Goal: Feedback & Contribution: Leave review/rating

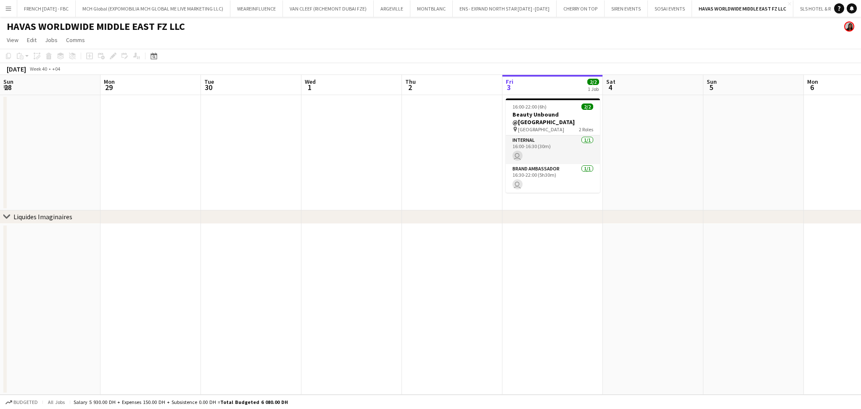
scroll to position [0, 195]
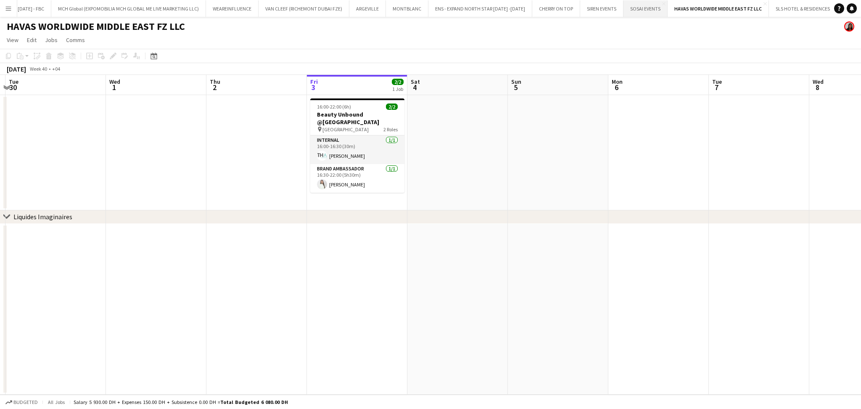
click at [634, 13] on button "SOSAI EVENTS Close" at bounding box center [645, 8] width 44 height 16
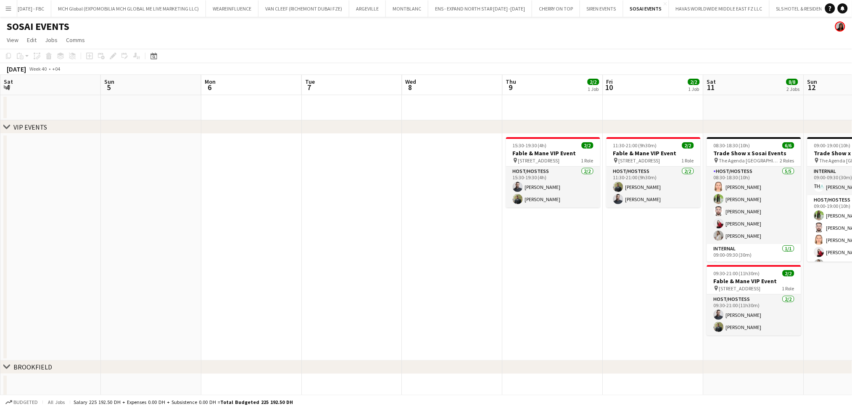
scroll to position [0, 339]
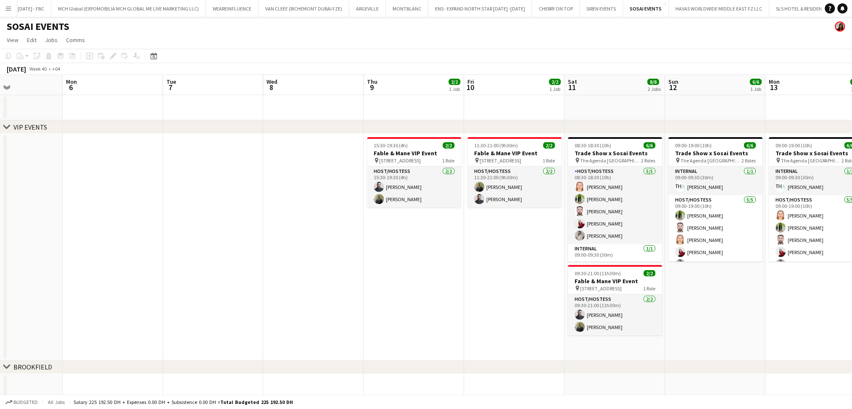
drag, startPoint x: 599, startPoint y: 291, endPoint x: 455, endPoint y: 295, distance: 143.4
click at [455, 295] on app-calendar-viewport "Thu 2 Fri 3 Sat 4 Sun 5 Mon 6 Tue 7 Wed 8 Thu 9 2/2 1 Job Fri 10 2/2 1 Job Sat …" at bounding box center [426, 256] width 852 height 363
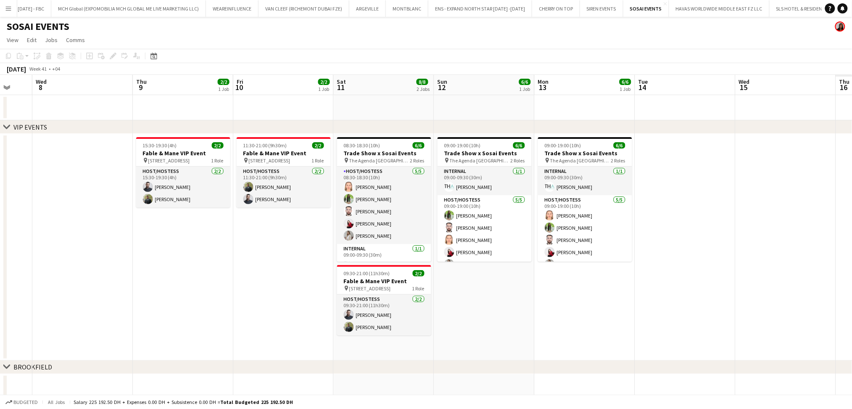
drag, startPoint x: 155, startPoint y: 276, endPoint x: 63, endPoint y: 280, distance: 92.1
click at [40, 277] on app-calendar-viewport "Sun 5 Mon 6 Tue 7 Wed 8 Thu 9 2/2 1 Job Fri 10 2/2 1 Job Sat 11 8/8 2 Jobs Sun …" at bounding box center [426, 256] width 852 height 363
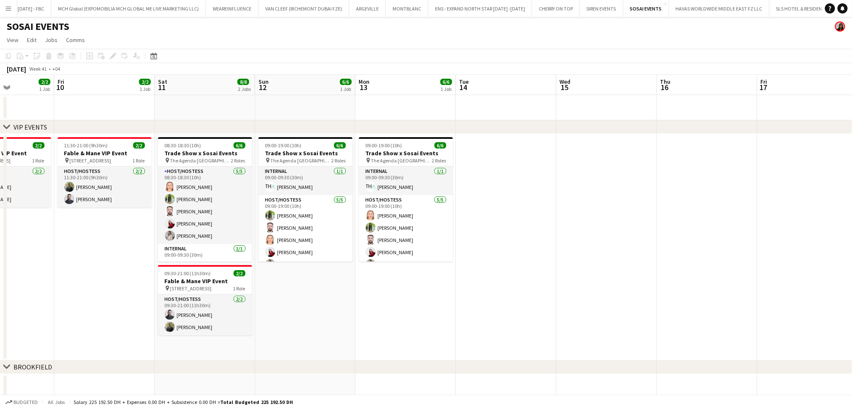
drag, startPoint x: 335, startPoint y: 329, endPoint x: 299, endPoint y: 304, distance: 44.2
click at [342, 327] on app-calendar-viewport "Tue 7 Wed 8 Thu 9 2/2 1 Job Fri 10 2/2 1 Job Sat 11 8/8 2 Jobs Sun 12 6/6 1 Job…" at bounding box center [426, 256] width 852 height 363
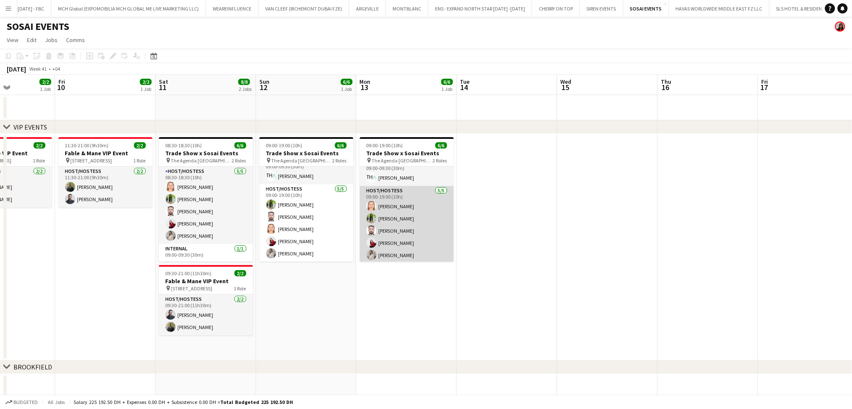
scroll to position [11, 0]
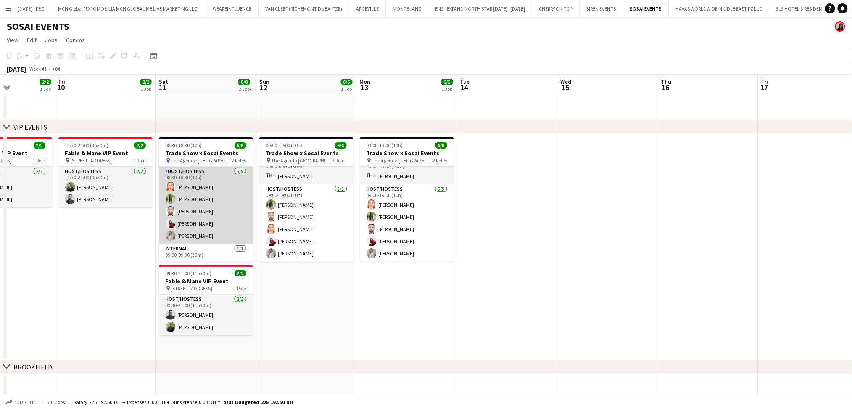
click at [197, 195] on app-card-role "Host/Hostess 5/5 08:30-18:30 (10h) Marija Bozic Jouli Serawan Wael Kharoufah Va…" at bounding box center [206, 204] width 94 height 77
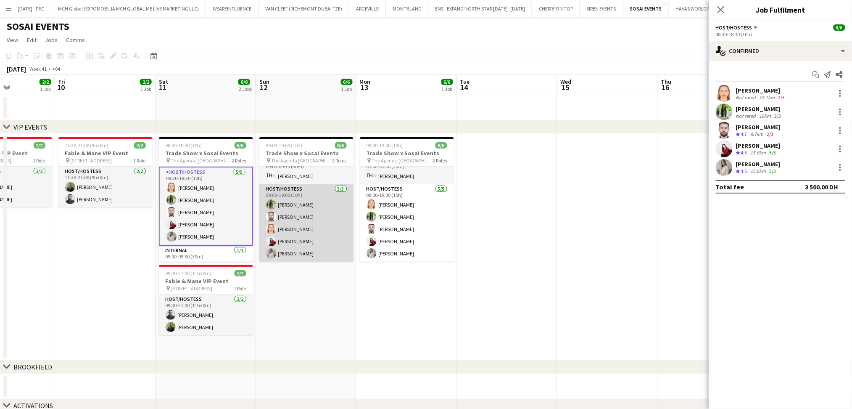
click at [304, 235] on app-card-role "Host/Hostess 5/5 09:00-19:00 (10h) Jouli Serawan Wael Kharoufah Marija Bozic Va…" at bounding box center [306, 222] width 94 height 77
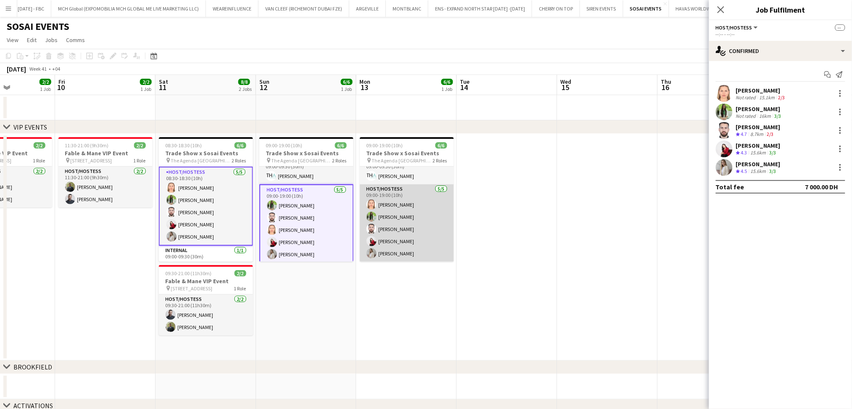
click at [376, 223] on app-card-role "Host/Hostess 5/5 09:00-19:00 (10h) Marija Bozic Jouli Serawan Wael Kharoufah Va…" at bounding box center [407, 222] width 94 height 77
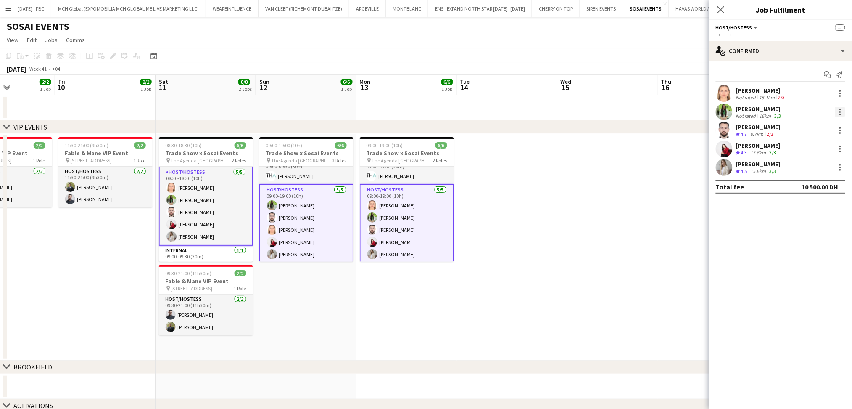
click at [842, 110] on div at bounding box center [840, 112] width 10 height 10
click at [813, 179] on button "Remove" at bounding box center [813, 188] width 66 height 20
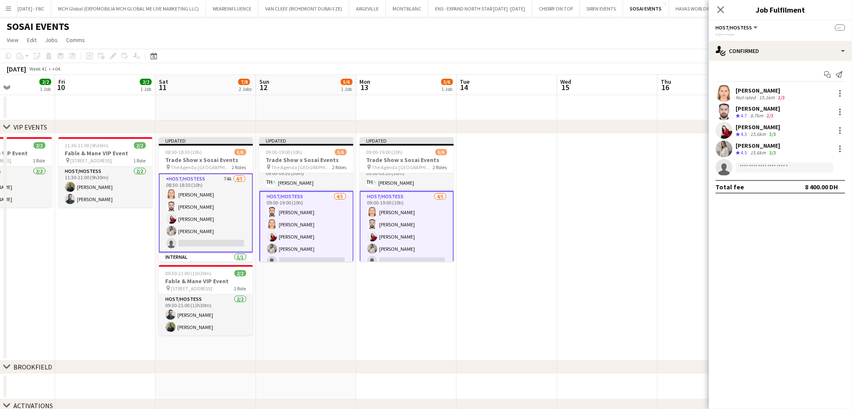
click at [617, 184] on app-date-cell at bounding box center [607, 247] width 100 height 227
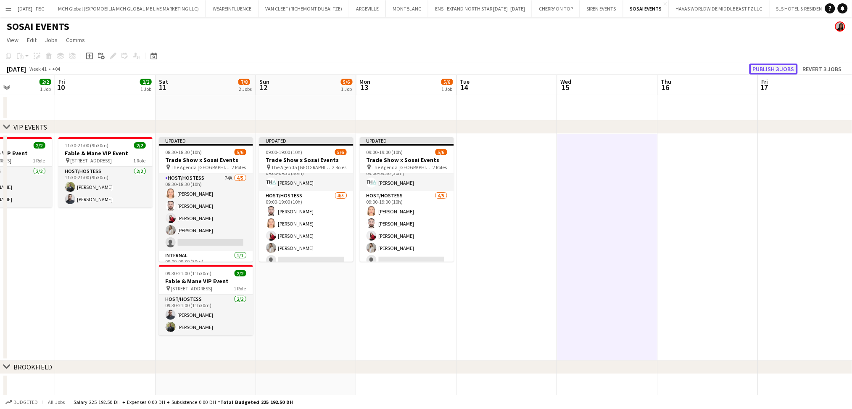
click at [774, 71] on button "Publish 3 jobs" at bounding box center [774, 68] width 48 height 11
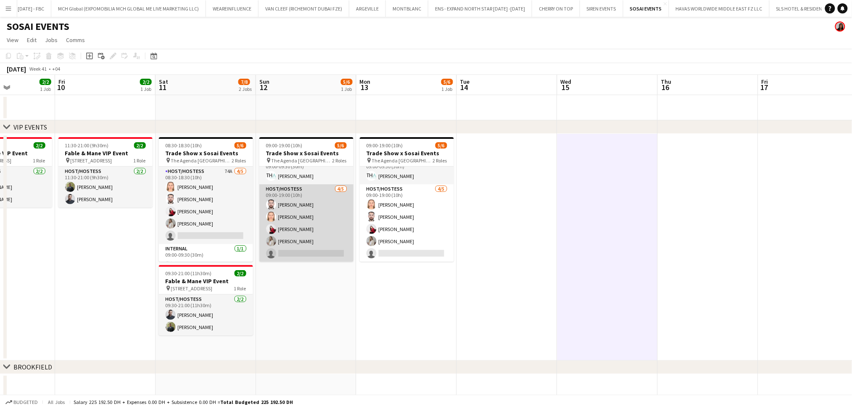
click at [303, 222] on app-card-role "Host/Hostess 4/5 09:00-19:00 (10h) Wael Kharoufah Marija Bozic Valeriia Mitina …" at bounding box center [306, 222] width 94 height 77
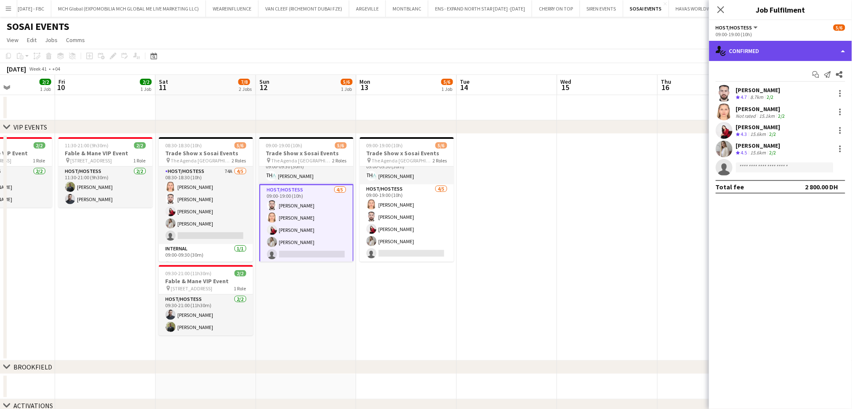
click at [844, 51] on div "single-neutral-actions-check-2 Confirmed" at bounding box center [780, 51] width 143 height 20
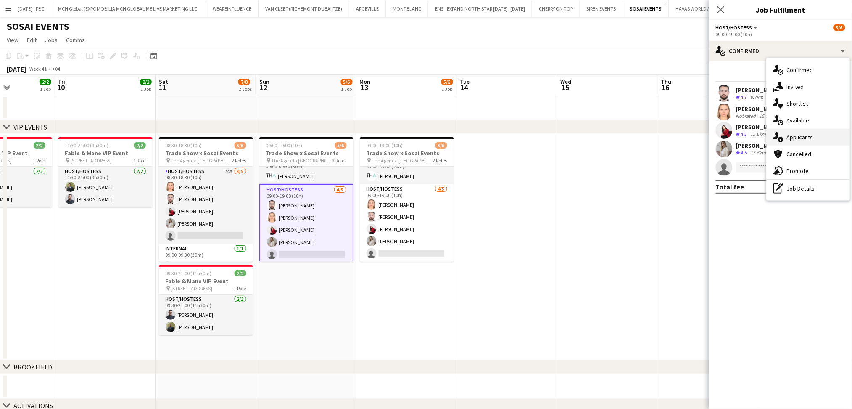
click at [819, 137] on div "single-neutral-actions-information Applicants" at bounding box center [808, 137] width 83 height 17
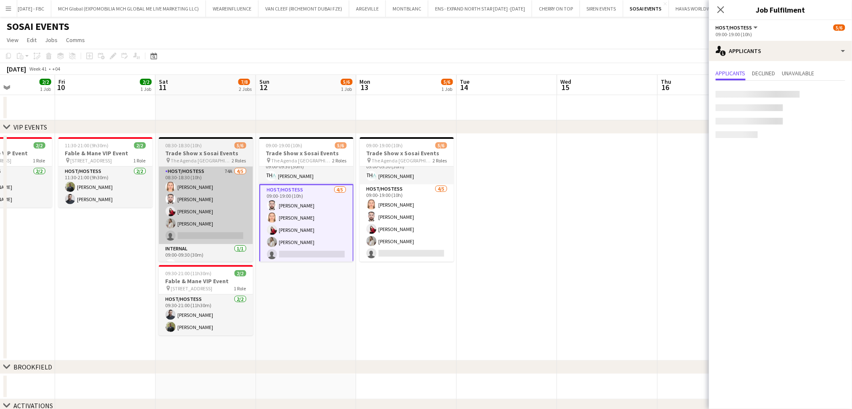
click at [203, 180] on app-card-role "Host/Hostess 74A 4/5 08:30-18:30 (10h) Marija Bozic Wael Kharoufah Valeriia Mit…" at bounding box center [206, 204] width 94 height 77
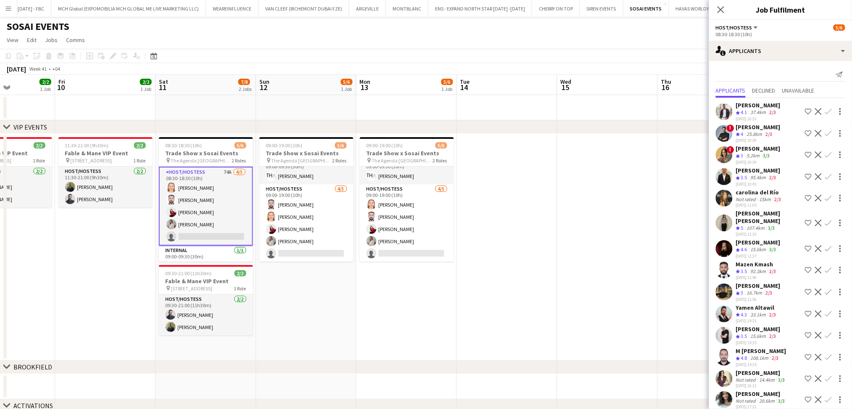
click at [805, 197] on app-icon "Shortlist crew" at bounding box center [808, 198] width 7 height 7
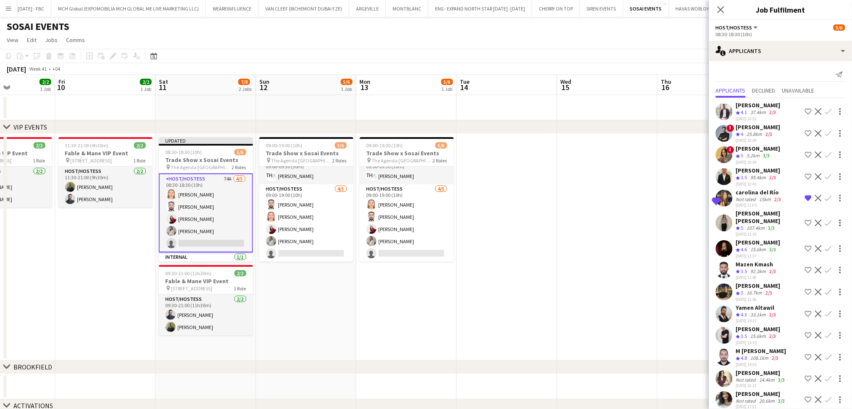
click at [815, 245] on app-icon "Decline" at bounding box center [818, 248] width 7 height 7
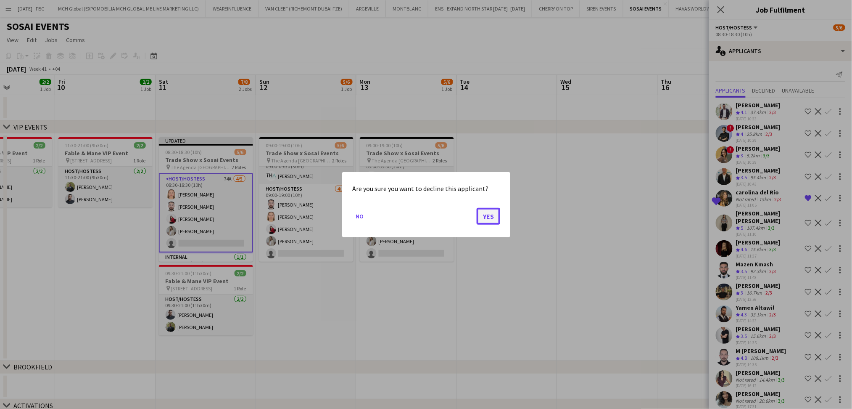
click at [496, 211] on button "Yes" at bounding box center [489, 215] width 24 height 17
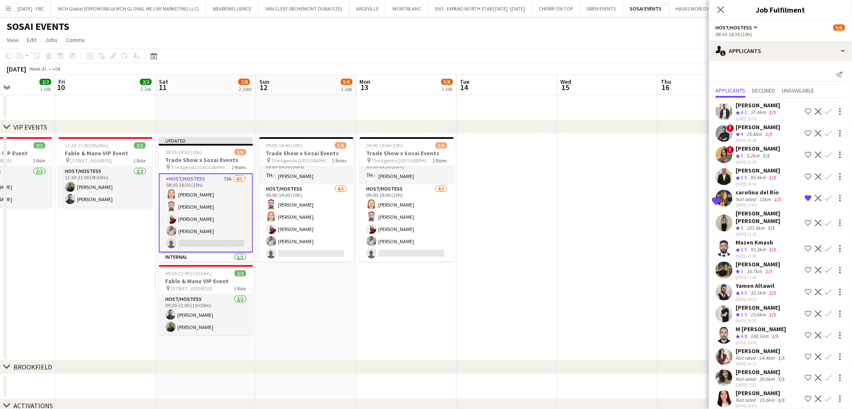
click at [805, 219] on app-icon "Shortlist crew" at bounding box center [808, 222] width 7 height 7
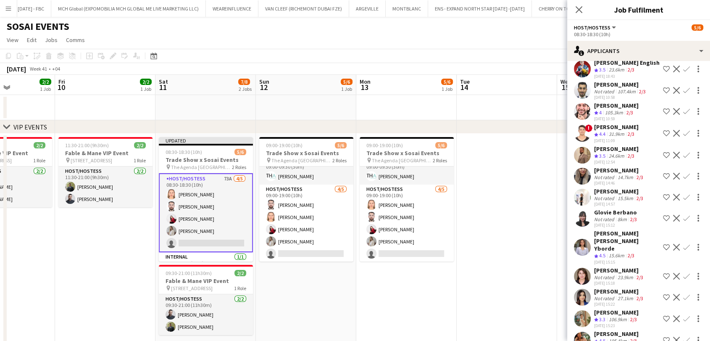
scroll to position [355, 0]
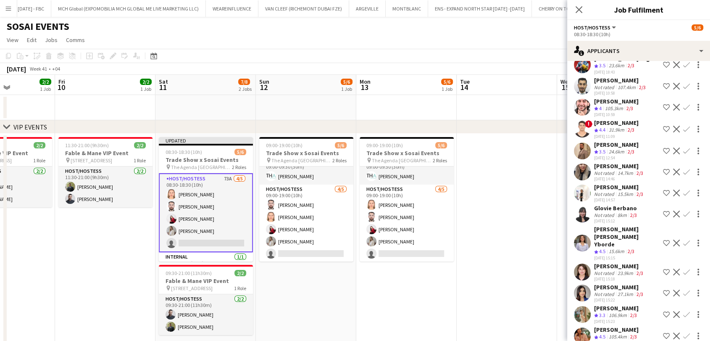
click at [673, 240] on app-icon "Decline" at bounding box center [676, 243] width 7 height 7
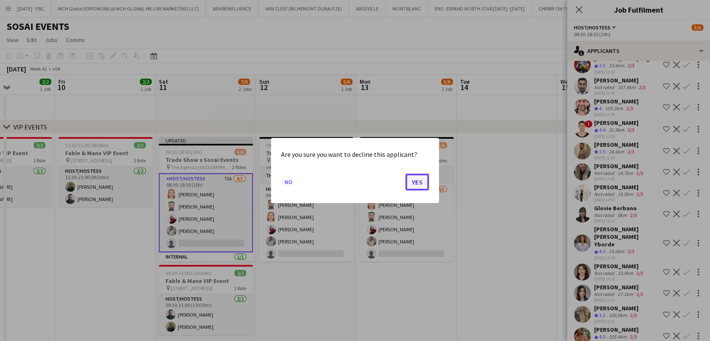
click at [417, 188] on button "Yes" at bounding box center [418, 182] width 24 height 17
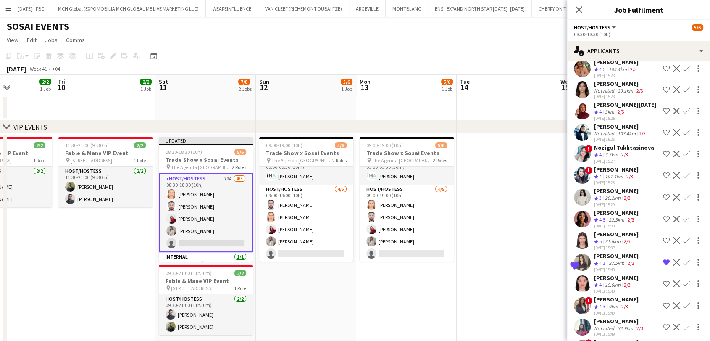
scroll to position [587, 0]
click at [673, 258] on app-icon "Decline" at bounding box center [676, 261] width 7 height 7
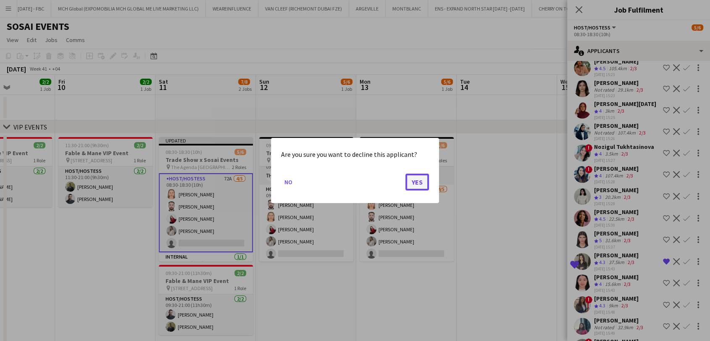
click at [426, 180] on button "Yes" at bounding box center [418, 182] width 24 height 17
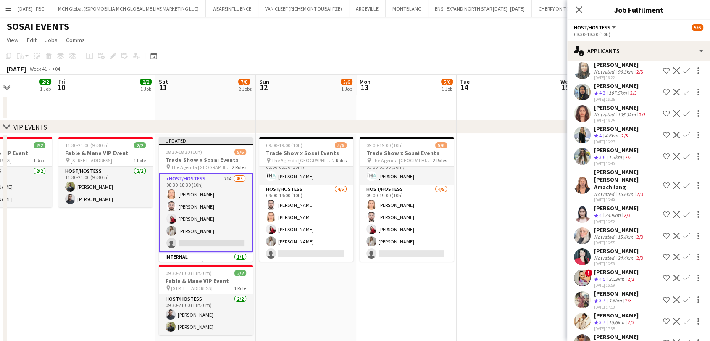
scroll to position [934, 0]
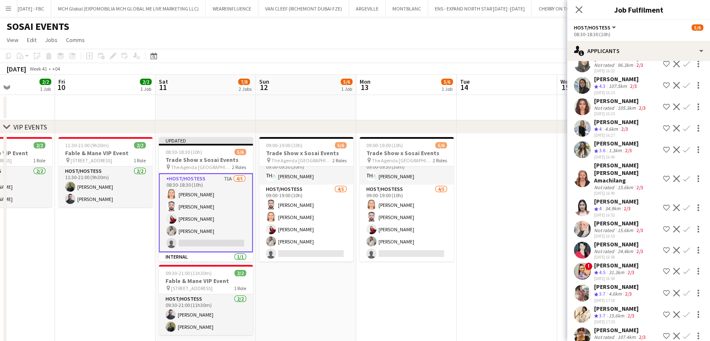
click at [673, 268] on app-icon "Decline" at bounding box center [676, 271] width 7 height 7
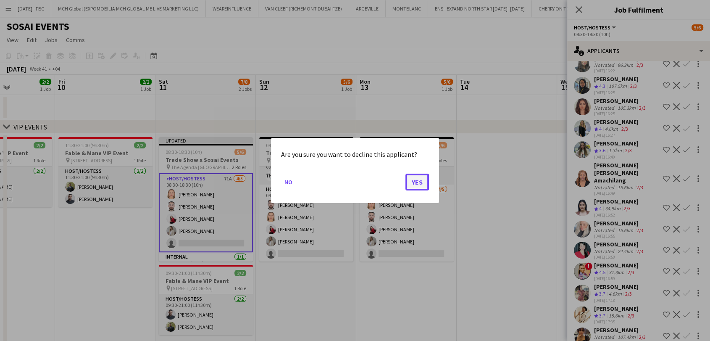
click at [422, 184] on button "Yes" at bounding box center [418, 182] width 24 height 17
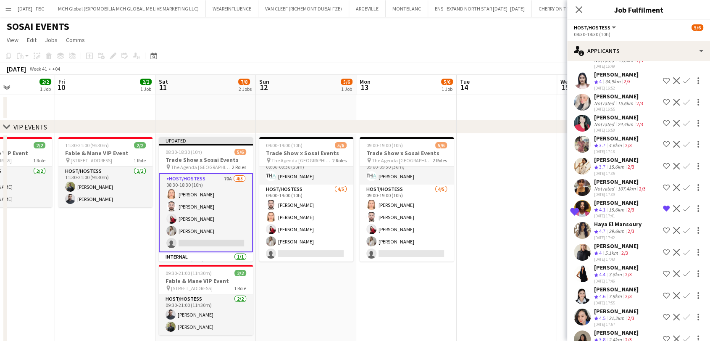
scroll to position [1067, 0]
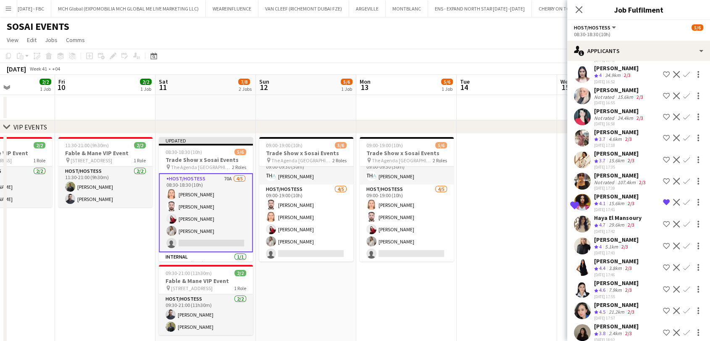
click at [673, 264] on app-icon "Decline" at bounding box center [676, 267] width 7 height 7
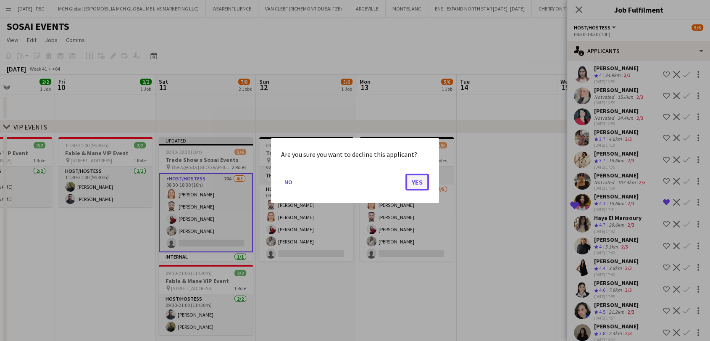
click at [419, 176] on button "Yes" at bounding box center [418, 182] width 24 height 17
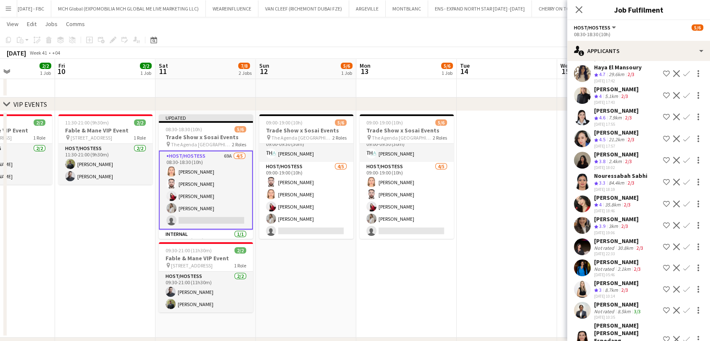
scroll to position [1217, 0]
click at [626, 267] on div "2.1km" at bounding box center [624, 270] width 16 height 6
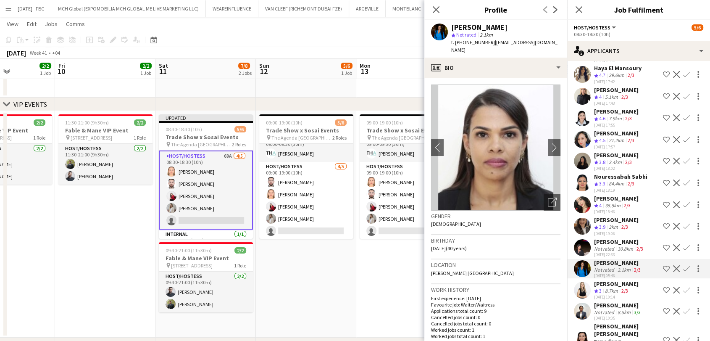
click at [663, 244] on app-icon "Shortlist crew" at bounding box center [666, 247] width 7 height 7
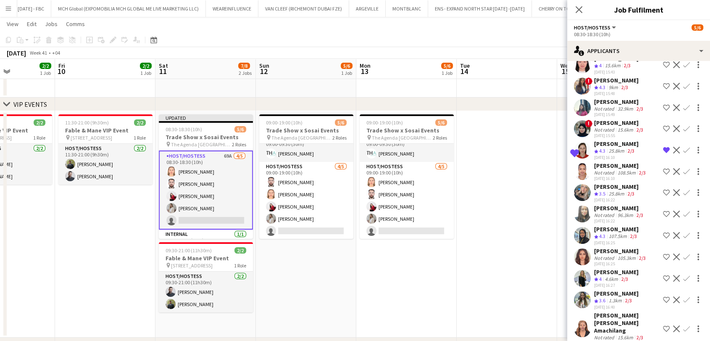
scroll to position [779, 0]
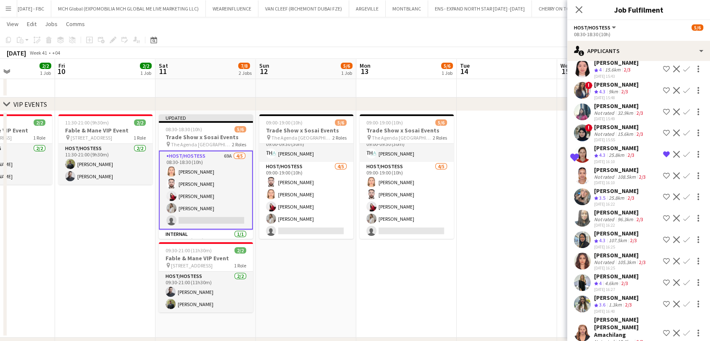
click at [663, 279] on app-icon "Shortlist crew" at bounding box center [666, 282] width 7 height 7
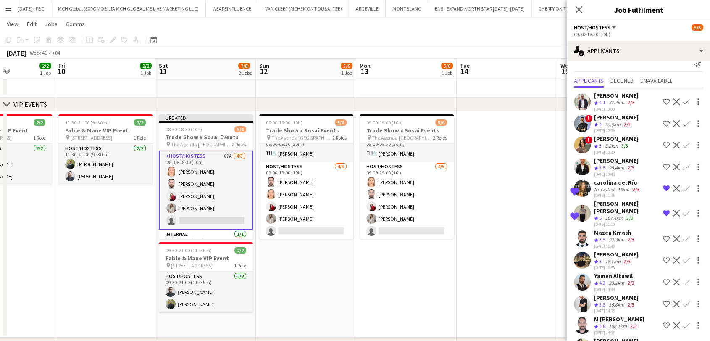
scroll to position [0, 0]
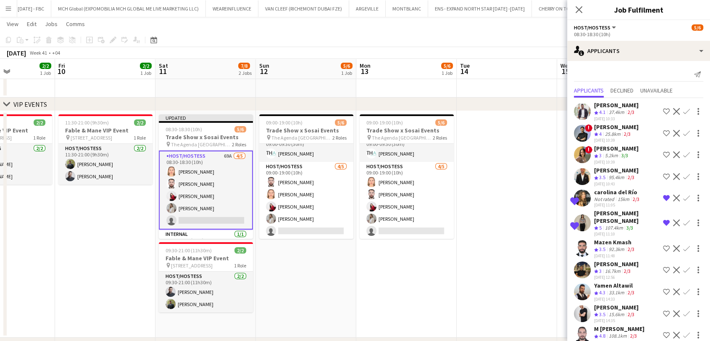
click at [663, 153] on app-icon "Shortlist crew" at bounding box center [666, 154] width 7 height 7
click at [549, 216] on app-date-cell at bounding box center [507, 224] width 100 height 227
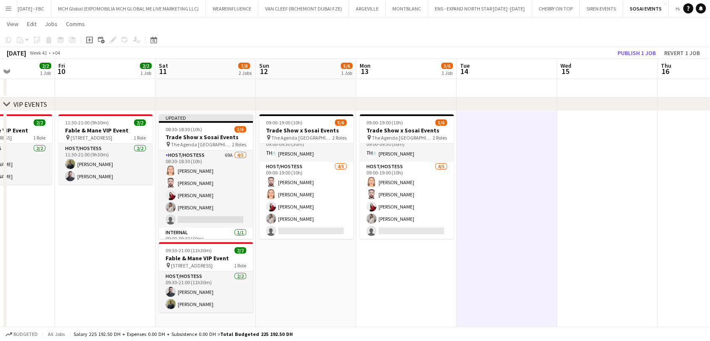
click at [635, 61] on app-board-header-date "Wed 15" at bounding box center [607, 69] width 100 height 20
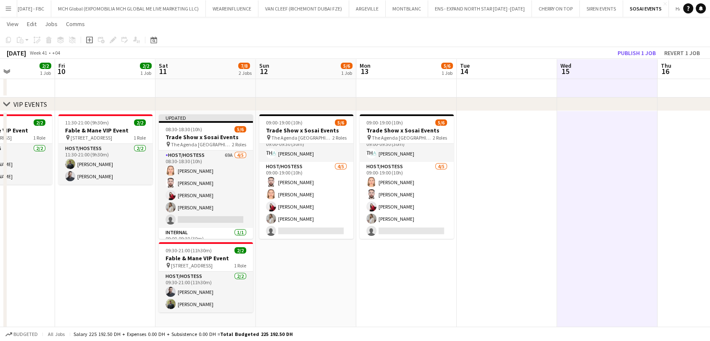
click at [630, 62] on app-board-header-date "Wed 15" at bounding box center [607, 69] width 100 height 20
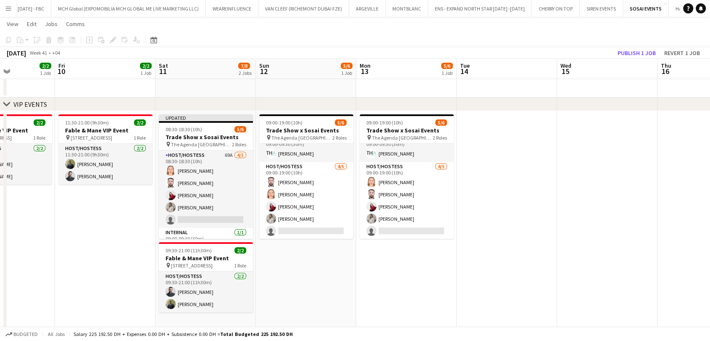
click at [637, 60] on app-board-header-date "Wed 15" at bounding box center [607, 69] width 100 height 20
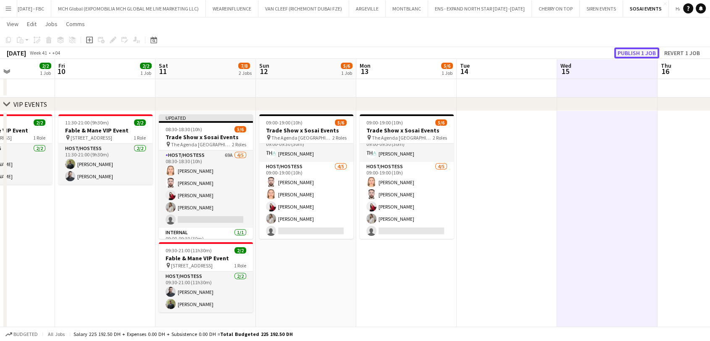
click at [641, 49] on button "Publish 1 job" at bounding box center [637, 53] width 45 height 11
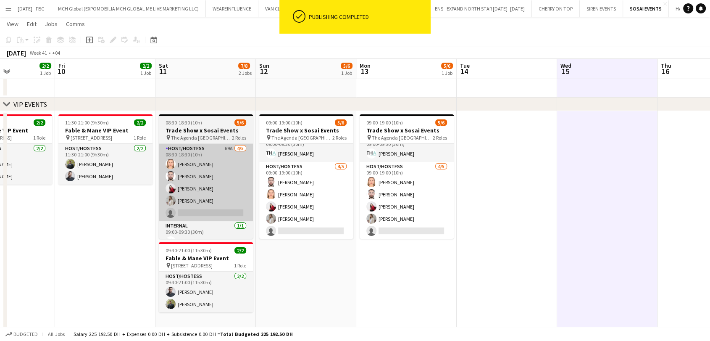
click at [208, 185] on app-card-role "Host/Hostess 69A 4/5 08:30-18:30 (10h) Marija Bozic Wael Kharoufah Valeriia Mit…" at bounding box center [206, 182] width 94 height 77
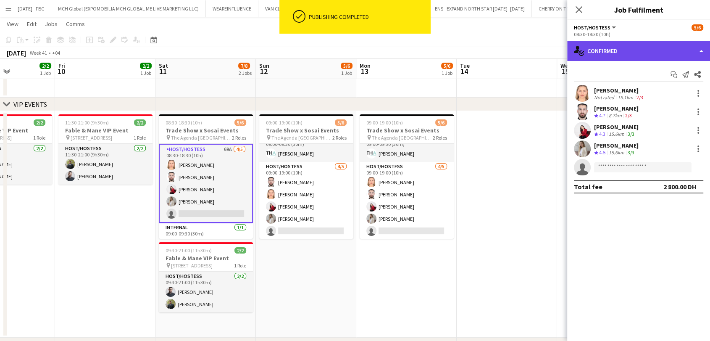
click at [701, 50] on div "single-neutral-actions-check-2 Confirmed" at bounding box center [639, 51] width 143 height 20
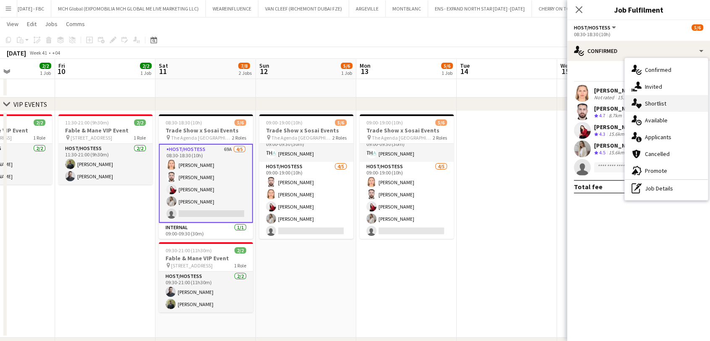
click at [666, 106] on span "Shortlist" at bounding box center [655, 104] width 21 height 8
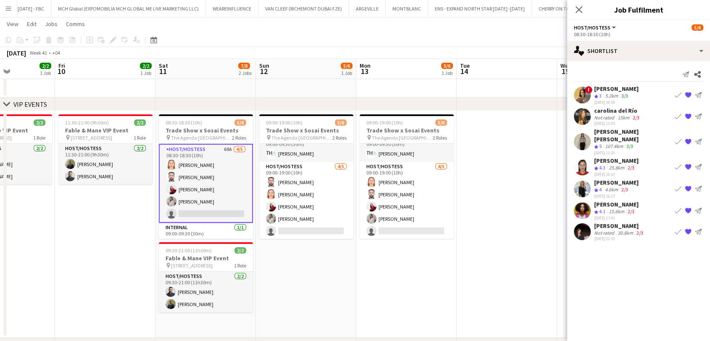
click at [217, 182] on app-card-role "Host/Hostess 69A 4/5 08:30-18:30 (10h) Marija Bozic Wael Kharoufah Valeriia Mit…" at bounding box center [206, 183] width 94 height 79
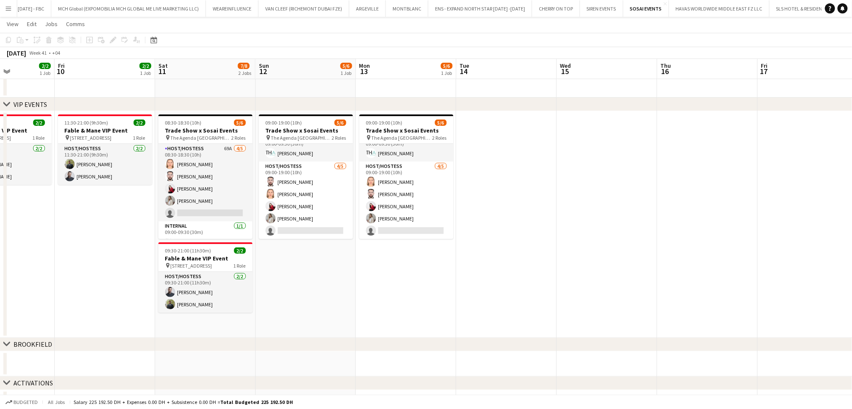
scroll to position [11, 0]
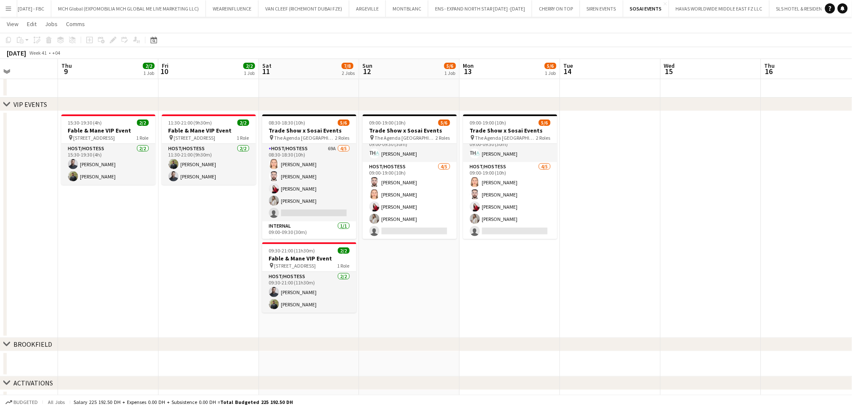
drag, startPoint x: 559, startPoint y: 202, endPoint x: 637, endPoint y: 201, distance: 78.6
click at [660, 202] on app-calendar-viewport "Mon 6 Tue 7 Wed 8 Thu 9 2/2 1 Job Fri 10 2/2 1 Job Sat 11 7/8 2 Jobs Sun 12 5/6…" at bounding box center [426, 213] width 852 height 404
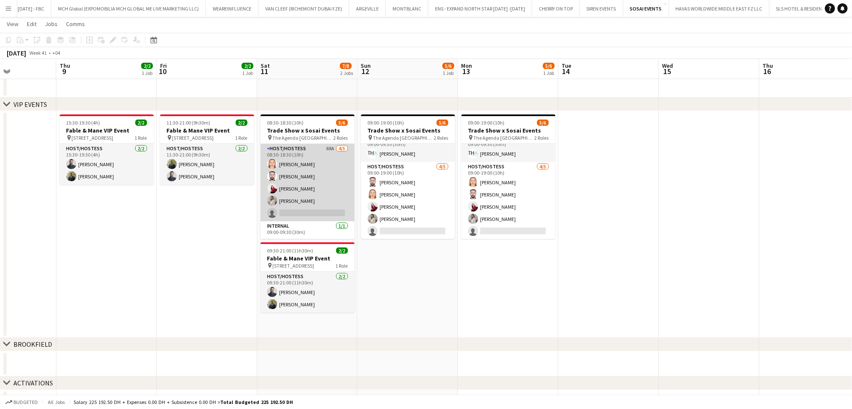
click at [295, 177] on app-card-role "Host/Hostess 69A 4/5 08:30-18:30 (10h) Marija Bozic Wael Kharoufah Valeriia Mit…" at bounding box center [308, 182] width 94 height 77
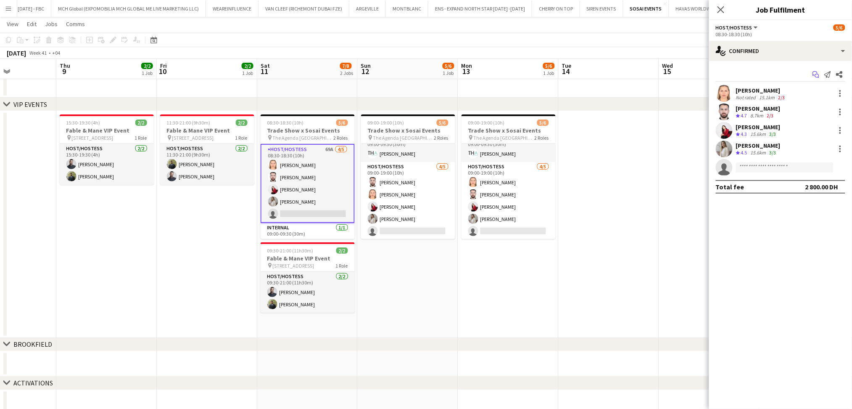
click at [813, 77] on icon "Start chat" at bounding box center [816, 74] width 7 height 7
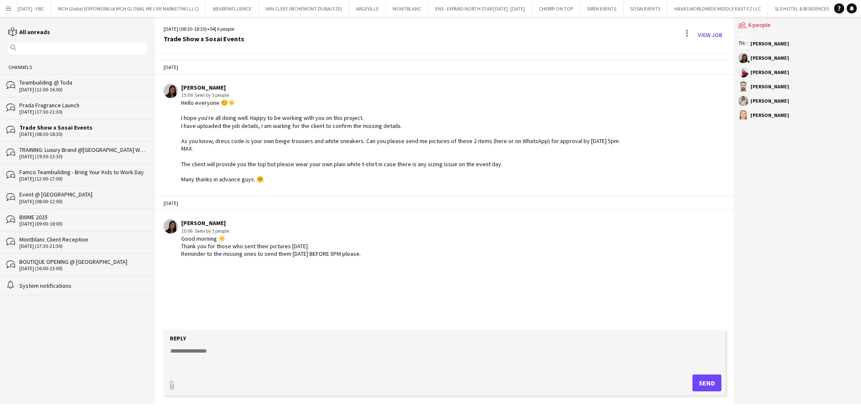
click at [333, 363] on textarea at bounding box center [446, 357] width 554 height 22
type textarea "*"
paste textarea "*****"
click at [169, 350] on textarea "**********" at bounding box center [446, 357] width 554 height 22
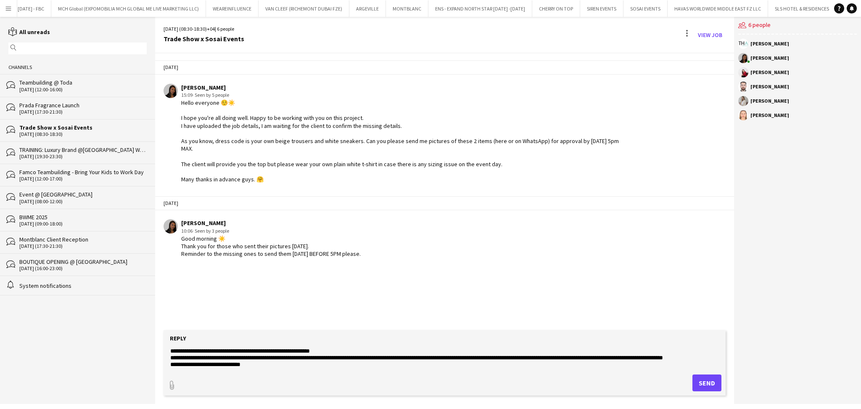
paste textarea "**"
click at [242, 367] on textarea "**********" at bounding box center [446, 357] width 554 height 22
type textarea "**********"
click at [697, 378] on button "Send" at bounding box center [706, 382] width 29 height 17
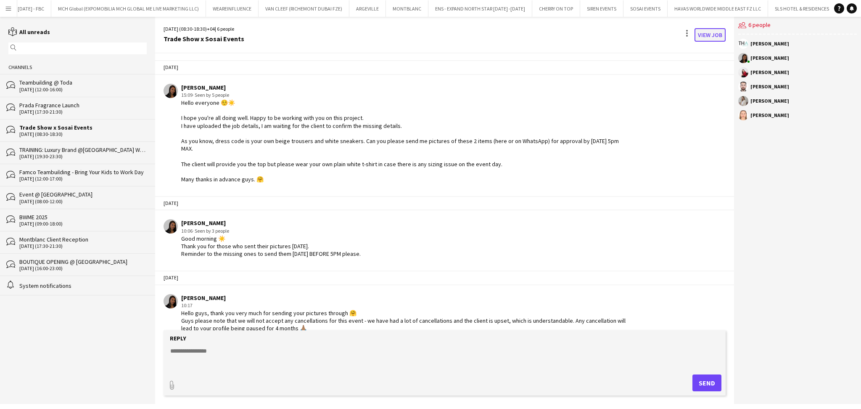
click at [714, 32] on link "View Job" at bounding box center [709, 34] width 31 height 13
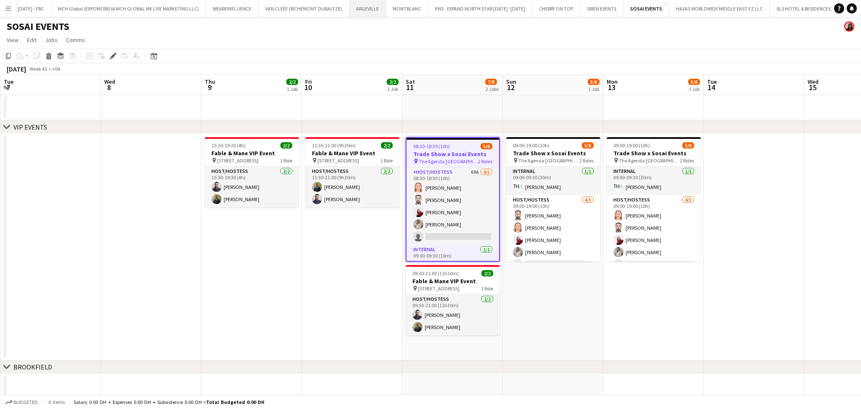
scroll to position [0, 289]
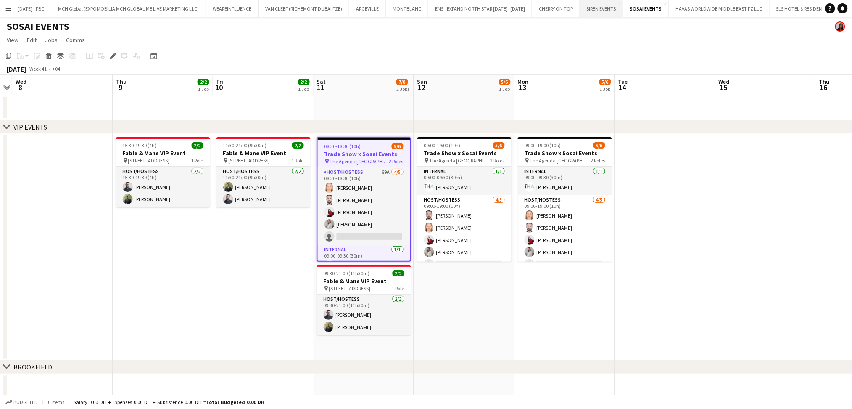
click at [597, 9] on button "SIREN EVENTS Close" at bounding box center [601, 8] width 43 height 16
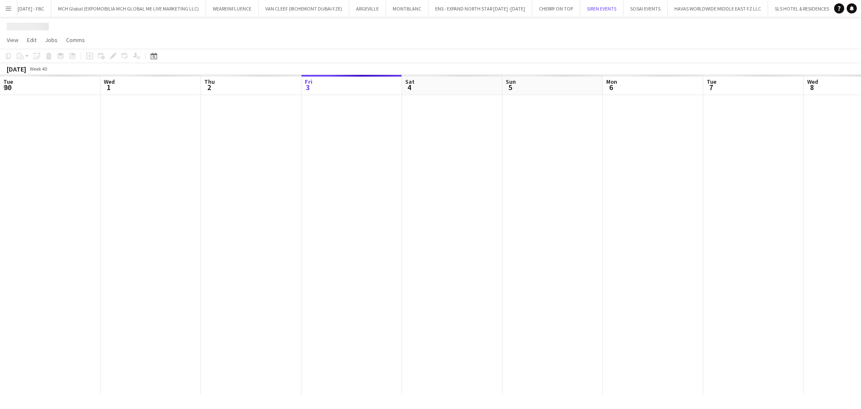
scroll to position [0, 201]
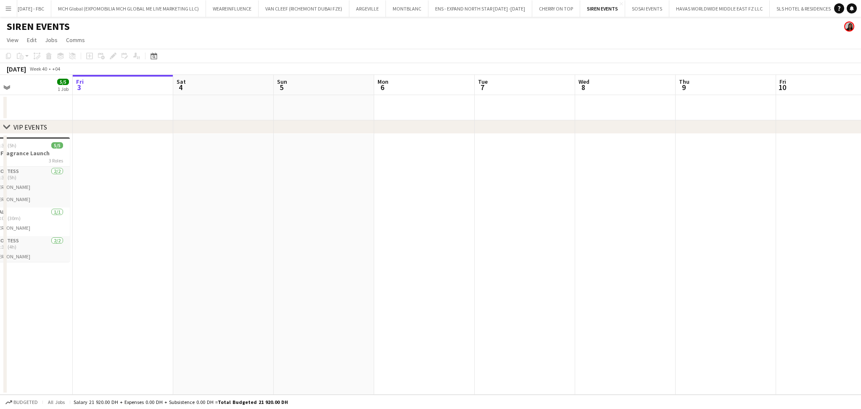
drag, startPoint x: 183, startPoint y: 279, endPoint x: 250, endPoint y: 279, distance: 66.4
click at [250, 279] on app-calendar-viewport "Tue 30 Wed 1 3/3 1 Job Thu 2 5/5 1 Job Fri 3 Sat 4 Sun 5 Mon 6 Tue 7 Wed 8 Thu …" at bounding box center [430, 234] width 861 height 319
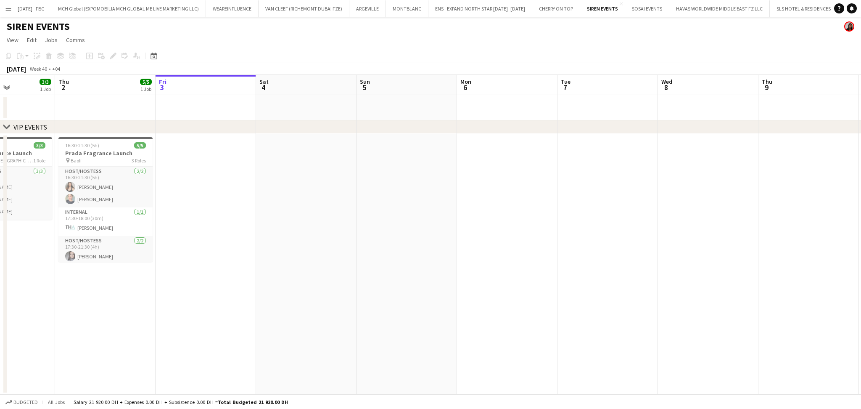
drag, startPoint x: 227, startPoint y: 313, endPoint x: 385, endPoint y: 310, distance: 158.1
click at [388, 313] on app-calendar-viewport "Mon 29 Tue 30 Wed 1 3/3 1 Job Thu 2 5/5 1 Job Fri 3 Sat 4 Sun 5 Mon 6 Tue 7 Wed…" at bounding box center [430, 234] width 861 height 319
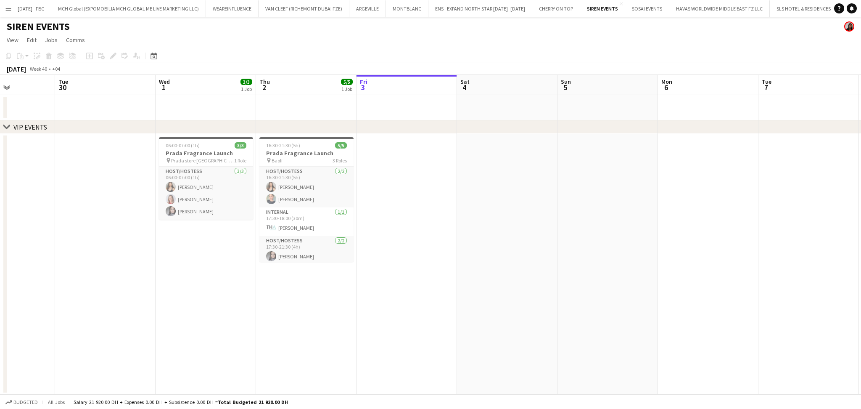
scroll to position [0, 247]
click at [314, 197] on app-card-role "Host/Hostess 2/2 16:30-21:30 (5h) Olha Dudnik Tanyarat Prachuabsin" at bounding box center [306, 186] width 94 height 41
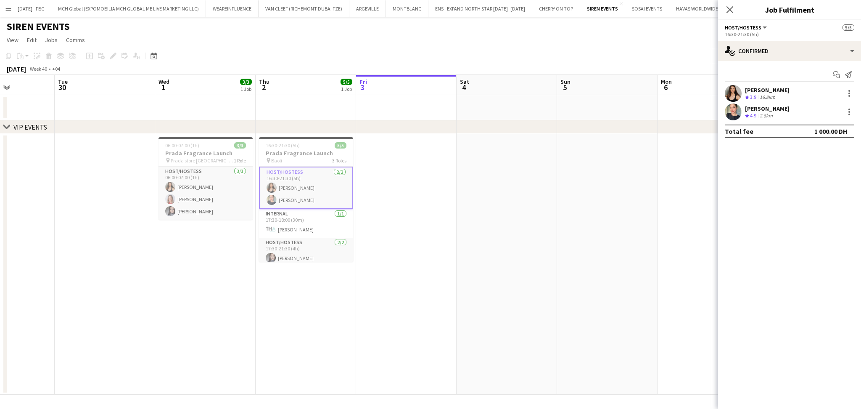
click at [520, 198] on app-date-cell at bounding box center [507, 264] width 100 height 261
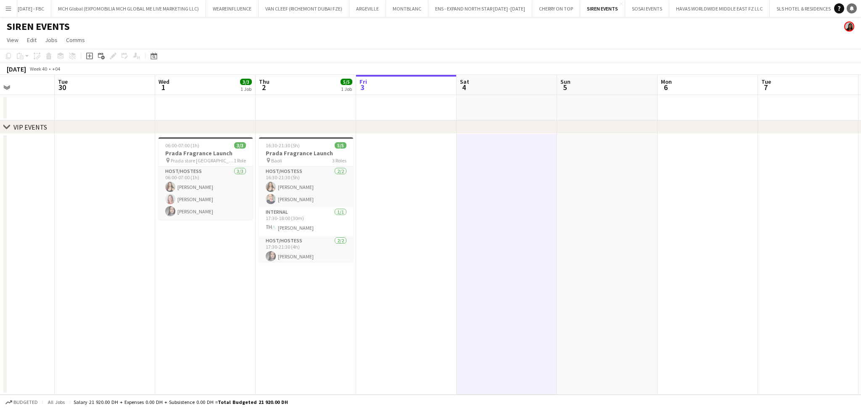
click at [850, 7] on icon at bounding box center [852, 8] width 4 height 4
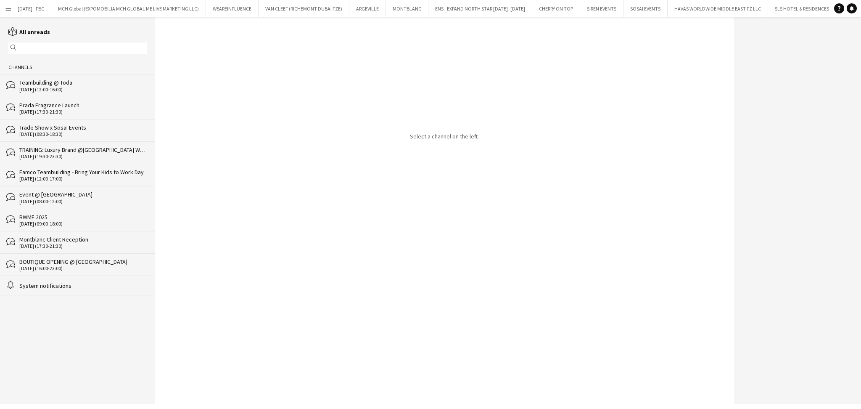
click at [57, 107] on div "Prada Fragrance Launch" at bounding box center [82, 105] width 127 height 8
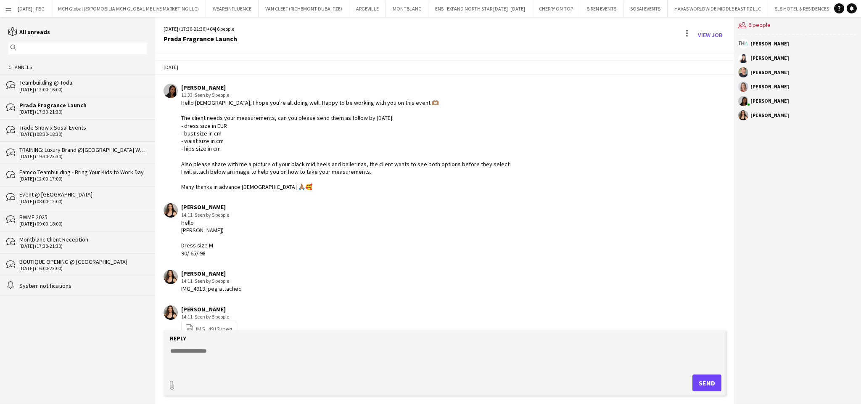
scroll to position [1140, 0]
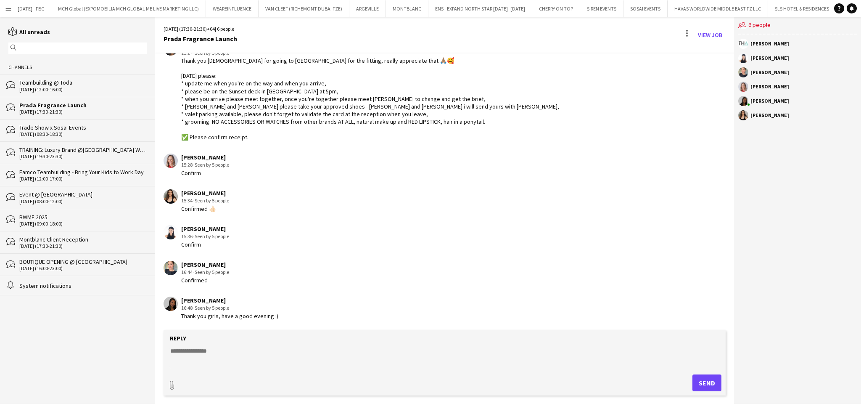
click at [276, 355] on textarea at bounding box center [446, 357] width 554 height 22
paste textarea "**********"
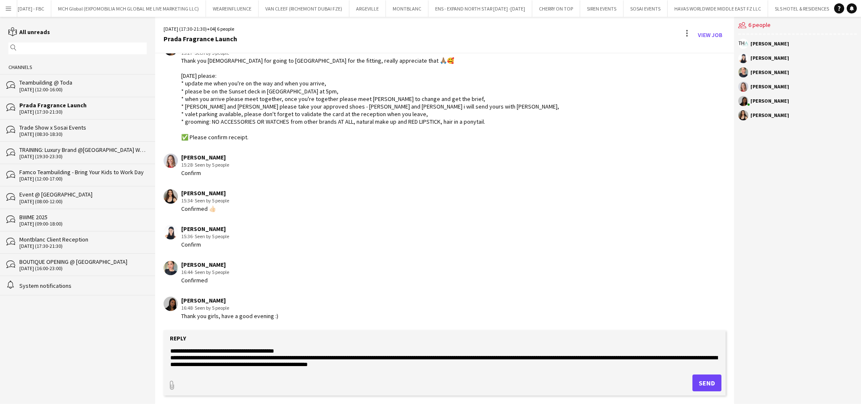
scroll to position [7, 0]
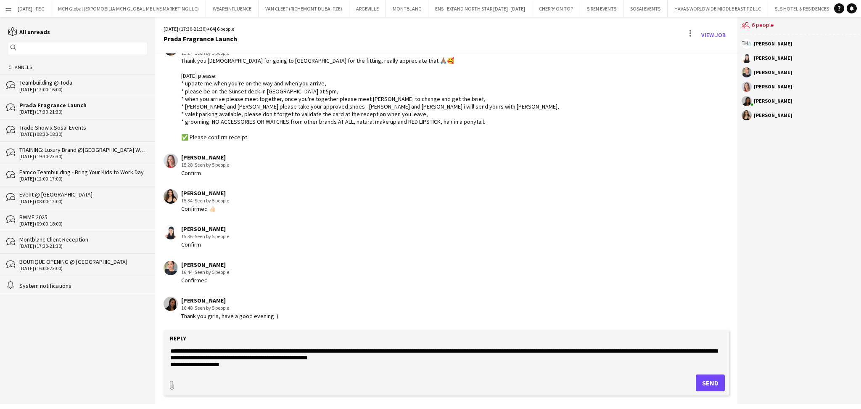
type textarea "**********"
click at [711, 387] on button "Send" at bounding box center [710, 382] width 29 height 17
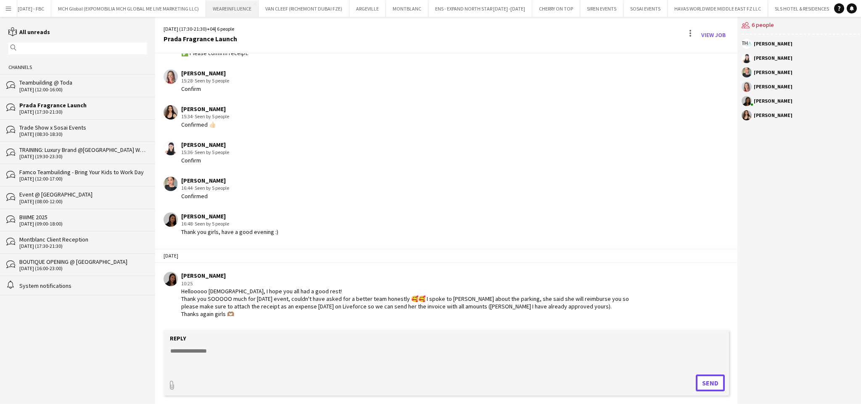
scroll to position [1293, 0]
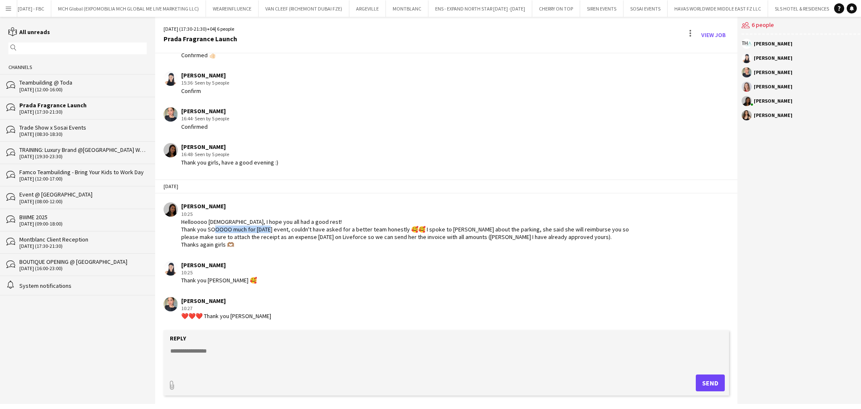
drag, startPoint x: 248, startPoint y: 231, endPoint x: 295, endPoint y: 231, distance: 47.1
click at [295, 231] on div "Hellooooo ladies, I hope you all had a good rest! Thank you SOOOOO much for yes…" at bounding box center [405, 233] width 448 height 31
click at [326, 230] on div "Hellooooo ladies, I hope you all had a good rest! Thank you SOOOOO much for yes…" at bounding box center [405, 233] width 448 height 31
drag, startPoint x: 427, startPoint y: 229, endPoint x: 530, endPoint y: 228, distance: 103.0
click at [530, 228] on div "Hellooooo ladies, I hope you all had a good rest! Thank you SOOOOO much for yes…" at bounding box center [405, 233] width 448 height 31
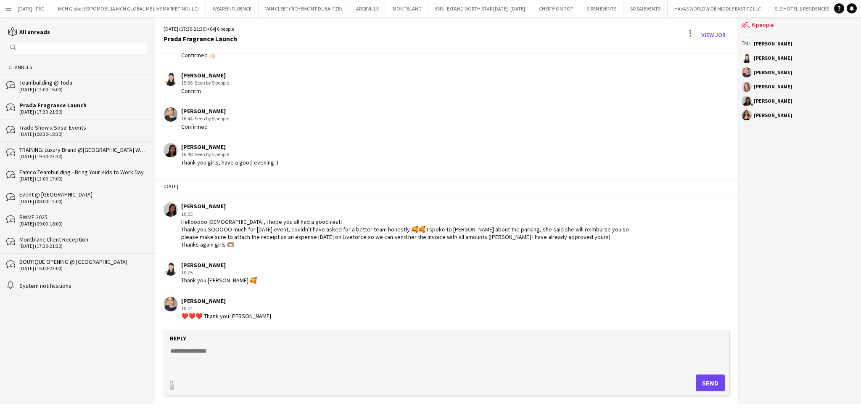
click at [560, 233] on div "Hellooooo ladies, I hope you all had a good rest! Thank you SOOOOO much for yes…" at bounding box center [405, 233] width 448 height 31
drag, startPoint x: 191, startPoint y: 237, endPoint x: 283, endPoint y: 236, distance: 91.6
click at [283, 236] on div "Hellooooo ladies, I hope you all had a good rest! Thank you SOOOOO much for yes…" at bounding box center [405, 233] width 448 height 31
click at [299, 230] on div "Hellooooo ladies, I hope you all had a good rest! Thank you SOOOOO much for yes…" at bounding box center [405, 233] width 448 height 31
drag, startPoint x: 455, startPoint y: 235, endPoint x: 532, endPoint y: 243, distance: 76.9
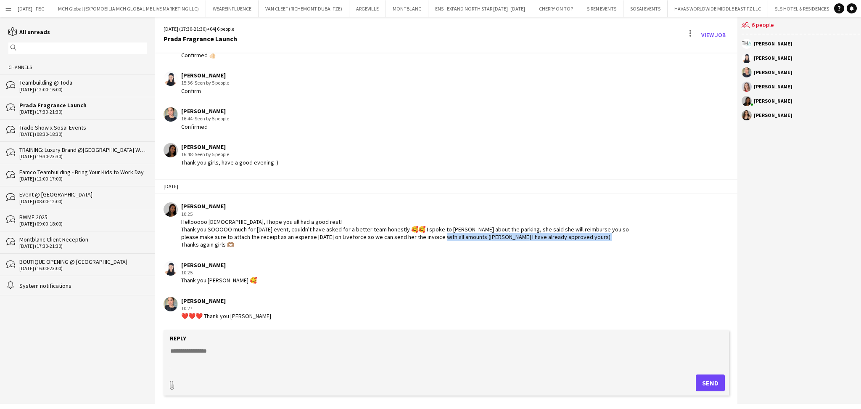
click at [532, 243] on div "Hellooooo ladies, I hope you all had a good rest! Thank you SOOOOO much for yes…" at bounding box center [405, 233] width 448 height 31
click at [293, 243] on div "Hellooooo ladies, I hope you all had a good rest! Thank you SOOOOO much for yes…" at bounding box center [405, 233] width 448 height 31
click at [633, 11] on button "SOSAI EVENTS Close" at bounding box center [645, 8] width 44 height 16
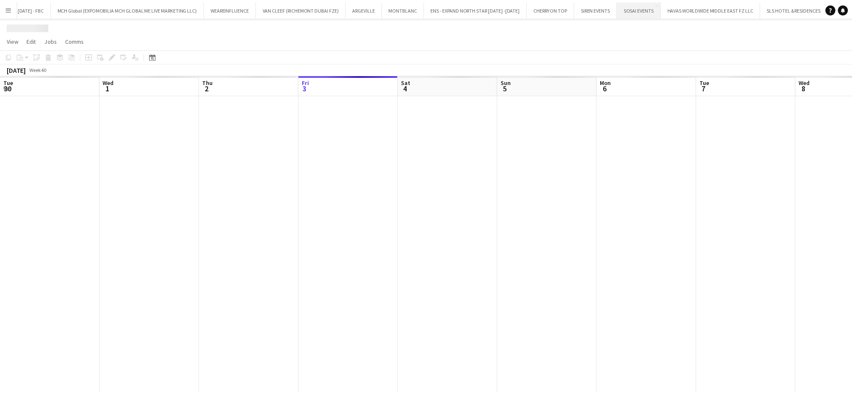
scroll to position [0, 201]
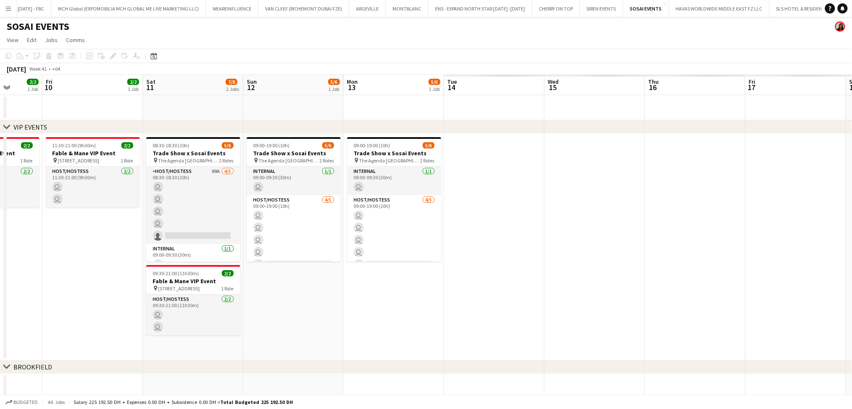
drag, startPoint x: 42, startPoint y: 284, endPoint x: 0, endPoint y: 284, distance: 41.6
click at [0, 284] on app-calendar-viewport "Tue 7 Wed 8 Thu 9 2/2 1 Job Fri 10 2/2 1 Job Sat 11 7/8 2 Jobs Sun 12 5/6 1 Job…" at bounding box center [426, 256] width 852 height 363
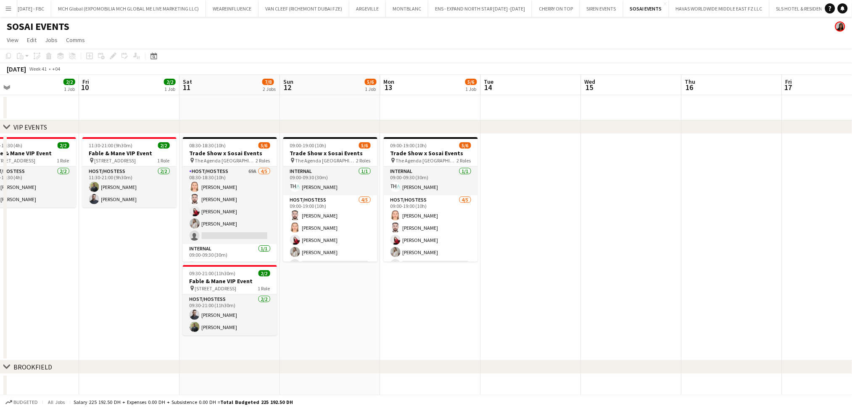
drag, startPoint x: 341, startPoint y: 308, endPoint x: 333, endPoint y: 293, distance: 17.3
click at [354, 298] on app-calendar-viewport "Tue 7 Wed 8 Thu 9 2/2 1 Job Fri 10 2/2 1 Job Sat 11 7/8 2 Jobs Sun 12 5/6 1 Job…" at bounding box center [426, 256] width 852 height 363
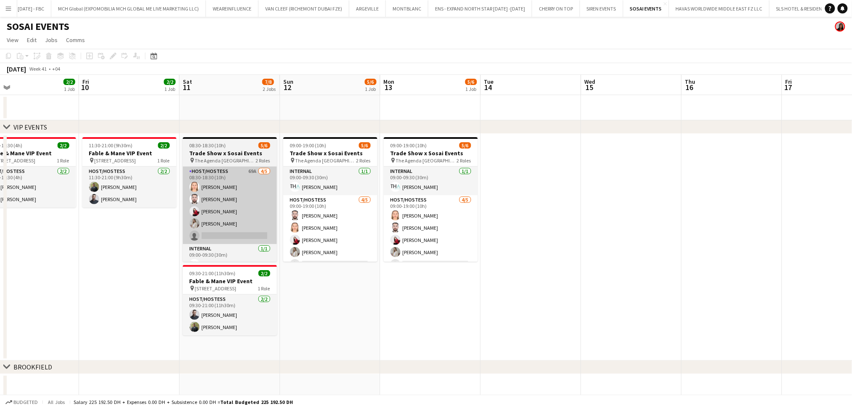
scroll to position [0, 238]
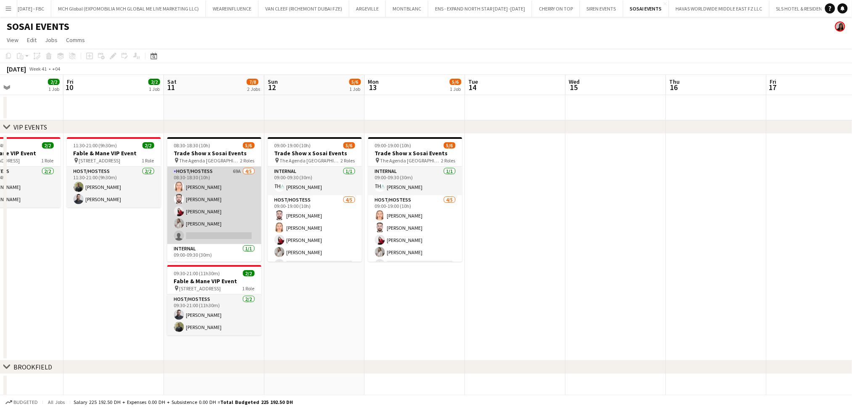
click at [251, 238] on app-card-role "Host/Hostess 69A 4/5 08:30-18:30 (10h) Marija Bozic Wael Kharoufah Valeriia Mit…" at bounding box center [214, 204] width 94 height 77
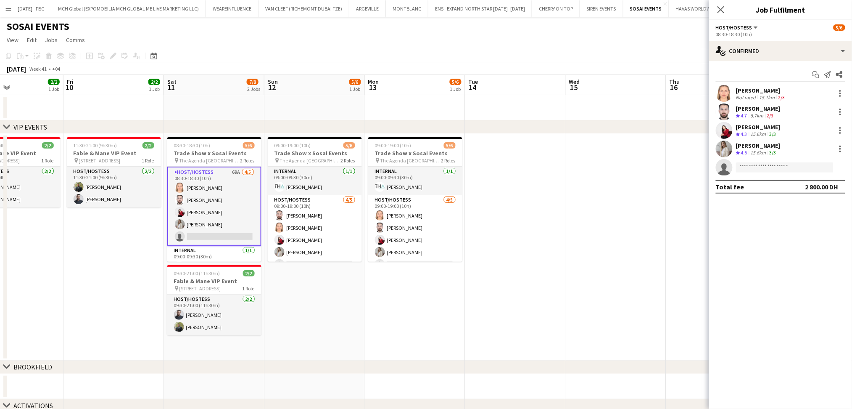
click at [755, 113] on div "8.7km" at bounding box center [757, 115] width 16 height 7
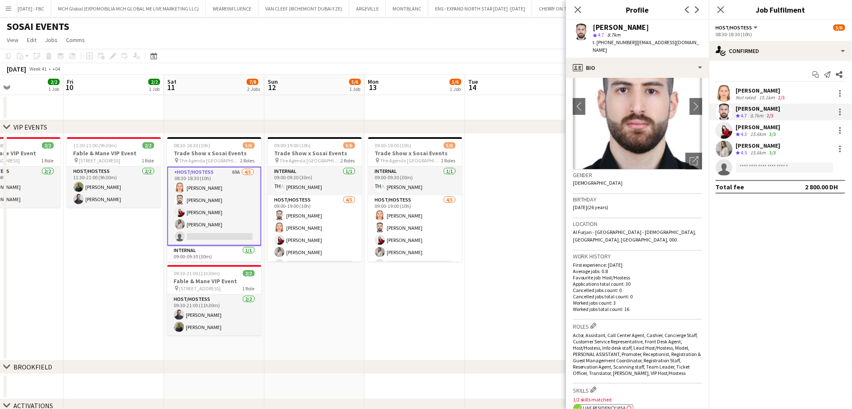
scroll to position [0, 0]
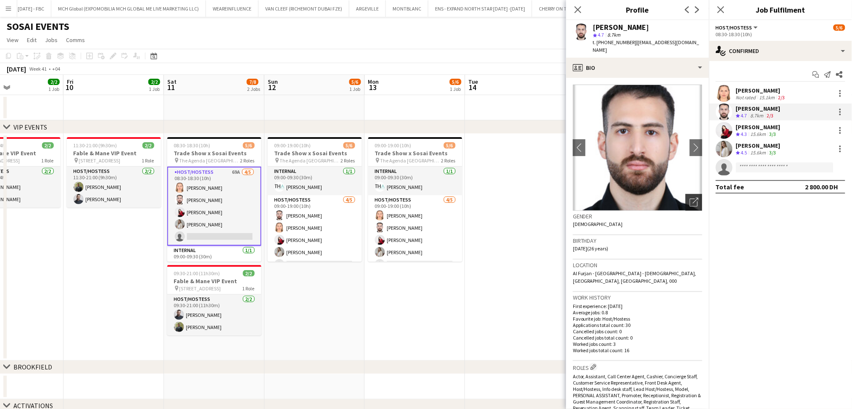
click at [690, 205] on icon "Open photos pop-in" at bounding box center [694, 202] width 9 height 9
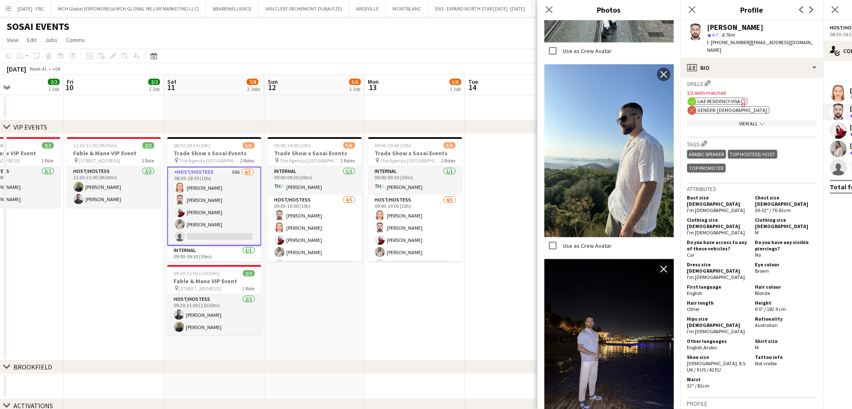
scroll to position [1450, 0]
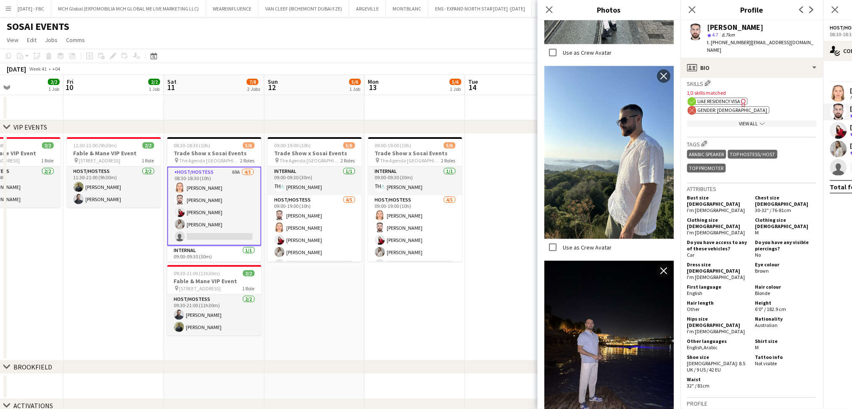
click at [615, 261] on img at bounding box center [608, 347] width 129 height 173
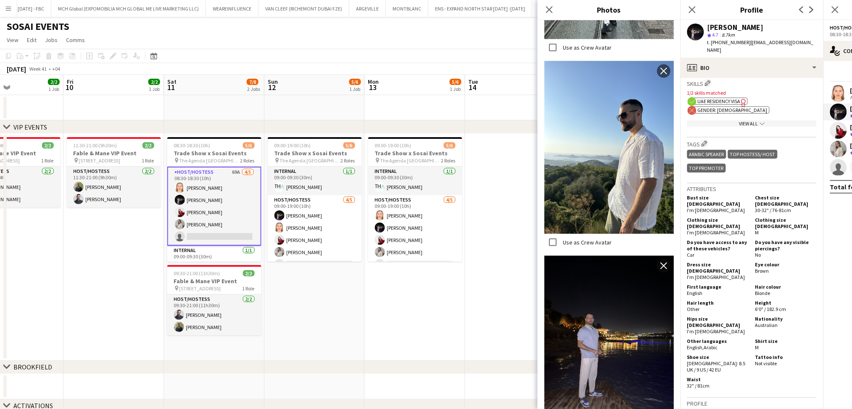
click at [612, 261] on img at bounding box center [608, 342] width 129 height 173
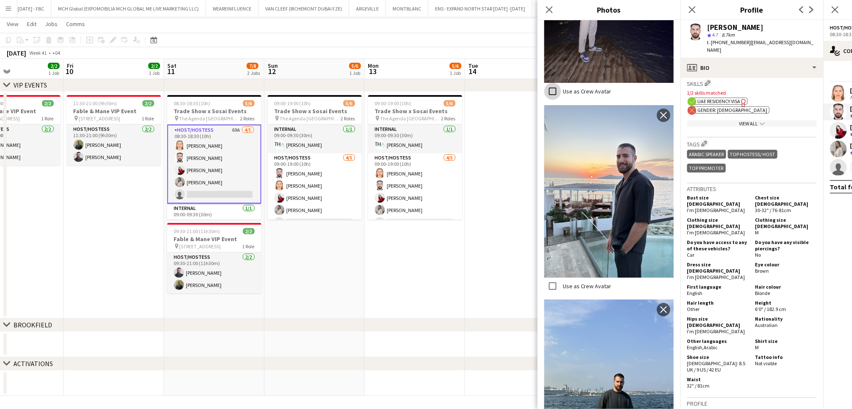
scroll to position [1801, 0]
click at [528, 221] on app-date-cell at bounding box center [515, 205] width 100 height 227
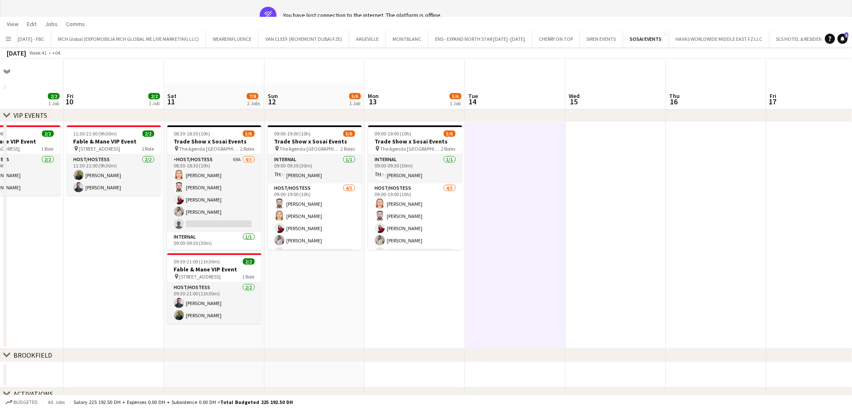
scroll to position [0, 0]
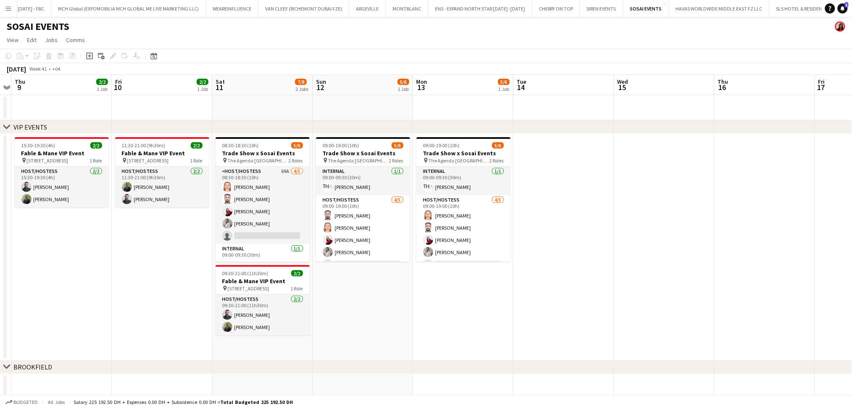
drag, startPoint x: 579, startPoint y: 248, endPoint x: 597, endPoint y: 246, distance: 17.7
click at [597, 246] on app-calendar-viewport "Tue 7 Wed 8 Thu 9 2/2 1 Job Fri 10 2/2 1 Job Sat 11 7/8 2 Jobs Sun 12 5/6 1 Job…" at bounding box center [426, 256] width 852 height 363
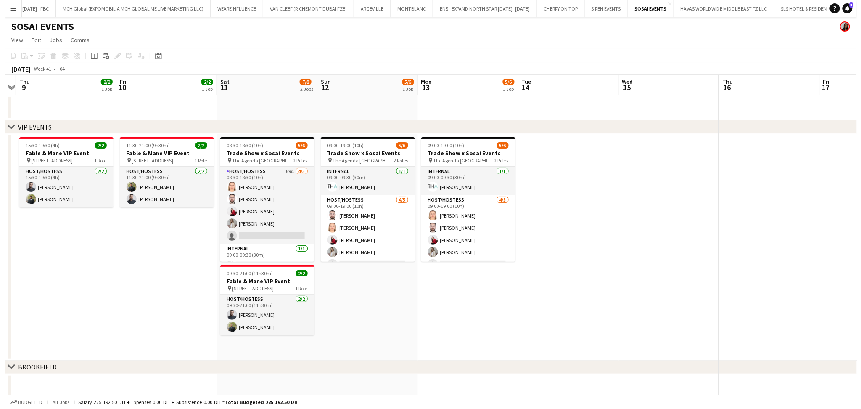
scroll to position [0, 189]
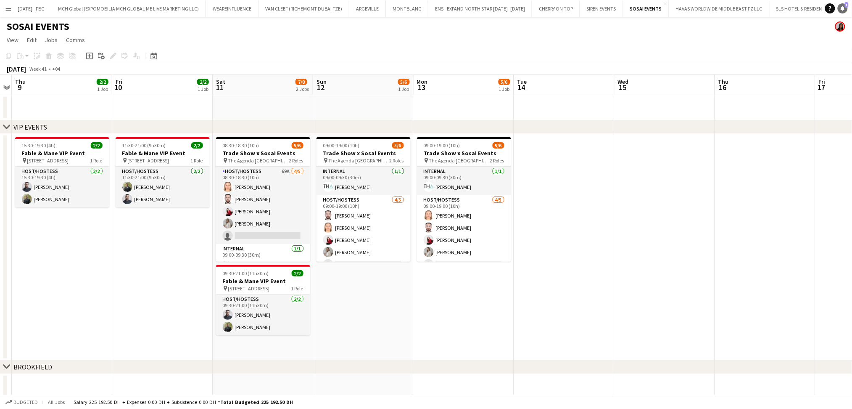
click at [845, 11] on link "Notifications 1" at bounding box center [843, 8] width 10 height 10
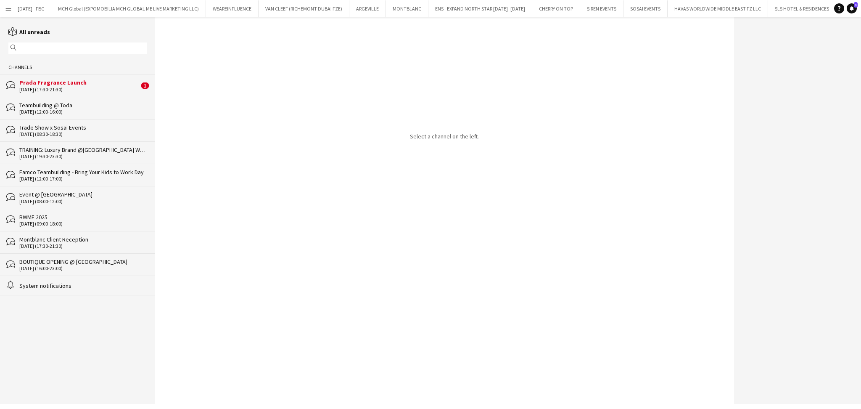
click at [110, 85] on div "Prada Fragrance Launch" at bounding box center [79, 83] width 120 height 8
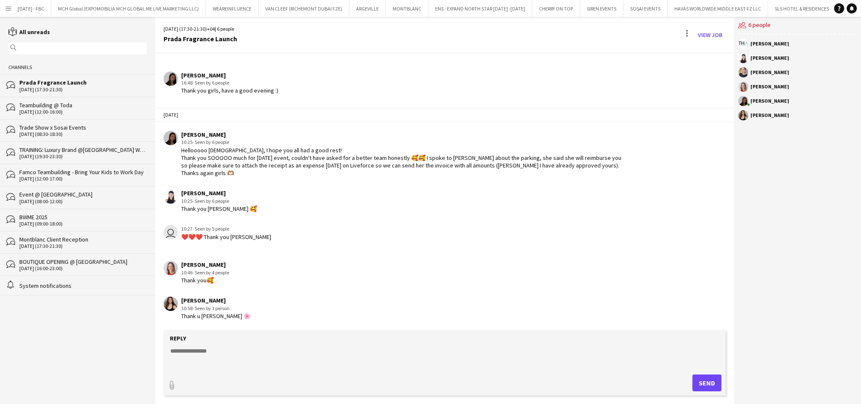
scroll to position [1364, 0]
drag, startPoint x: 209, startPoint y: 157, endPoint x: 347, endPoint y: 157, distance: 137.5
click at [347, 157] on div "Hellooooo ladies, I hope you all had a good rest! Thank you SOOOOO much for yes…" at bounding box center [404, 161] width 446 height 31
drag, startPoint x: 412, startPoint y: 158, endPoint x: 544, endPoint y: 161, distance: 131.6
click at [544, 161] on div "Hellooooo ladies, I hope you all had a good rest! Thank you SOOOOO much for yes…" at bounding box center [404, 161] width 446 height 31
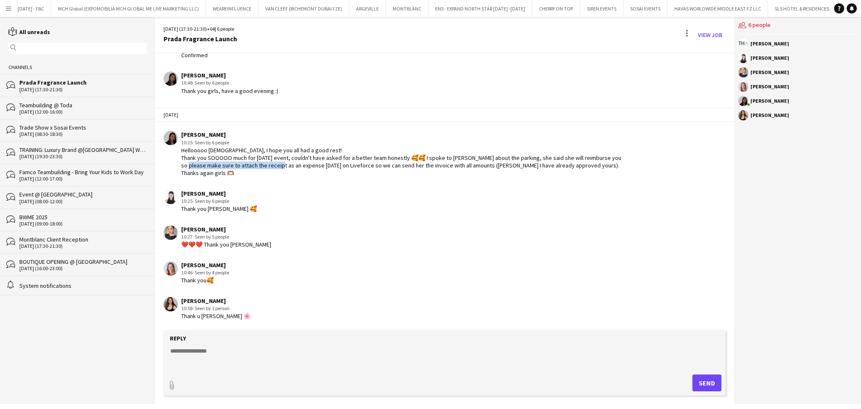
drag, startPoint x: 201, startPoint y: 168, endPoint x: 290, endPoint y: 167, distance: 89.1
click at [290, 167] on div "Hellooooo ladies, I hope you all had a good rest! Thank you SOOOOO much for yes…" at bounding box center [404, 161] width 446 height 31
drag, startPoint x: 305, startPoint y: 166, endPoint x: 311, endPoint y: 166, distance: 6.4
click at [307, 166] on div "Hellooooo ladies, I hope you all had a good rest! Thank you SOOOOO much for yes…" at bounding box center [404, 161] width 446 height 31
click at [700, 35] on link "View Job" at bounding box center [709, 34] width 31 height 13
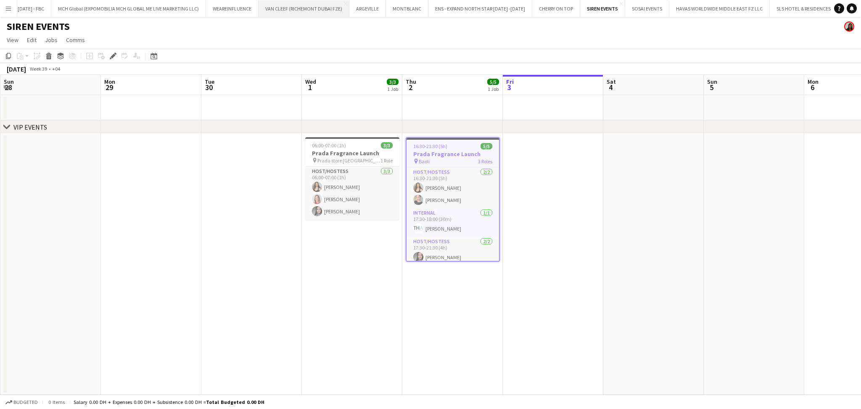
scroll to position [0, 289]
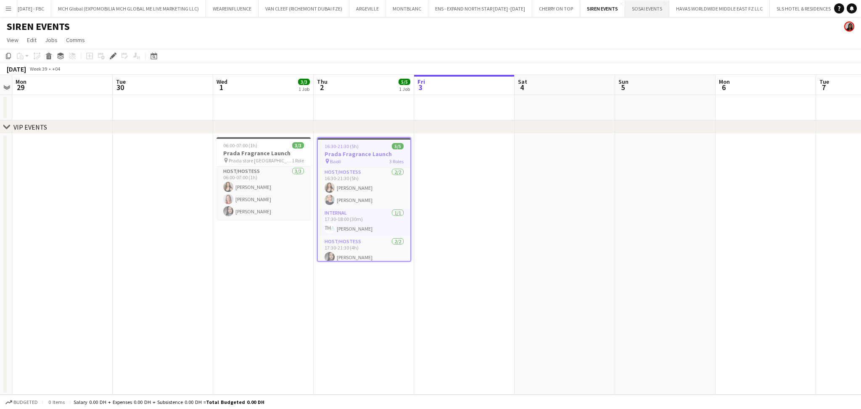
drag, startPoint x: 613, startPoint y: 2, endPoint x: 608, endPoint y: 12, distance: 11.1
click at [620, 2] on app-icon "Close" at bounding box center [621, 3] width 3 height 3
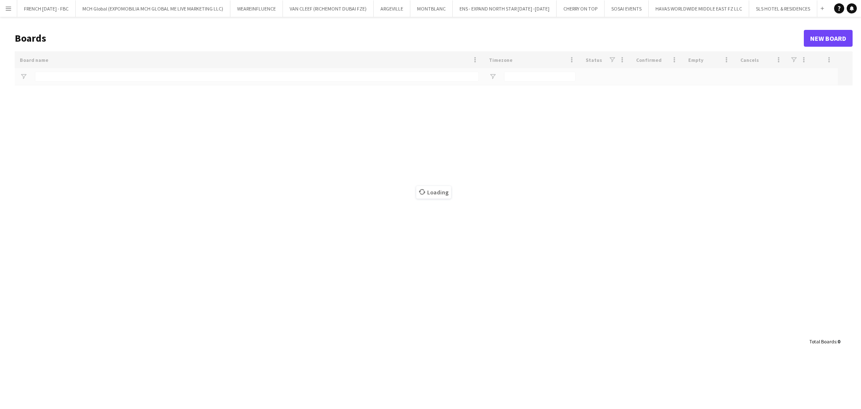
type input "***"
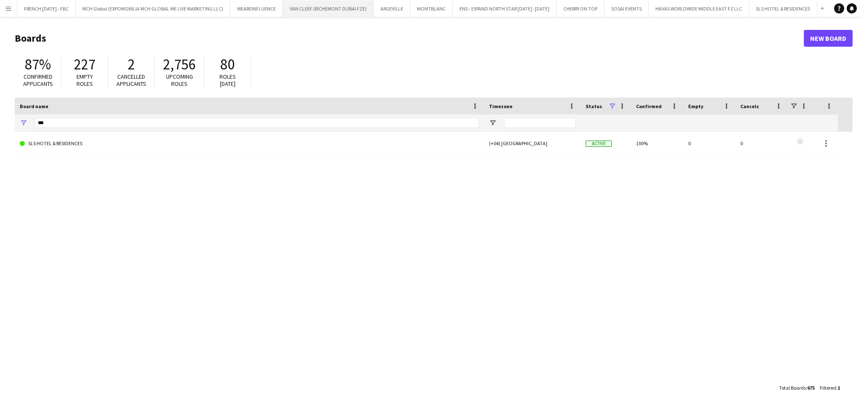
click at [325, 7] on button "VAN CLEEF (RICHEMONT DUBAI FZE) Close" at bounding box center [328, 8] width 91 height 16
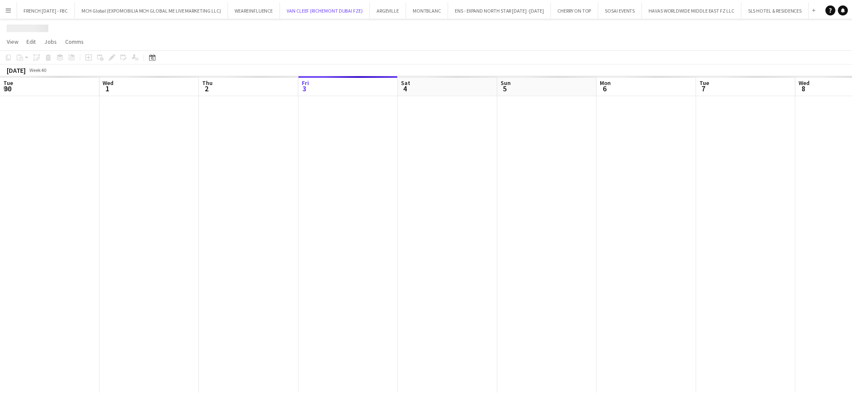
scroll to position [0, 201]
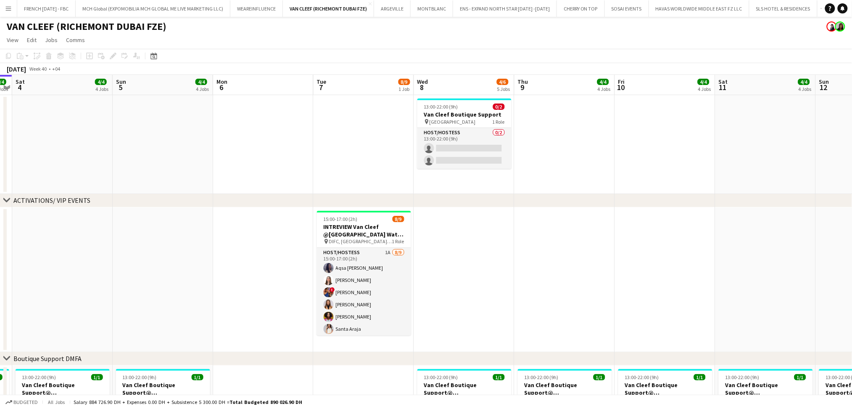
drag, startPoint x: 422, startPoint y: 273, endPoint x: 234, endPoint y: 273, distance: 188.8
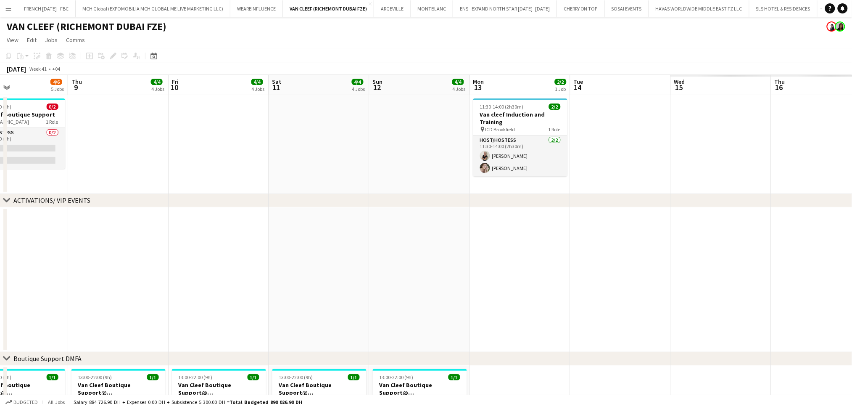
drag, startPoint x: 620, startPoint y: 282, endPoint x: 119, endPoint y: 299, distance: 501.0
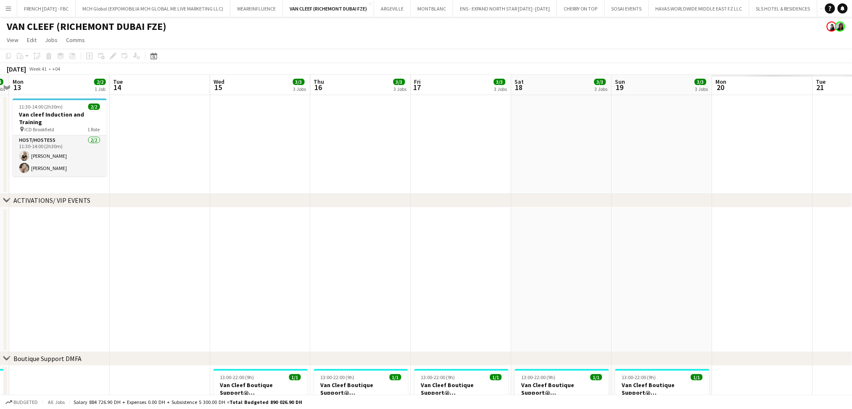
drag, startPoint x: 526, startPoint y: 297, endPoint x: 119, endPoint y: 296, distance: 407.4
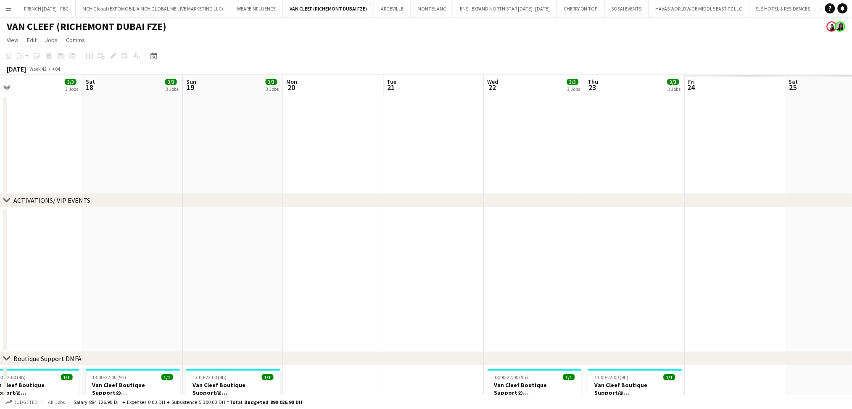
drag, startPoint x: 587, startPoint y: 280, endPoint x: 135, endPoint y: 262, distance: 453.1
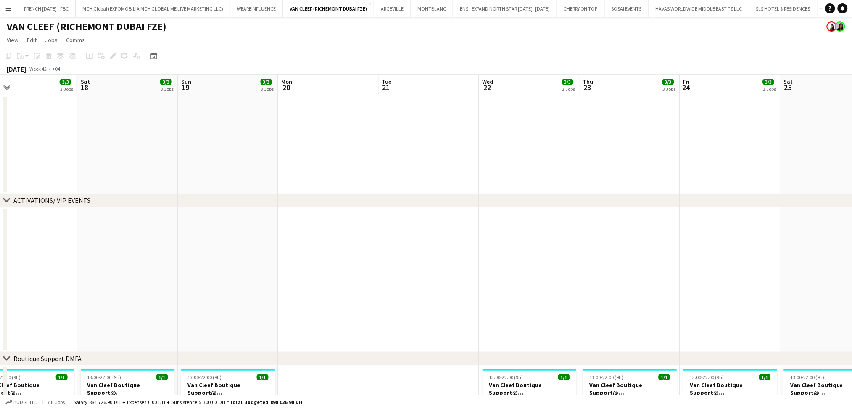
drag, startPoint x: 733, startPoint y: 207, endPoint x: 414, endPoint y: 292, distance: 330.2
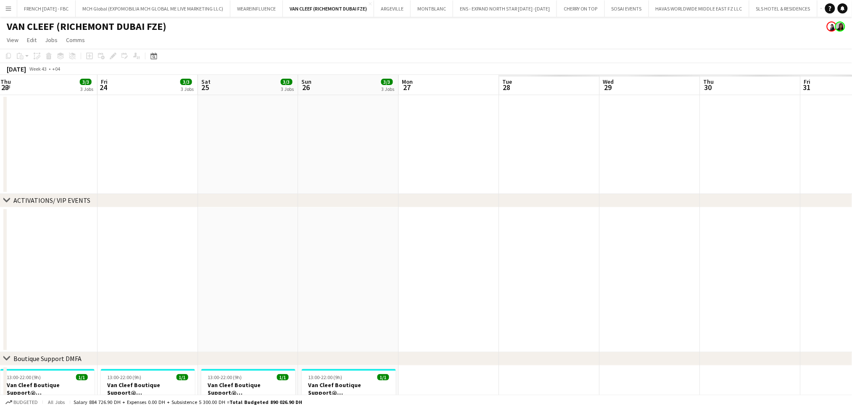
drag, startPoint x: 354, startPoint y: 312, endPoint x: 654, endPoint y: 320, distance: 300.3
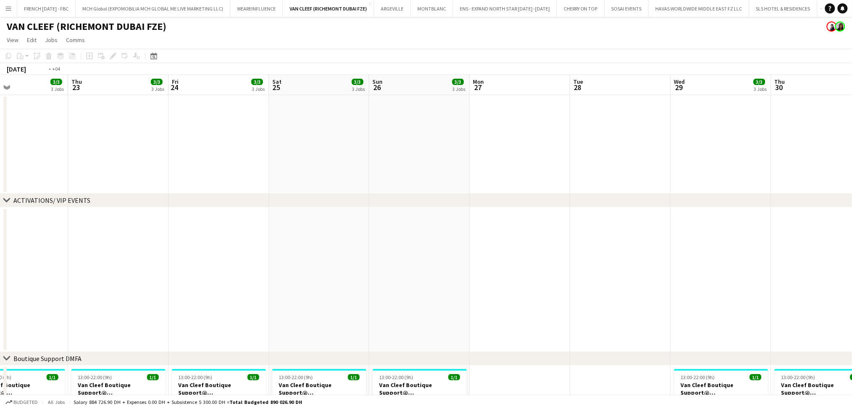
drag, startPoint x: 623, startPoint y: 316, endPoint x: 554, endPoint y: 316, distance: 68.1
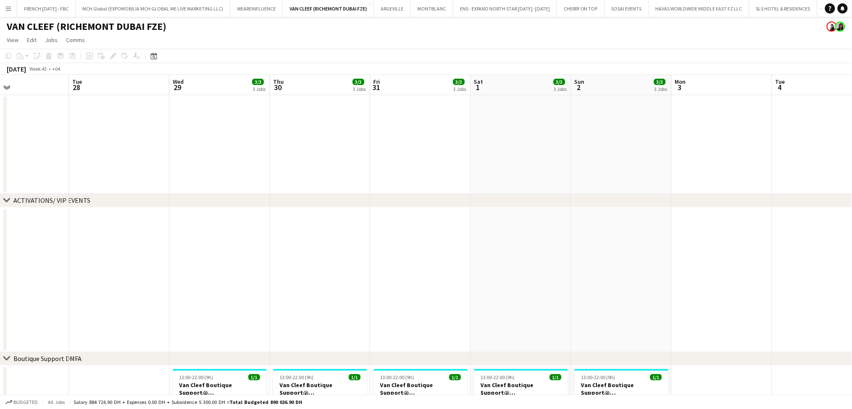
drag, startPoint x: 540, startPoint y: 297, endPoint x: 310, endPoint y: 296, distance: 230.4
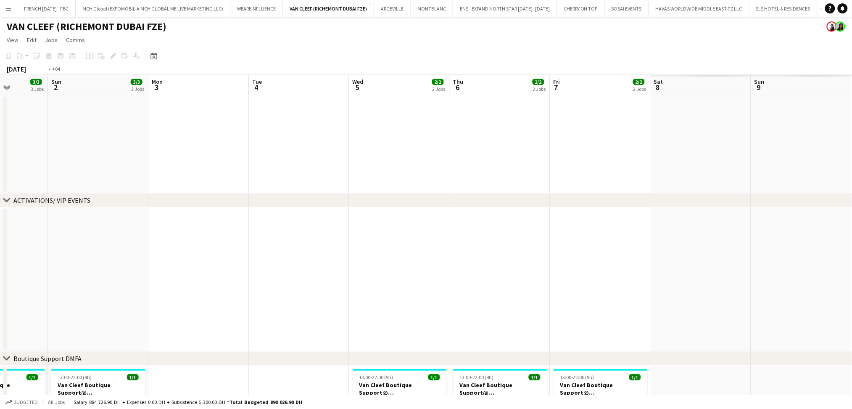
drag, startPoint x: 583, startPoint y: 299, endPoint x: 294, endPoint y: 290, distance: 289.4
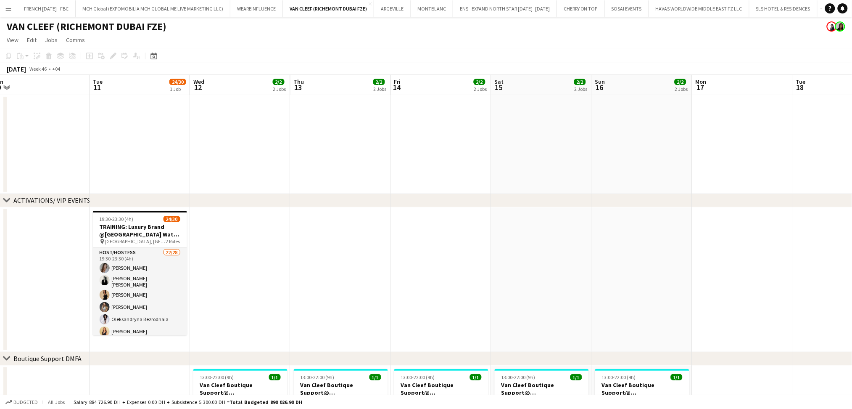
drag, startPoint x: 791, startPoint y: 304, endPoint x: 418, endPoint y: 300, distance: 373.3
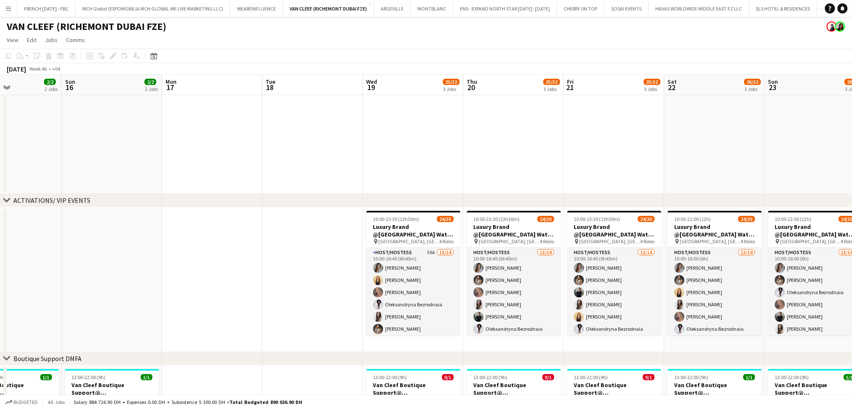
scroll to position [0, 358]
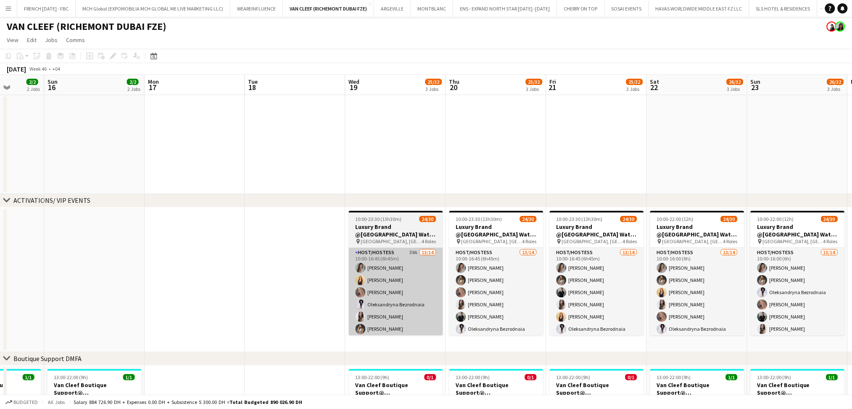
drag, startPoint x: 742, startPoint y: 298, endPoint x: 366, endPoint y: 258, distance: 377.9
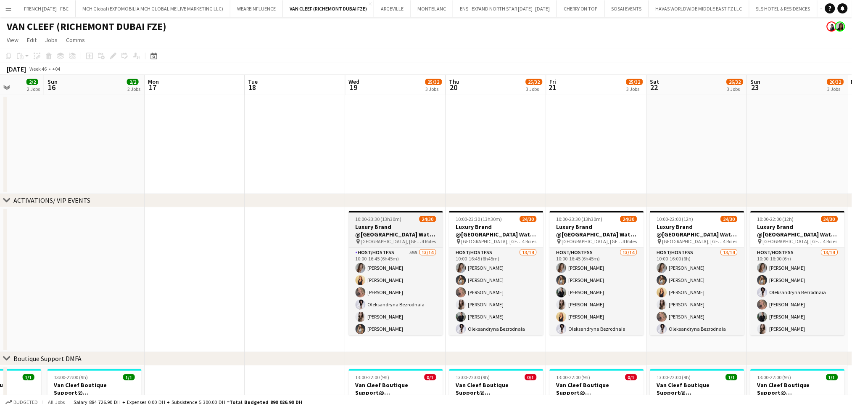
click at [404, 223] on h3 "Luxury Brand @Dubai Watch Week 2025" at bounding box center [396, 230] width 94 height 15
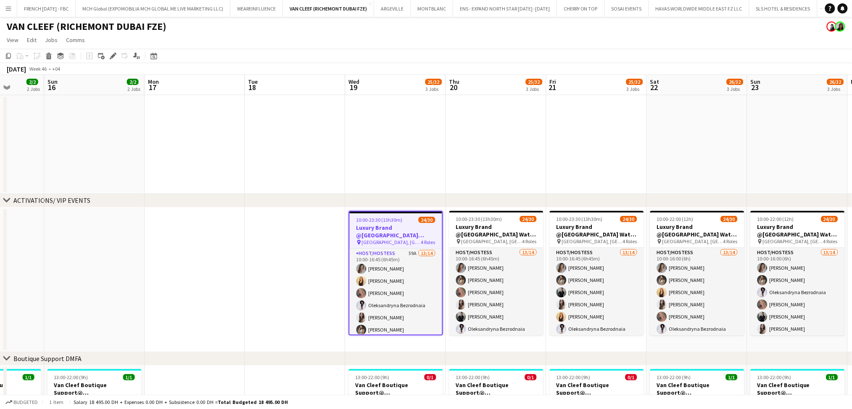
drag, startPoint x: 116, startPoint y: 55, endPoint x: 422, endPoint y: 55, distance: 306.0
click at [118, 55] on div "Add job Add linked Job Edit Edit linked Job Applicants" at bounding box center [109, 56] width 64 height 10
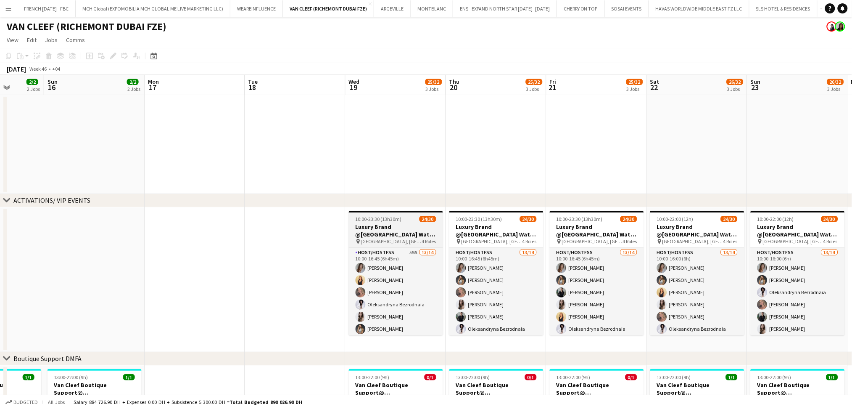
click at [418, 234] on h3 "Luxury Brand @Dubai Watch Week 2025" at bounding box center [396, 230] width 94 height 15
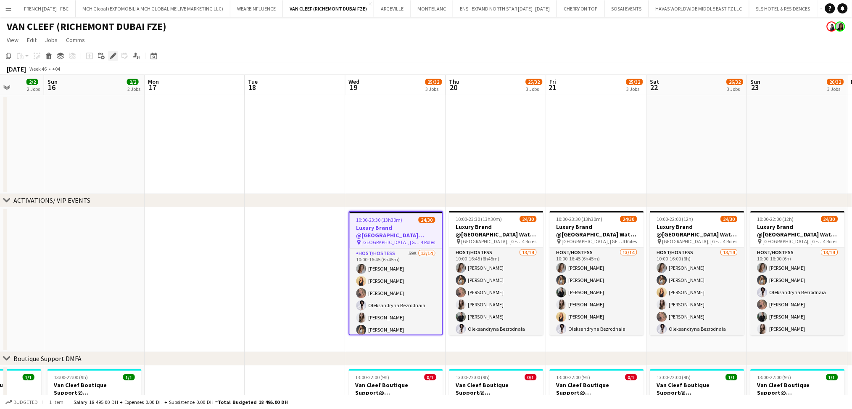
click at [112, 53] on icon "Edit" at bounding box center [113, 56] width 7 height 7
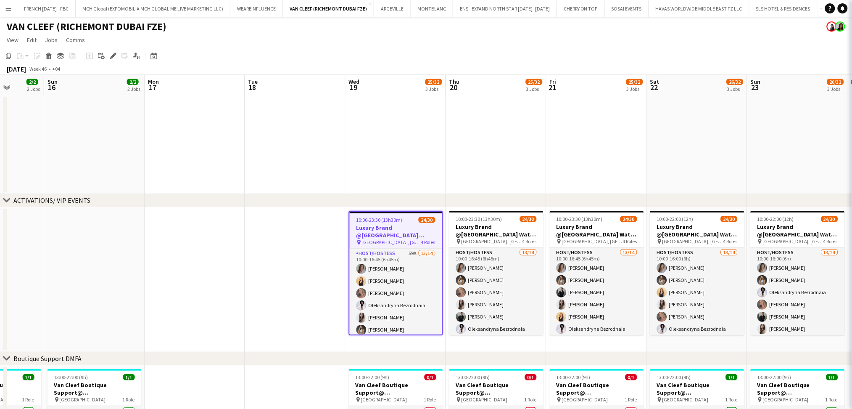
type input "**********"
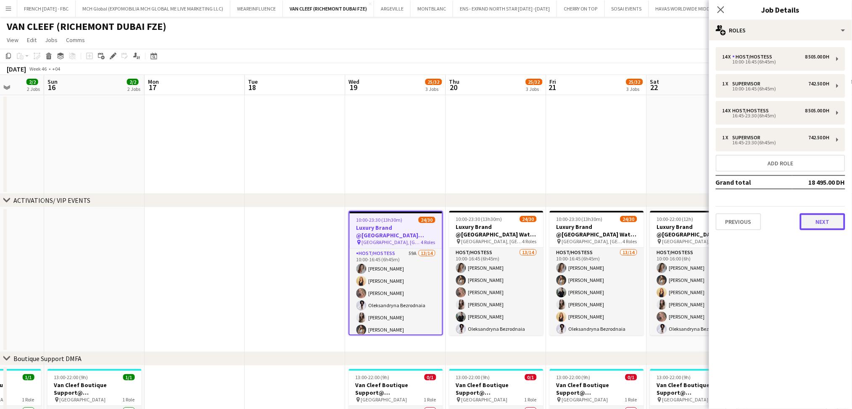
click at [832, 215] on button "Next" at bounding box center [822, 221] width 45 height 17
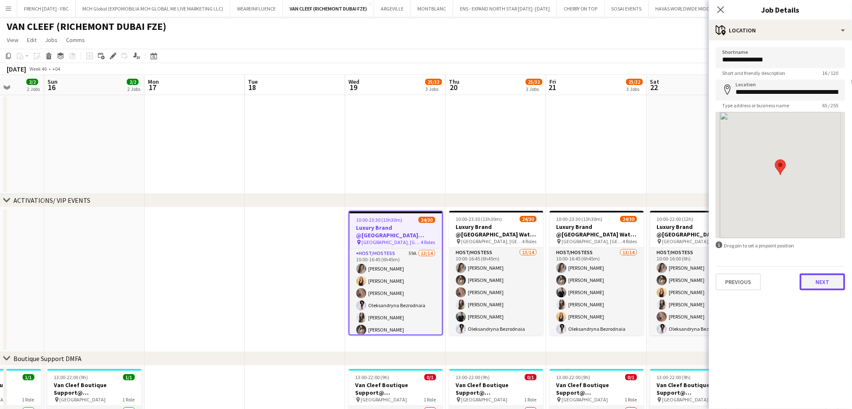
click at [828, 282] on button "Next" at bounding box center [822, 281] width 45 height 17
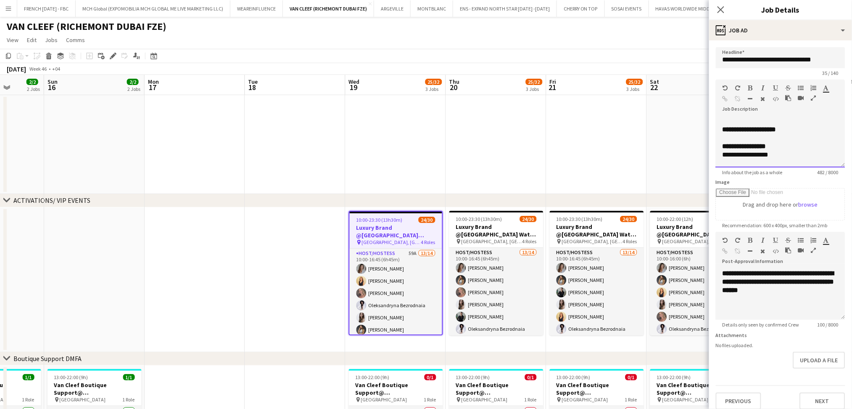
click at [723, 149] on b "**********" at bounding box center [745, 146] width 44 height 6
click at [821, 143] on div "**********" at bounding box center [772, 141] width 99 height 8
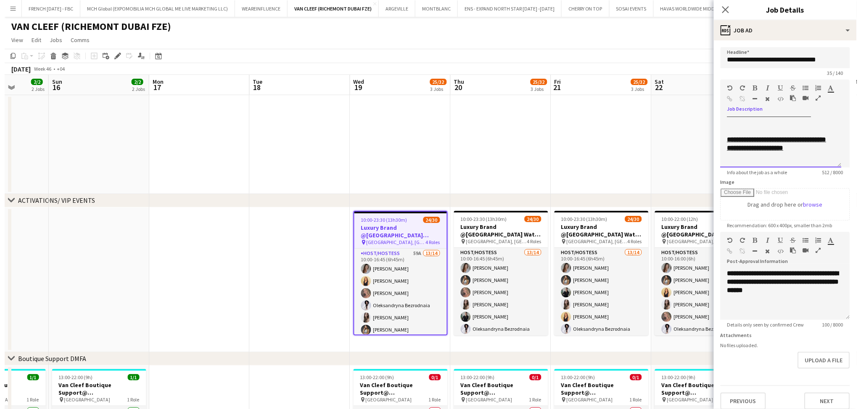
scroll to position [202, 0]
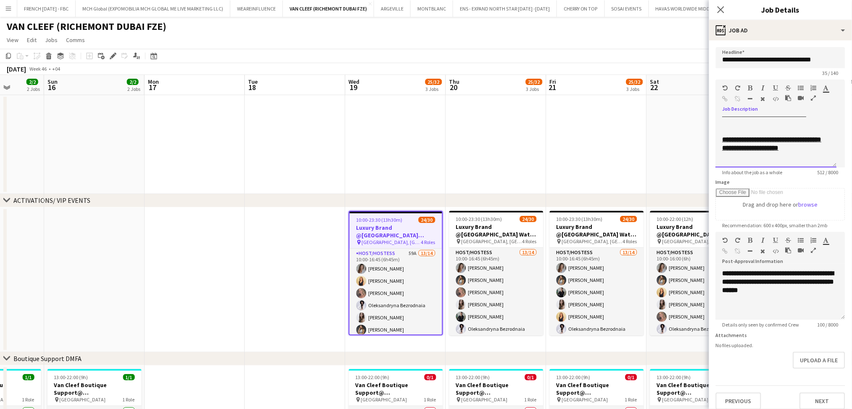
click at [761, 148] on u "**********" at bounding box center [772, 143] width 99 height 15
click at [754, 149] on u "**********" at bounding box center [772, 143] width 99 height 15
click at [653, 157] on app-date-cell at bounding box center [697, 144] width 100 height 99
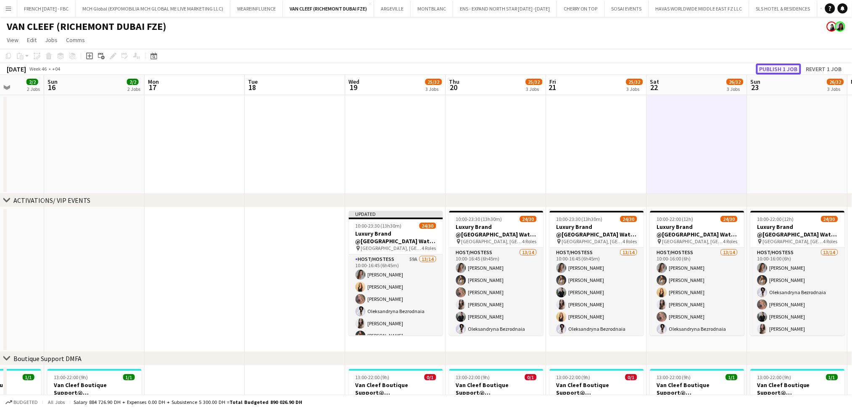
click at [791, 64] on button "Publish 1 job" at bounding box center [778, 68] width 45 height 11
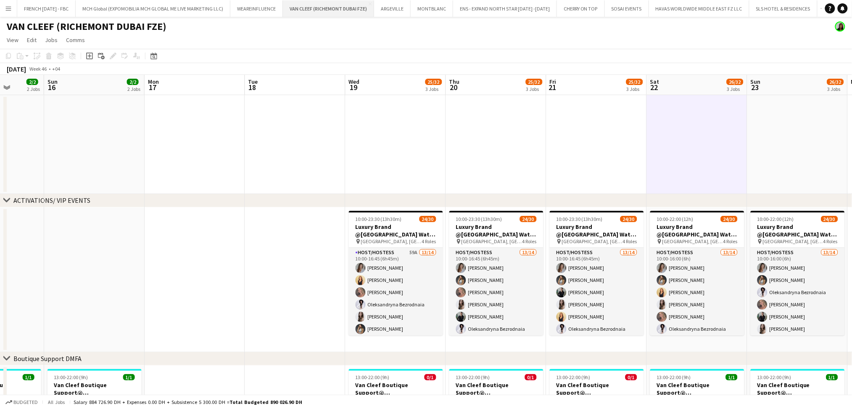
click at [328, 8] on button "VAN CLEEF (RICHEMONT DUBAI FZE) Close" at bounding box center [328, 8] width 91 height 16
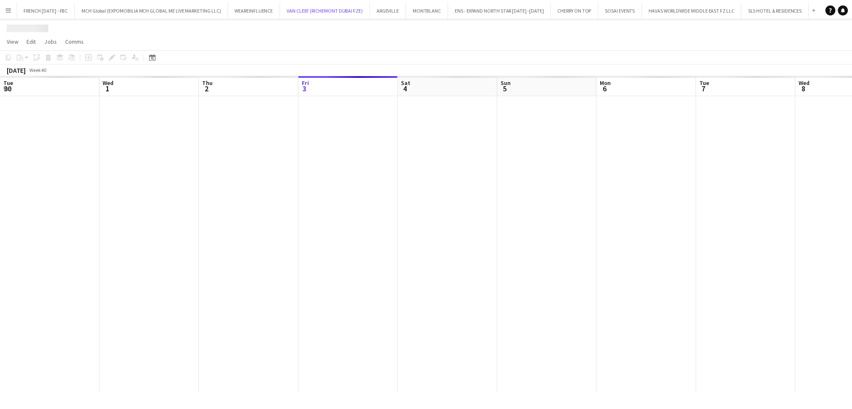
scroll to position [0, 201]
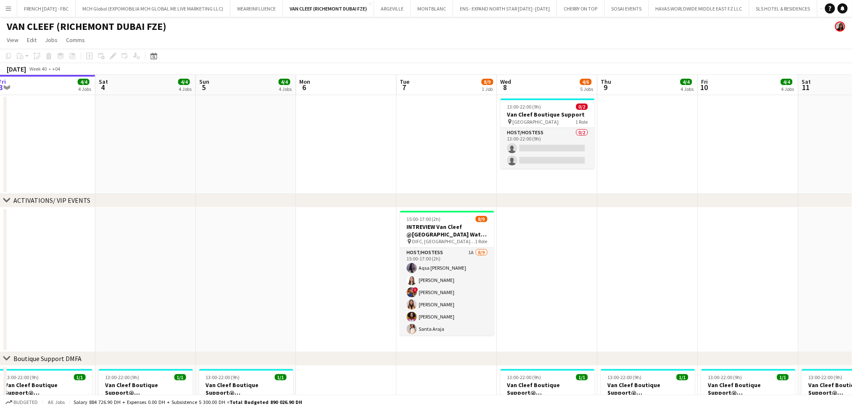
drag, startPoint x: 388, startPoint y: 293, endPoint x: 288, endPoint y: 293, distance: 99.6
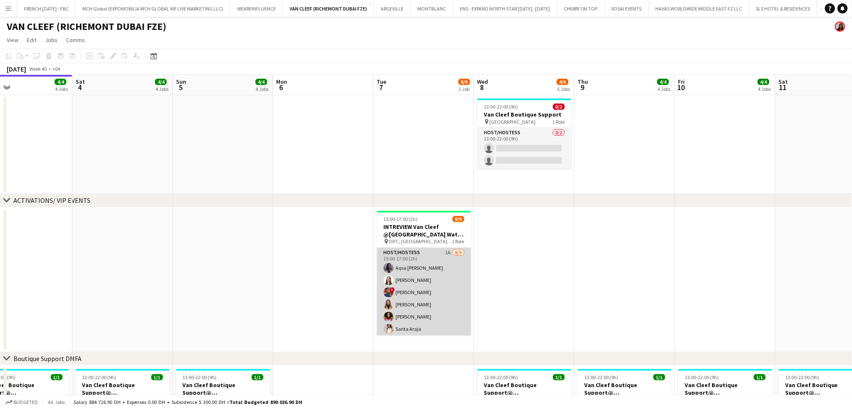
drag, startPoint x: 409, startPoint y: 292, endPoint x: 459, endPoint y: 249, distance: 65.9
click at [410, 292] on app-card-role "Host/Hostess 1A 8/9 15:00-17:00 (2h) Aqsa Urooj Zahid Yara Nehawi ! Salima Sad …" at bounding box center [424, 311] width 94 height 126
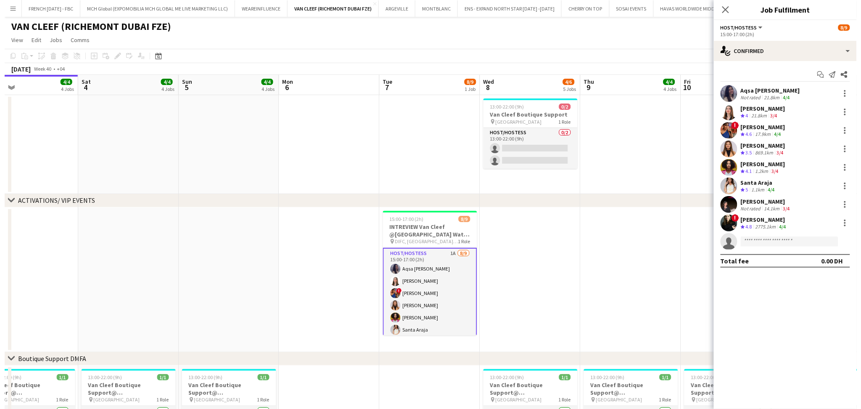
scroll to position [0, 285]
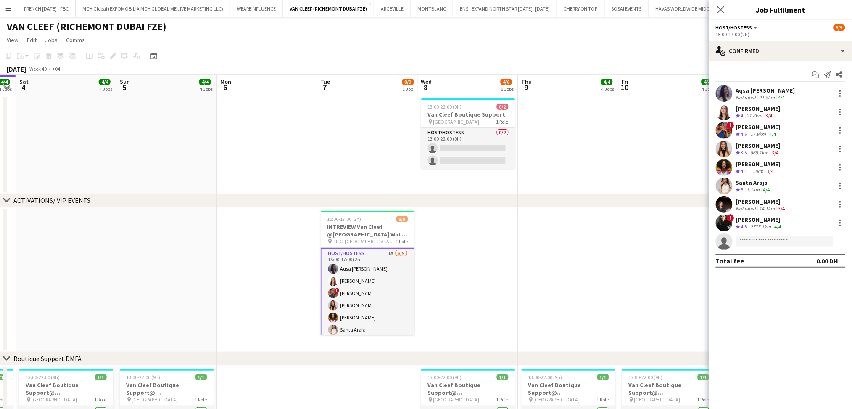
drag, startPoint x: 549, startPoint y: 280, endPoint x: 492, endPoint y: 277, distance: 57.2
click at [774, 93] on div "Aqsa Urooj Zahid" at bounding box center [765, 91] width 59 height 8
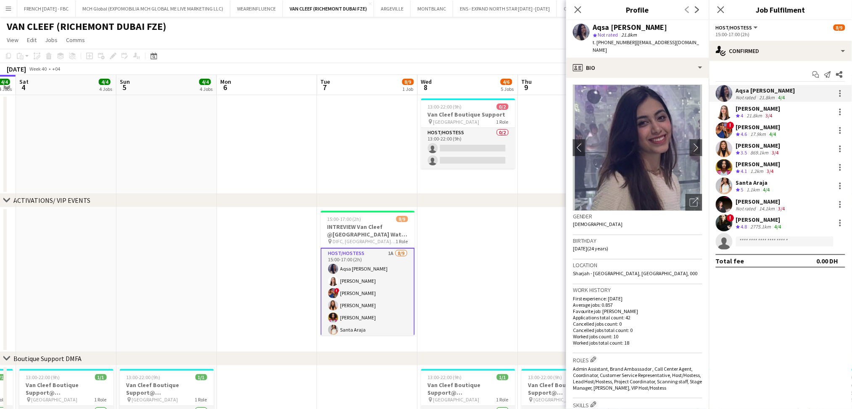
drag, startPoint x: 629, startPoint y: 42, endPoint x: 592, endPoint y: 24, distance: 41.4
click at [592, 24] on div "Aqsa Urooj Zahid star Not rated 21.8km t. +971544667563 | axazahid12@outlook.com" at bounding box center [637, 38] width 143 height 37
copy div "Aqsa Urooj Zahid star Not rated 21.8km t. +971544667563"
click at [755, 108] on div "Yara Nehawi" at bounding box center [758, 109] width 45 height 8
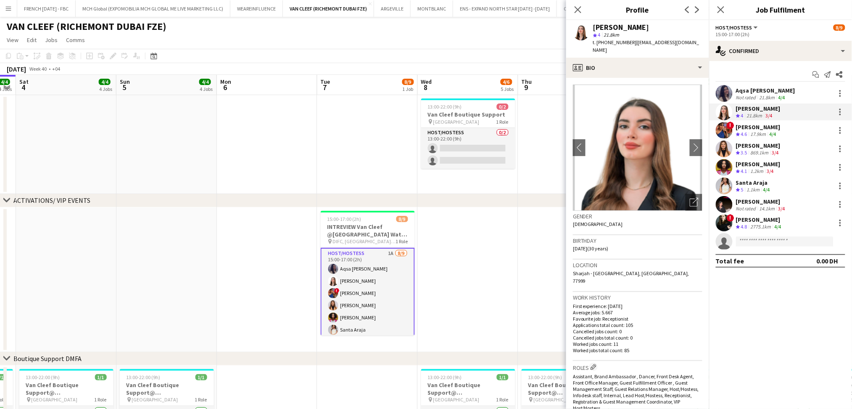
drag, startPoint x: 629, startPoint y: 40, endPoint x: 572, endPoint y: 24, distance: 59.1
click at [572, 24] on div "Yara Nehawi star 4 21.8km t. +971506200912 | yaraalnehawi@gmail.com" at bounding box center [637, 38] width 143 height 37
copy div "Yara Nehawi star 4 21.8km t. +971506200912"
click at [774, 129] on div "Salima Sad" at bounding box center [758, 127] width 45 height 8
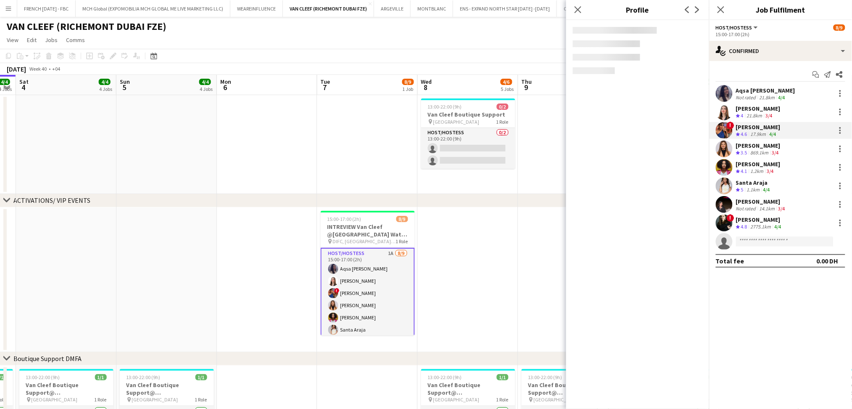
click at [770, 151] on div "869.1km" at bounding box center [759, 152] width 21 height 7
click at [765, 170] on div "1.2km" at bounding box center [757, 171] width 16 height 7
click at [756, 187] on div "1.1km" at bounding box center [753, 189] width 16 height 7
click at [753, 203] on div "Leena Wafiq" at bounding box center [761, 202] width 51 height 8
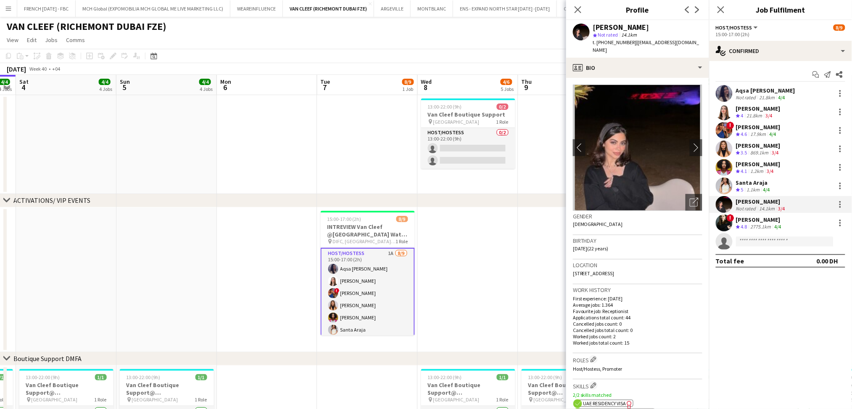
click at [476, 290] on app-date-cell at bounding box center [468, 279] width 100 height 145
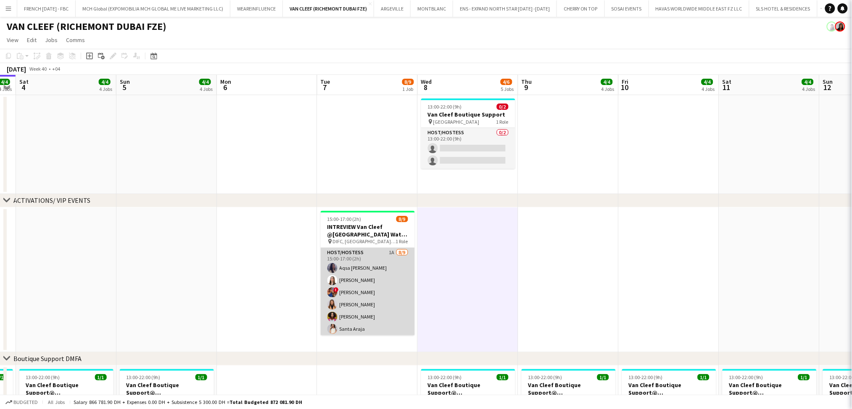
click at [378, 280] on app-card-role "Host/Hostess 1A 8/9 15:00-17:00 (2h) Aqsa Urooj Zahid Yara Nehawi ! Salima Sad …" at bounding box center [368, 311] width 94 height 126
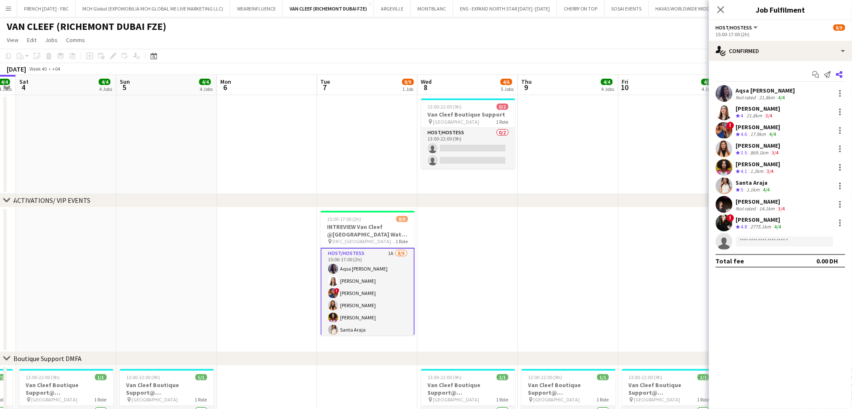
click at [839, 72] on icon "Share" at bounding box center [839, 74] width 7 height 7
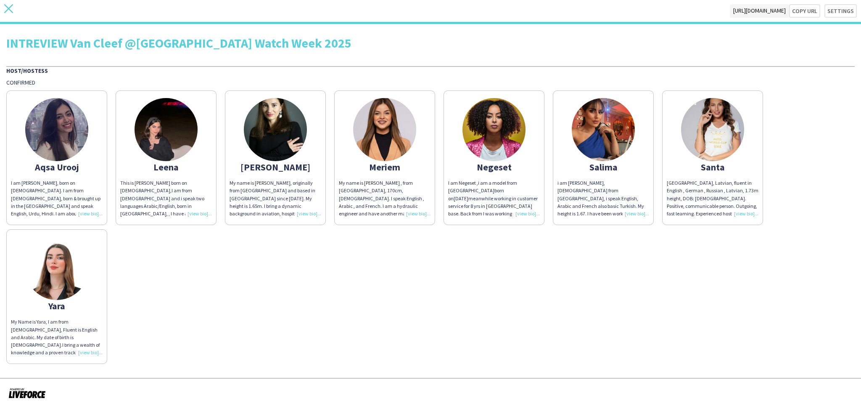
click at [10, 8] on icon "close" at bounding box center [8, 8] width 9 height 9
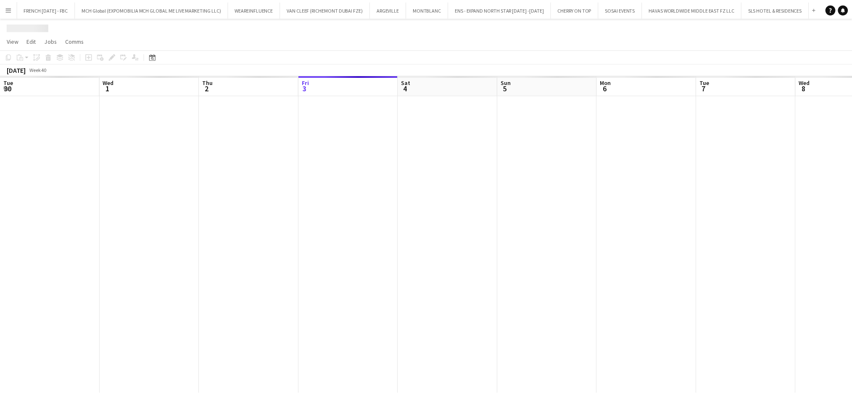
scroll to position [0, 201]
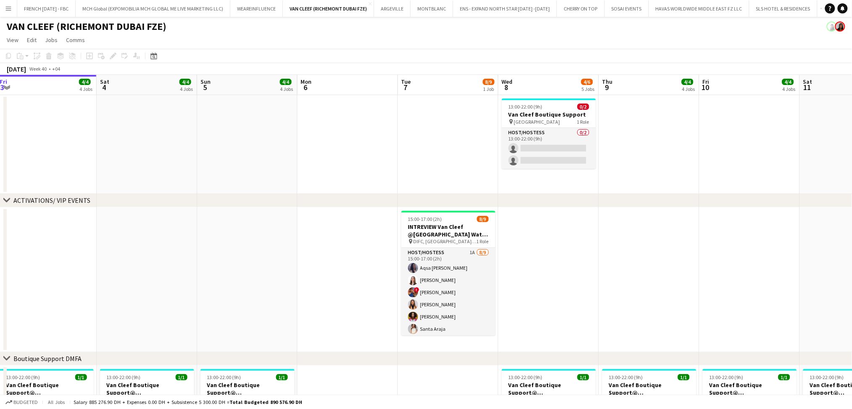
drag, startPoint x: 647, startPoint y: 302, endPoint x: 593, endPoint y: 302, distance: 54.2
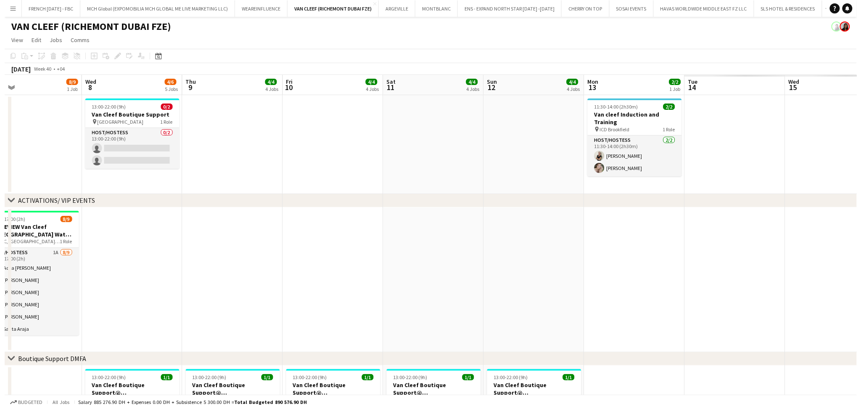
scroll to position [0, 233]
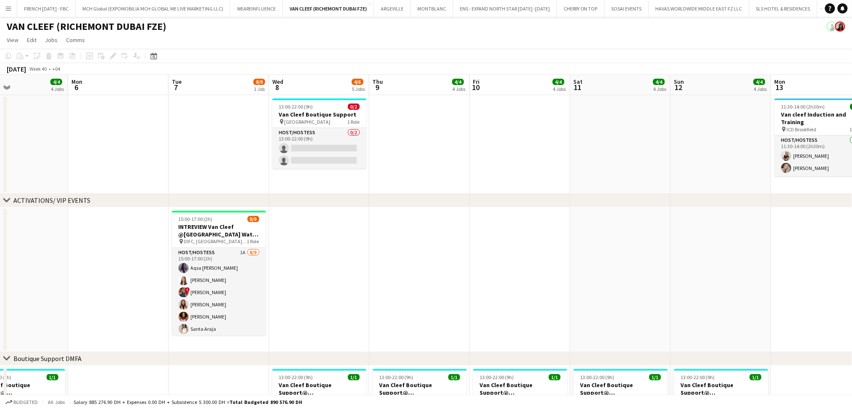
drag, startPoint x: 803, startPoint y: 300, endPoint x: 574, endPoint y: 305, distance: 229.6
click at [615, 11] on button "SOSAI EVENTS Close" at bounding box center [627, 8] width 44 height 16
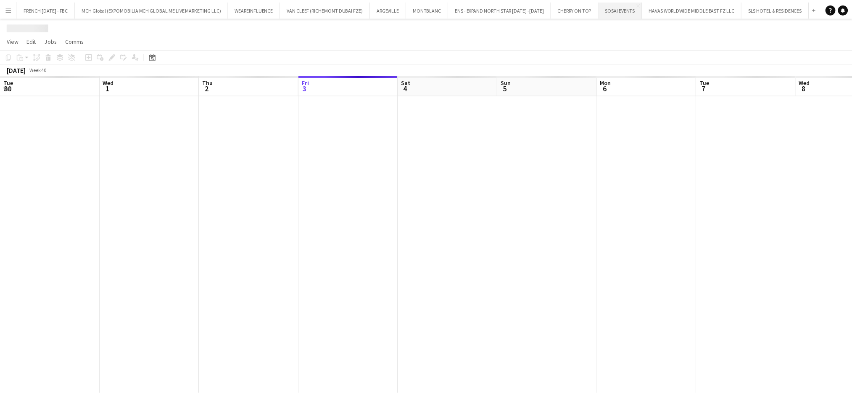
scroll to position [0, 201]
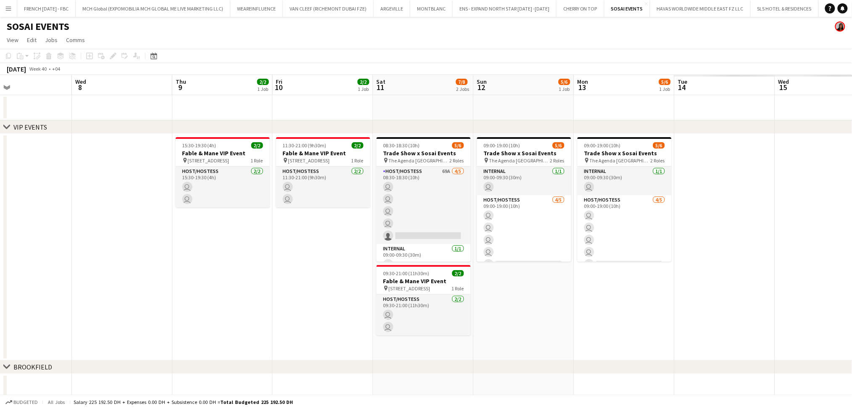
drag, startPoint x: 477, startPoint y: 258, endPoint x: 179, endPoint y: 260, distance: 298.1
click at [179, 260] on app-calendar-viewport "Sat 4 Sun 5 Mon 6 Tue 7 Wed 8 Thu 9 2/2 1 Job Fri 10 2/2 1 Job Sat 11 7/8 2 Job…" at bounding box center [426, 256] width 852 height 363
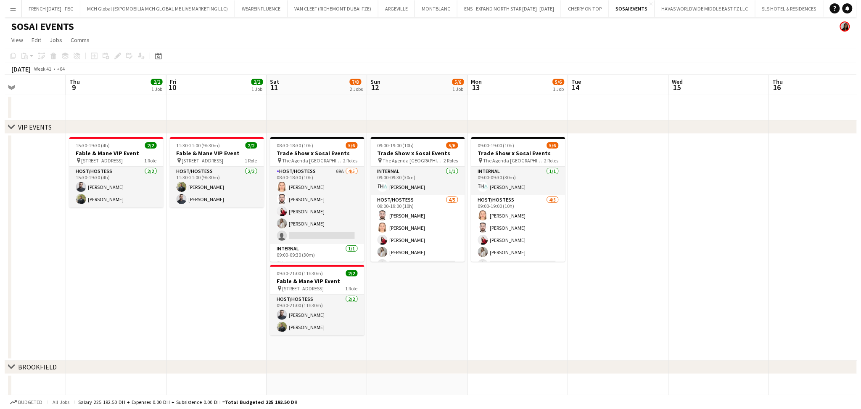
scroll to position [0, 346]
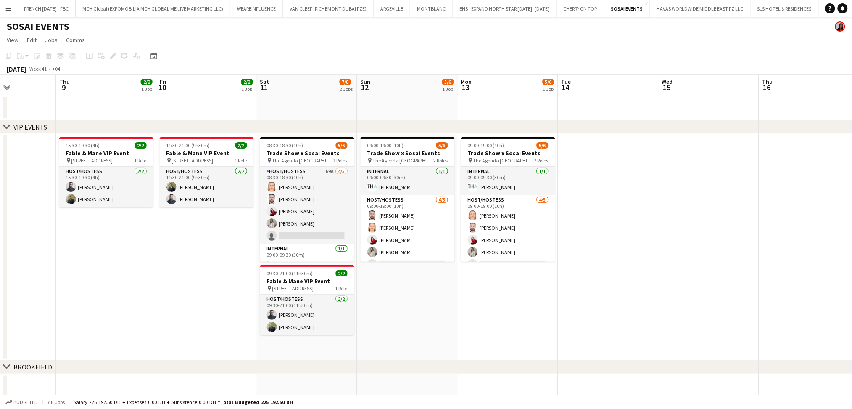
drag, startPoint x: 188, startPoint y: 248, endPoint x: 177, endPoint y: 244, distance: 11.7
click at [173, 244] on app-calendar-viewport "Sun 5 Mon 6 Tue 7 Wed 8 Thu 9 2/2 1 Job Fri 10 2/2 1 Job Sat 11 7/8 2 Jobs Sun …" at bounding box center [426, 256] width 852 height 363
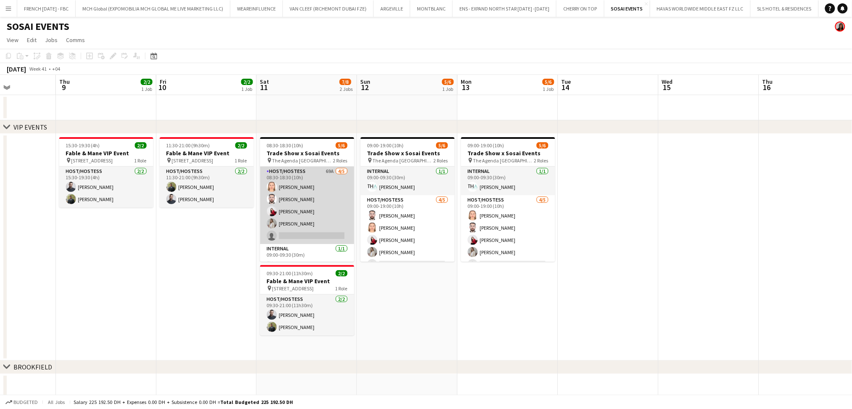
click at [322, 199] on app-card-role "Host/Hostess 69A 4/5 08:30-18:30 (10h) Marija Bozic Wael Kharoufah Valeriia Mit…" at bounding box center [307, 204] width 94 height 77
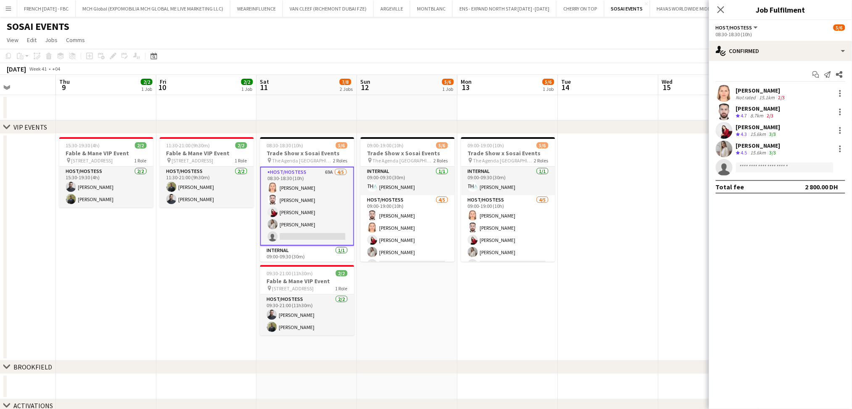
click at [791, 90] on div "Marija Bozic Not rated 15.1km 2/3" at bounding box center [780, 93] width 143 height 17
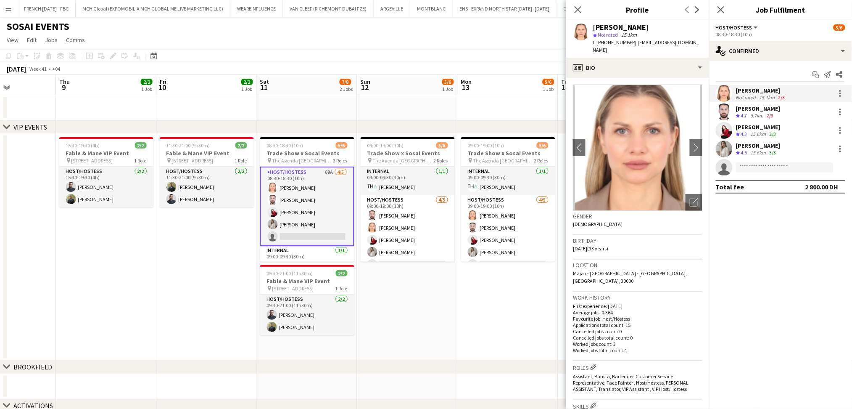
click at [224, 280] on app-date-cell "11:30-21:00 (9h30m) 2/2 Fable & Mane VIP Event pin Alserkal Avenue, Warehouse 4…" at bounding box center [206, 247] width 100 height 227
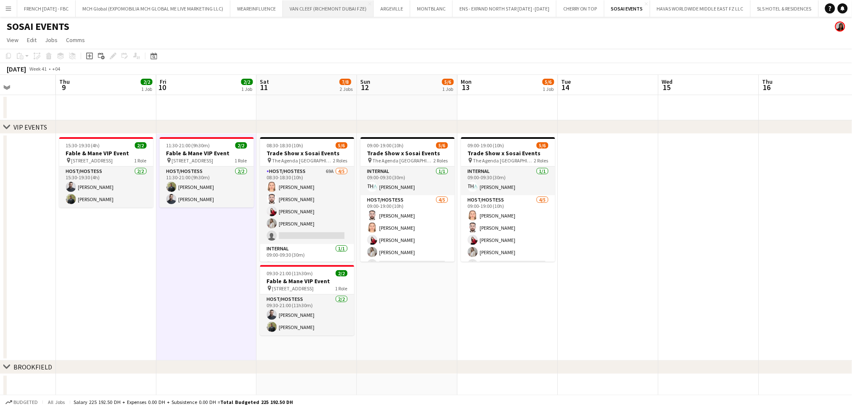
click at [312, 8] on button "VAN CLEEF (RICHEMONT DUBAI FZE) Close" at bounding box center [328, 8] width 91 height 16
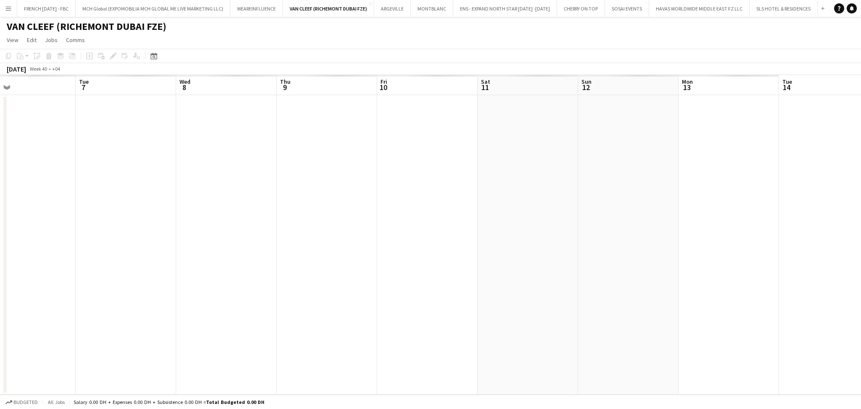
drag, startPoint x: 825, startPoint y: 253, endPoint x: 226, endPoint y: 262, distance: 598.7
click at [199, 262] on app-calendar-viewport "Fri 3 Sat 4 Sun 5 Mon 6 Tue 7 Wed 8 Thu 9 Fri 10 Sat 11 Sun 12 Mon 13 Tue 14 We…" at bounding box center [430, 234] width 861 height 319
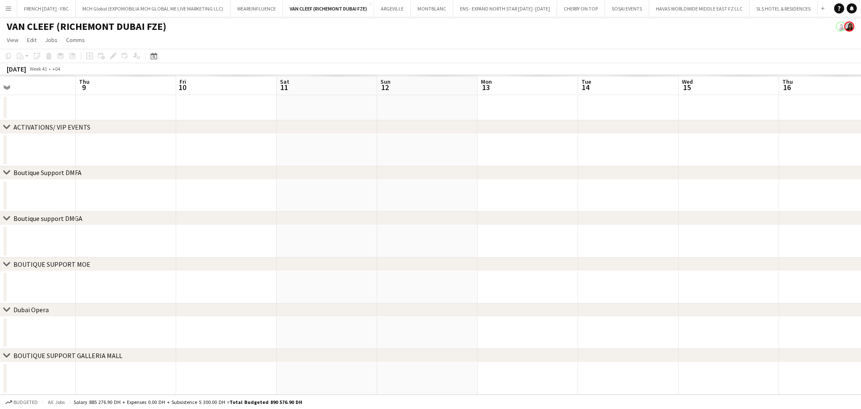
drag, startPoint x: 514, startPoint y: 263, endPoint x: 317, endPoint y: 265, distance: 196.3
click at [164, 265] on div "chevron-right BOUTIQUE SUPPORT MOE" at bounding box center [430, 263] width 861 height 13
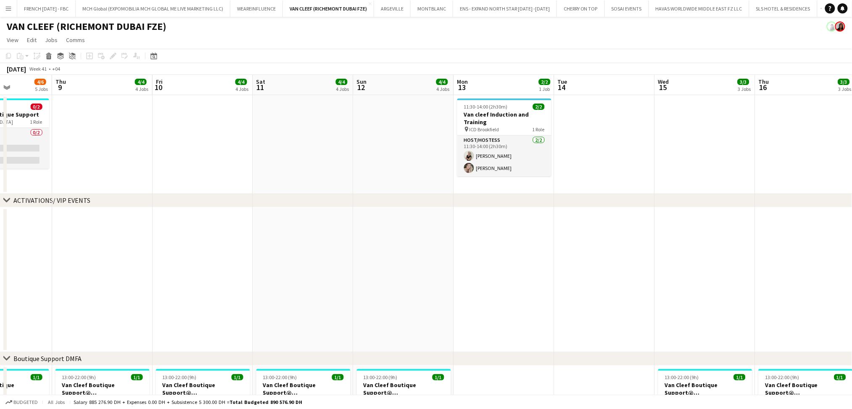
drag, startPoint x: 665, startPoint y: 268, endPoint x: 100, endPoint y: 268, distance: 565.0
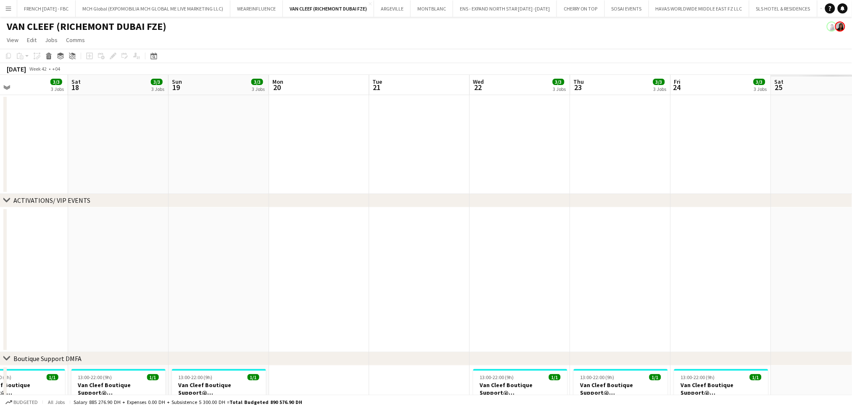
drag, startPoint x: 648, startPoint y: 276, endPoint x: 377, endPoint y: 281, distance: 271.2
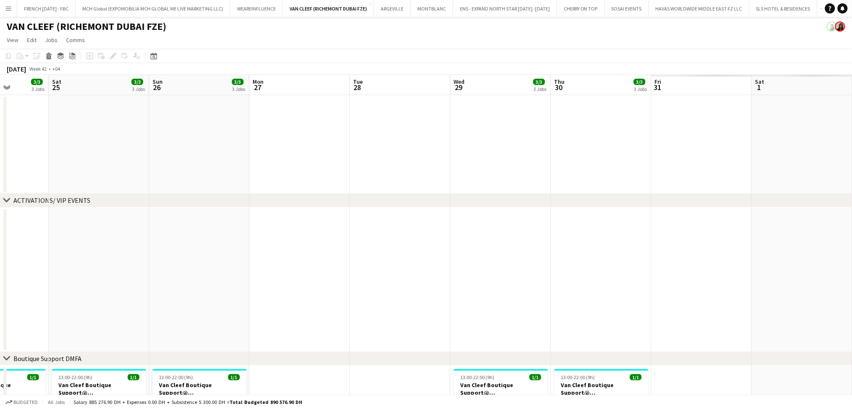
drag, startPoint x: 388, startPoint y: 268, endPoint x: 141, endPoint y: 269, distance: 246.4
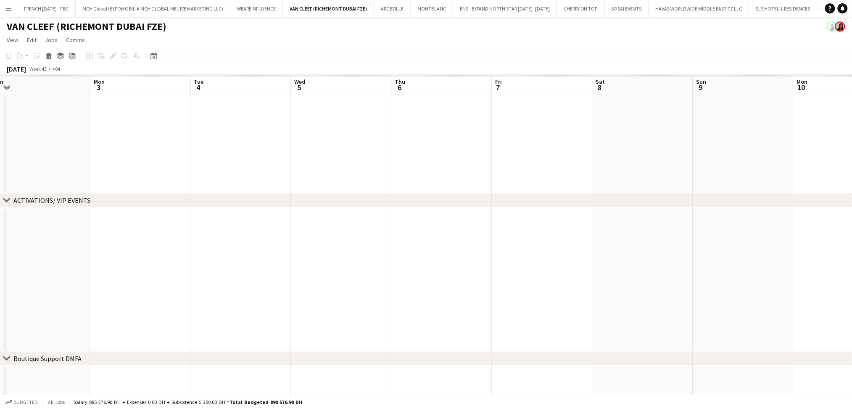
drag, startPoint x: 404, startPoint y: 269, endPoint x: 77, endPoint y: 263, distance: 327.5
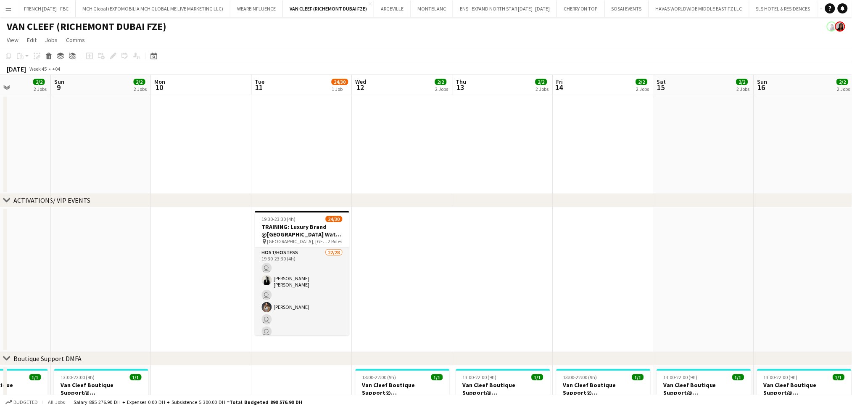
drag, startPoint x: 249, startPoint y: 252, endPoint x: 38, endPoint y: 254, distance: 211.5
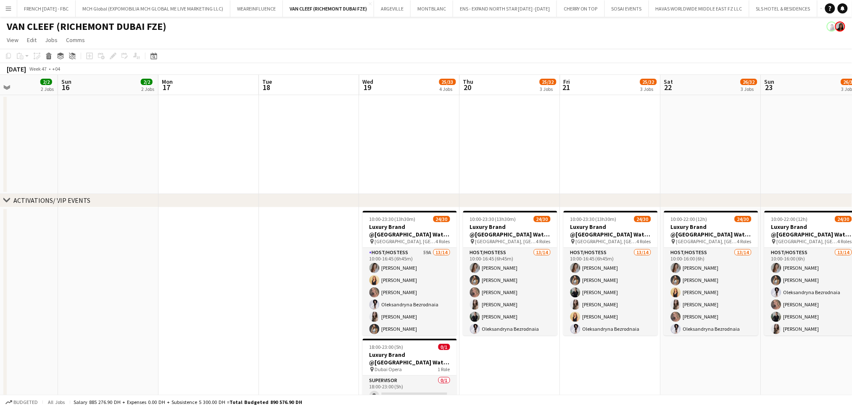
drag, startPoint x: 696, startPoint y: 290, endPoint x: 658, endPoint y: 288, distance: 38.3
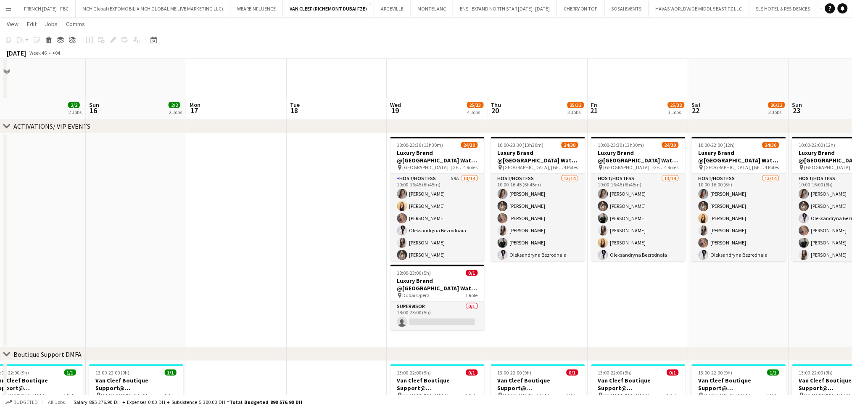
scroll to position [56, 0]
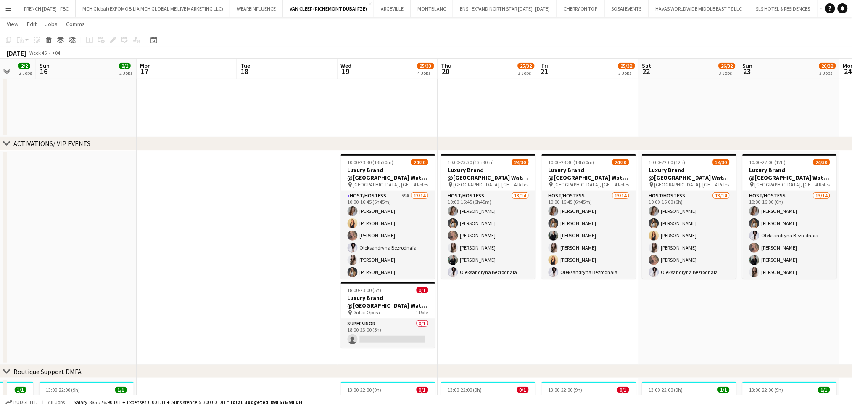
drag, startPoint x: 568, startPoint y: 318, endPoint x: 534, endPoint y: 322, distance: 33.8
click at [534, 322] on app-calendar-viewport "Thu 13 2/2 2 Jobs Fri 14 2/2 2 Jobs Sat 15 2/2 2 Jobs Sun 16 2/2 2 Jobs Mon 17 …" at bounding box center [426, 393] width 852 height 832
click at [389, 335] on app-card-role "Supervisor 0/1 18:00-23:00 (5h) single-neutral-actions" at bounding box center [387, 333] width 94 height 29
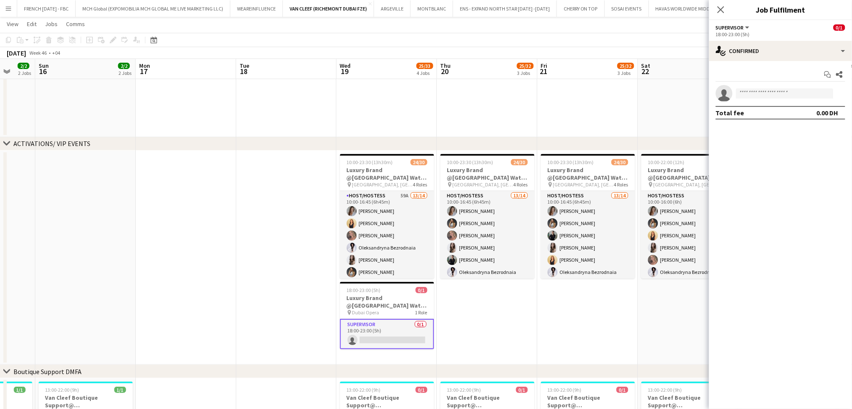
click at [492, 313] on app-date-cell "10:00-23:30 (13h30m) 24/30 Luxury Brand @Dubai Watch Week 2025 pin Burj Park, D…" at bounding box center [487, 258] width 100 height 214
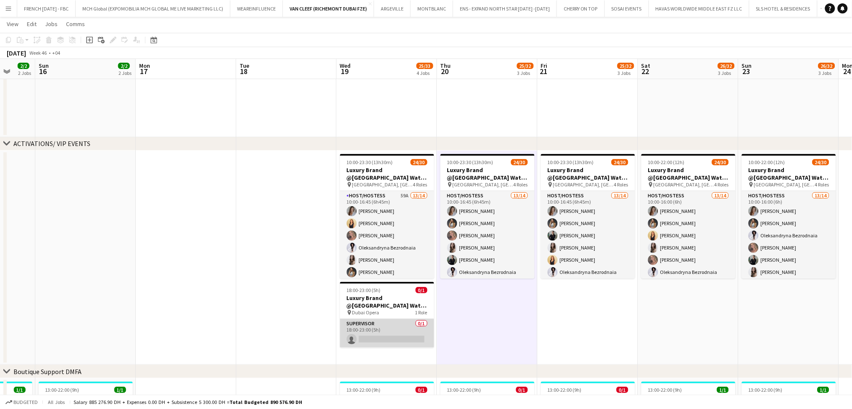
click at [400, 335] on app-card-role "Supervisor 0/1 18:00-23:00 (5h) single-neutral-actions" at bounding box center [387, 333] width 94 height 29
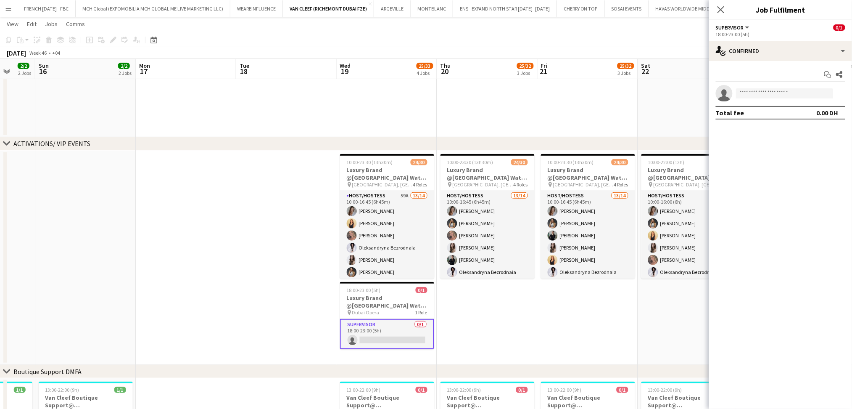
click at [500, 319] on app-date-cell "10:00-23:30 (13h30m) 24/30 Luxury Brand @Dubai Watch Week 2025 pin Burj Park, D…" at bounding box center [487, 258] width 100 height 214
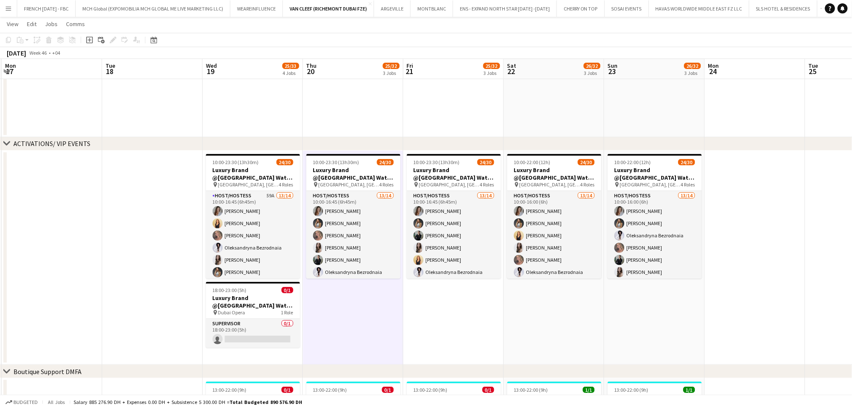
scroll to position [0, 314]
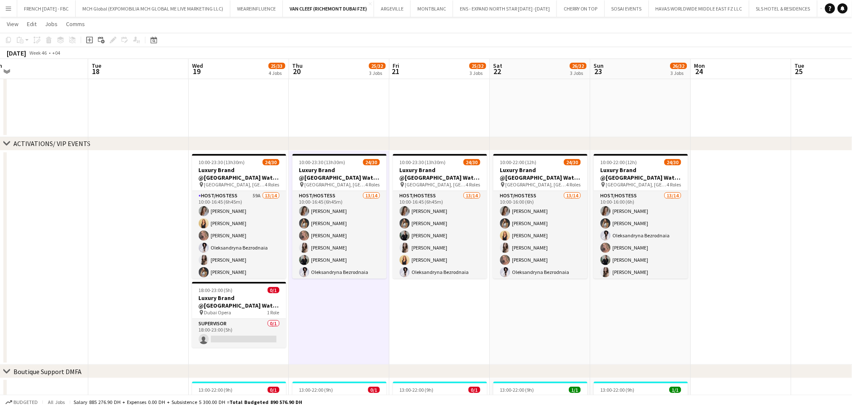
drag, startPoint x: 675, startPoint y: 108, endPoint x: 559, endPoint y: 119, distance: 116.2
click at [559, 119] on app-calendar-viewport "Fri 14 2/2 2 Jobs Sat 15 2/2 2 Jobs Sun 16 2/2 2 Jobs Mon 17 Tue 18 Wed 19 25/3…" at bounding box center [426, 393] width 852 height 832
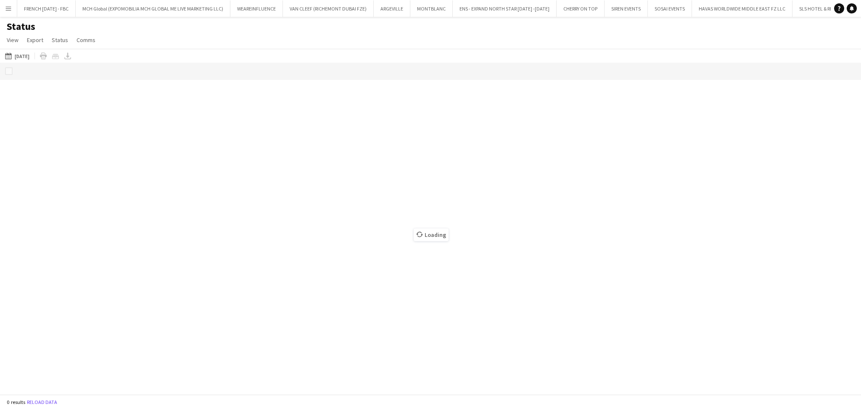
click at [2, 7] on button "Menu" at bounding box center [8, 8] width 17 height 17
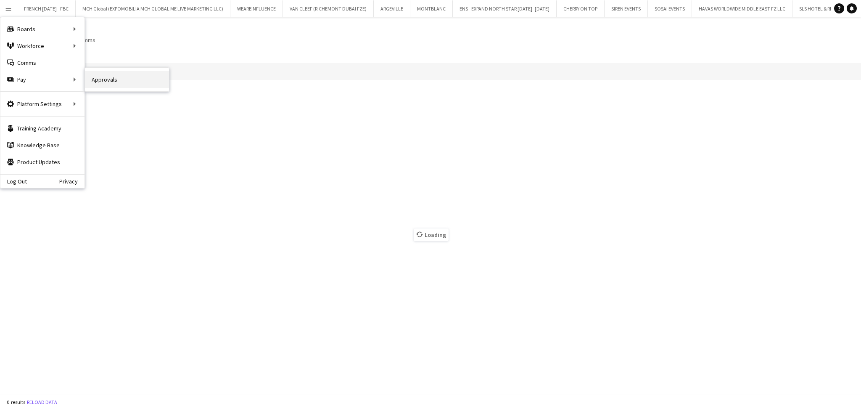
click at [98, 79] on link "Approvals" at bounding box center [127, 79] width 84 height 17
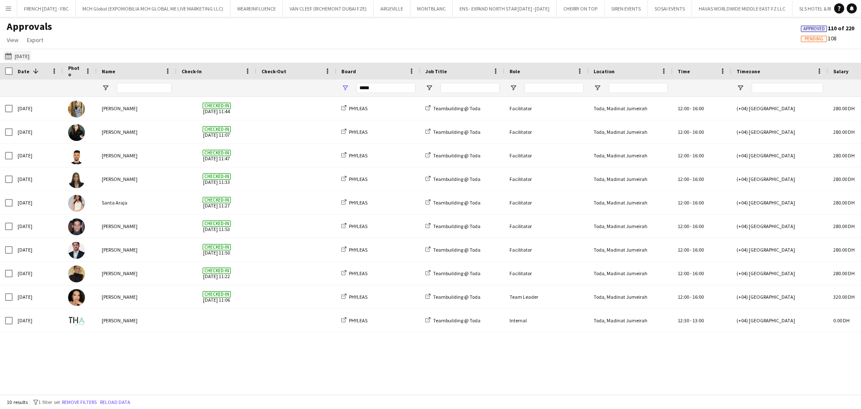
click at [25, 52] on button "01-10-2025 01-10-2025" at bounding box center [17, 56] width 28 height 10
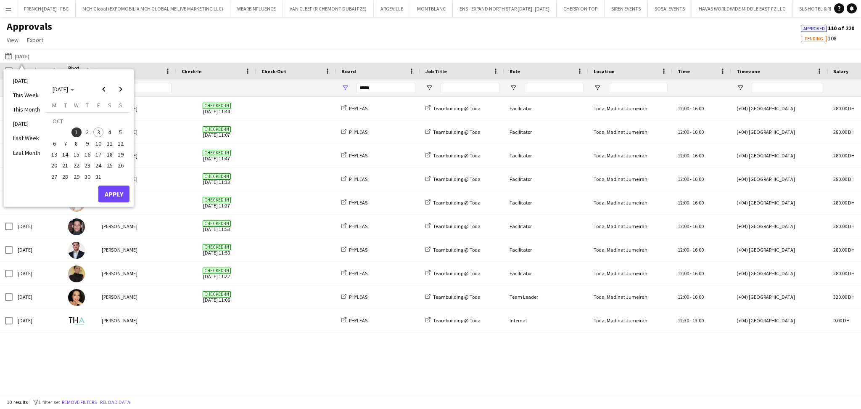
click at [90, 125] on td "OCT" at bounding box center [87, 121] width 77 height 11
click at [88, 133] on span "2" at bounding box center [87, 132] width 10 height 10
click at [116, 207] on div "Santa Araja" at bounding box center [137, 202] width 80 height 23
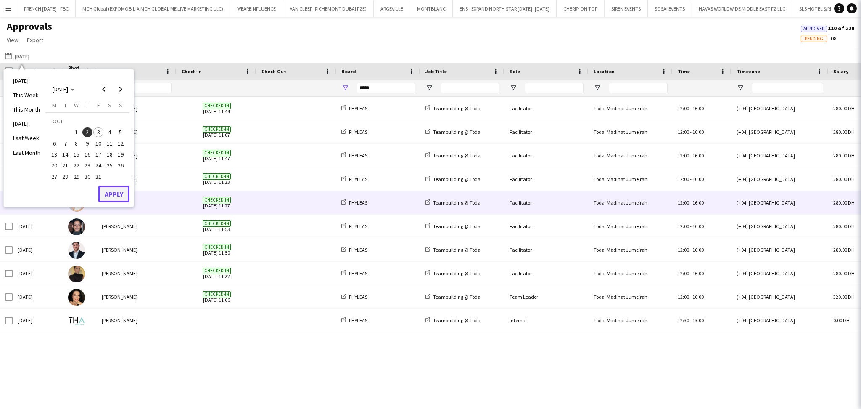
click at [116, 193] on button "Apply" at bounding box center [113, 193] width 31 height 17
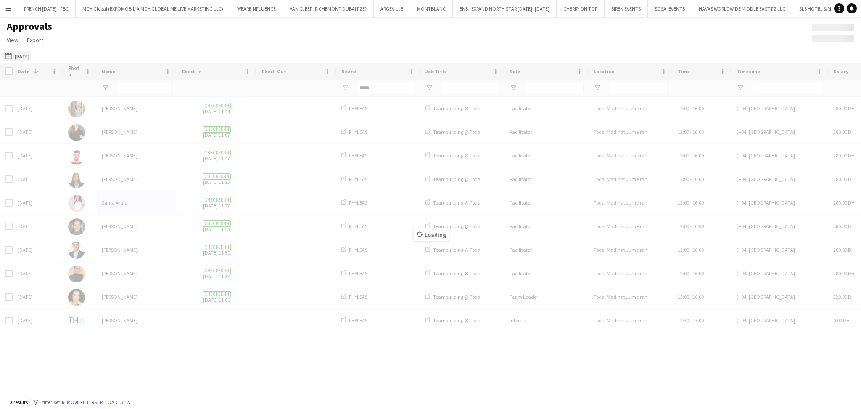
click at [24, 56] on button "01-10-2025 Yesterday" at bounding box center [17, 56] width 28 height 10
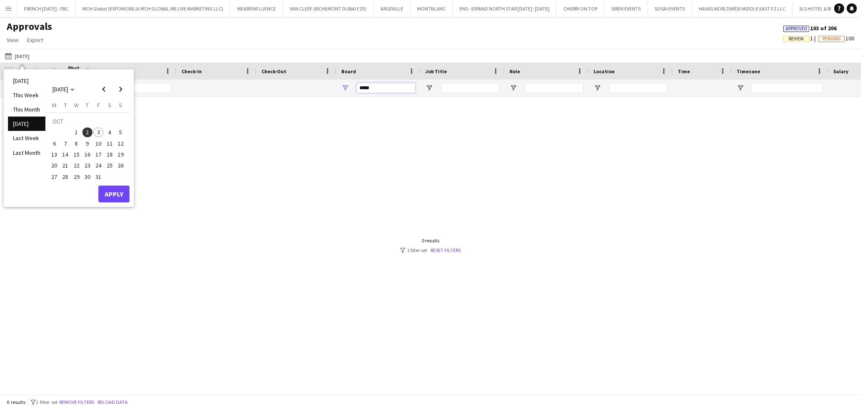
drag, startPoint x: 380, startPoint y: 87, endPoint x: 299, endPoint y: 83, distance: 80.4
click at [297, 86] on div "*****" at bounding box center [763, 87] width 1526 height 17
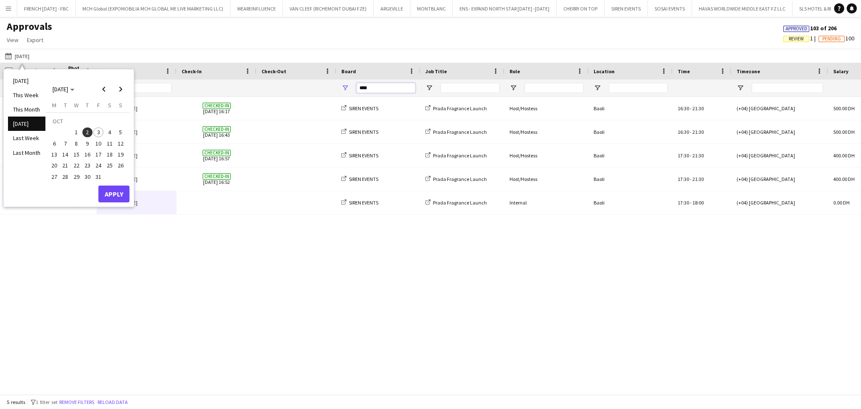
type input "****"
click at [312, 265] on div "Thu, 2 Oct 2025 Olha Dudnik Checked-in 02-10-2025 16:17 SIREN EVENTS Prada Frag…" at bounding box center [430, 241] width 861 height 289
click at [19, 59] on button "01-10-2025 Yesterday" at bounding box center [17, 56] width 28 height 10
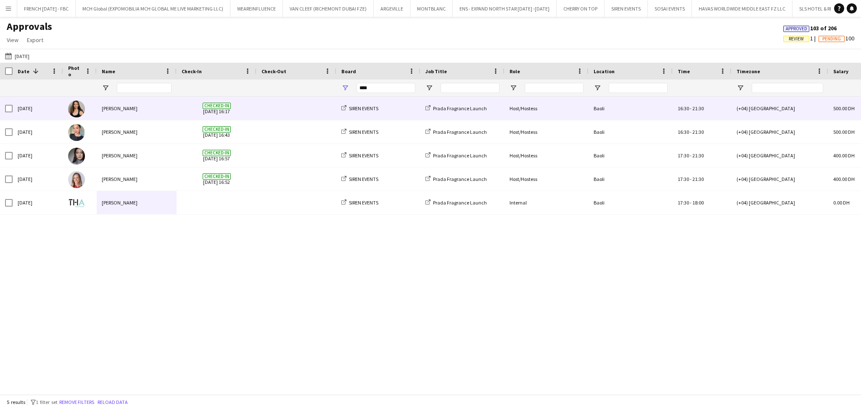
click at [128, 106] on div "[PERSON_NAME]" at bounding box center [137, 108] width 80 height 23
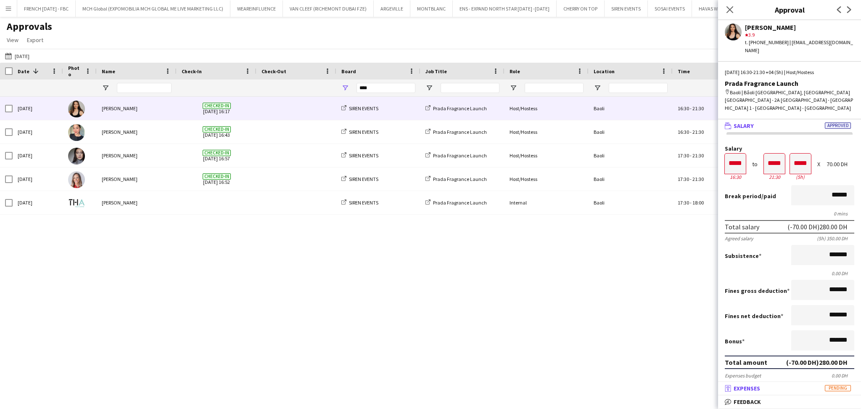
click at [797, 391] on mat-panel-title "receipt Expenses Pending" at bounding box center [788, 388] width 140 height 8
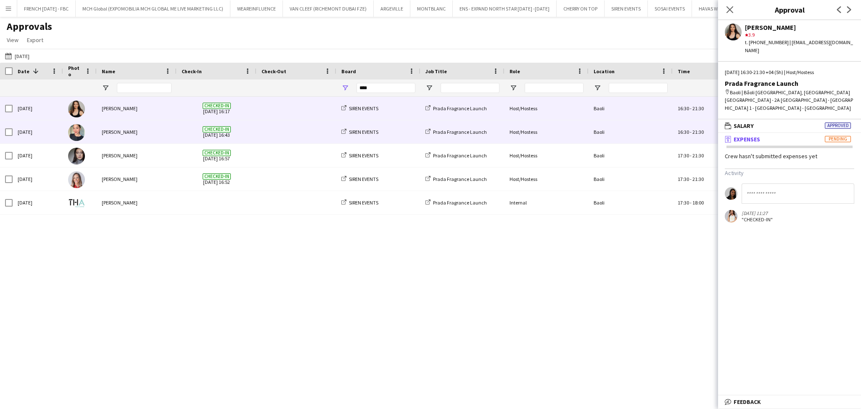
click at [138, 129] on div "[PERSON_NAME]" at bounding box center [137, 131] width 80 height 23
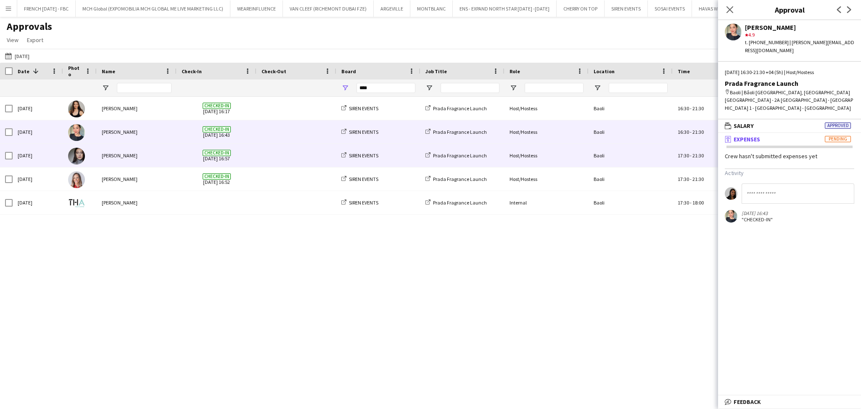
click at [114, 164] on div "[PERSON_NAME]" at bounding box center [137, 155] width 80 height 23
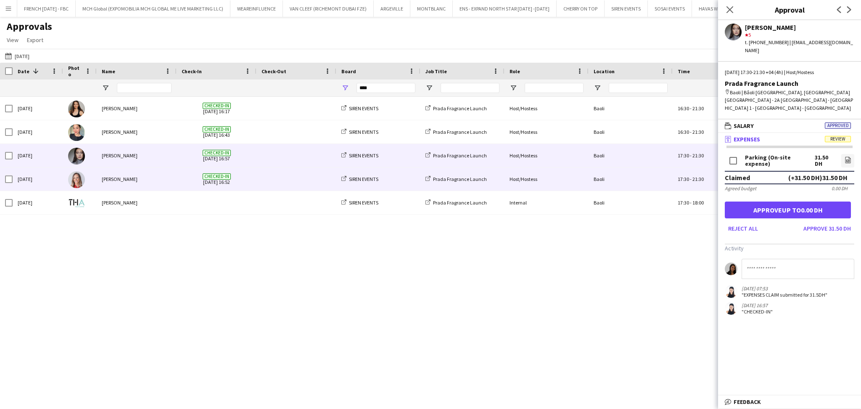
click at [133, 174] on div "[PERSON_NAME]" at bounding box center [137, 178] width 80 height 23
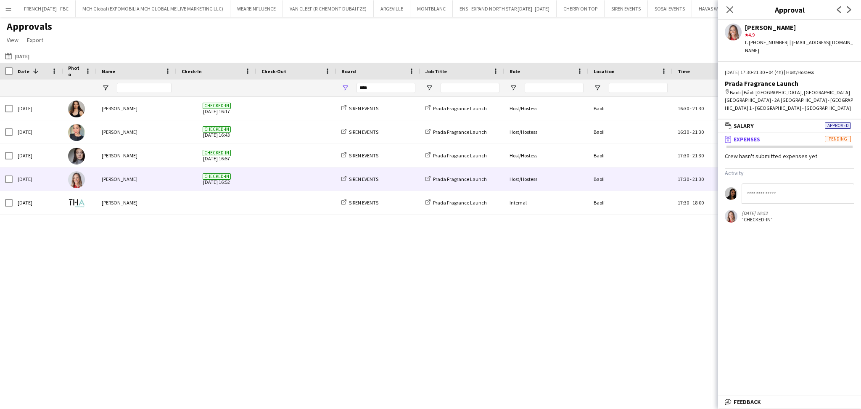
click at [270, 232] on div "Thu, 2 Oct 2025 Olha Dudnik Checked-in 02-10-2025 16:17 SIREN EVENTS Prada Frag…" at bounding box center [430, 241] width 861 height 289
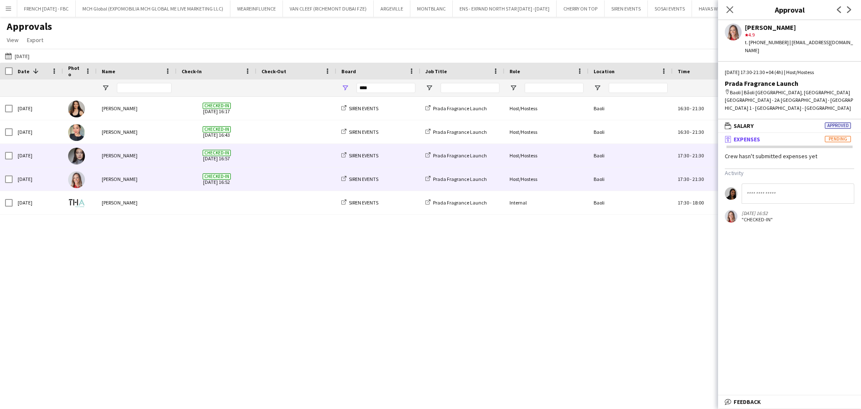
click at [128, 153] on div "[PERSON_NAME]" at bounding box center [137, 155] width 80 height 23
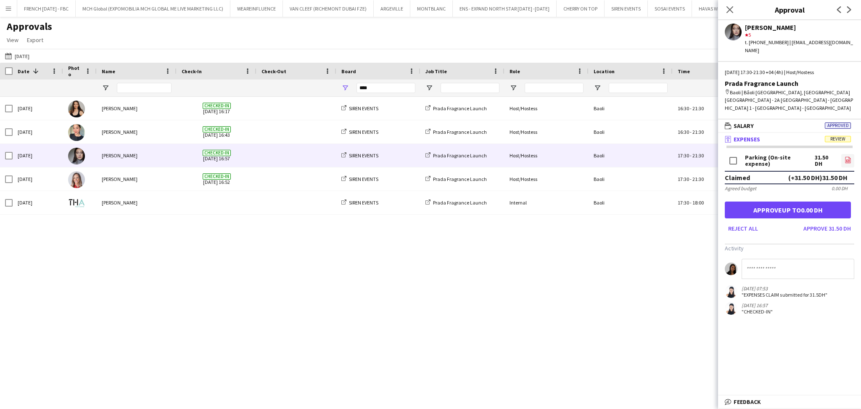
click at [845, 156] on icon "file-image" at bounding box center [848, 159] width 7 height 7
click at [822, 222] on button "Approve 31.50 DH" at bounding box center [827, 228] width 54 height 13
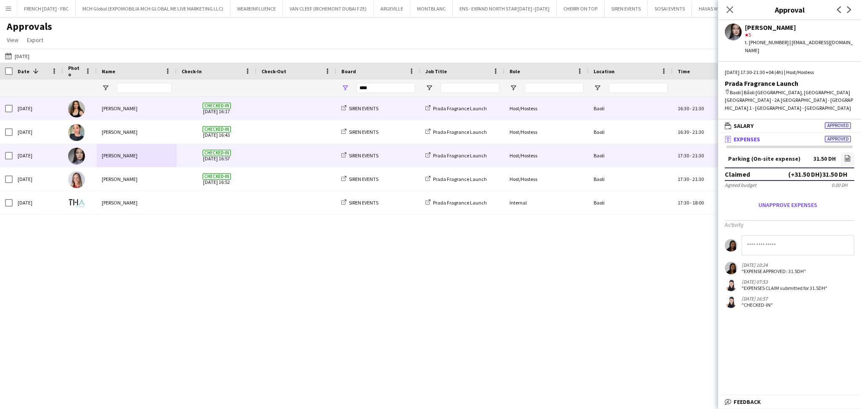
click at [160, 111] on div "[PERSON_NAME]" at bounding box center [137, 108] width 80 height 23
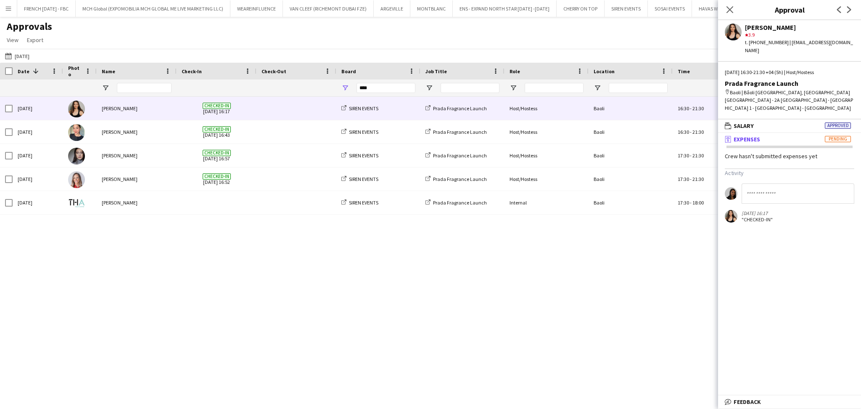
click at [225, 286] on div "Thu, 2 Oct 2025 Olha Dudnik Checked-in 02-10-2025 16:17 SIREN EVENTS Prada Frag…" at bounding box center [430, 241] width 861 height 289
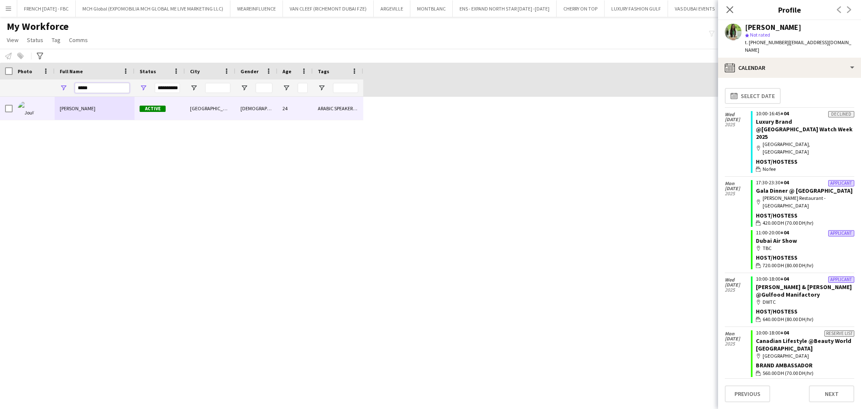
click at [99, 88] on input "*****" at bounding box center [102, 88] width 55 height 10
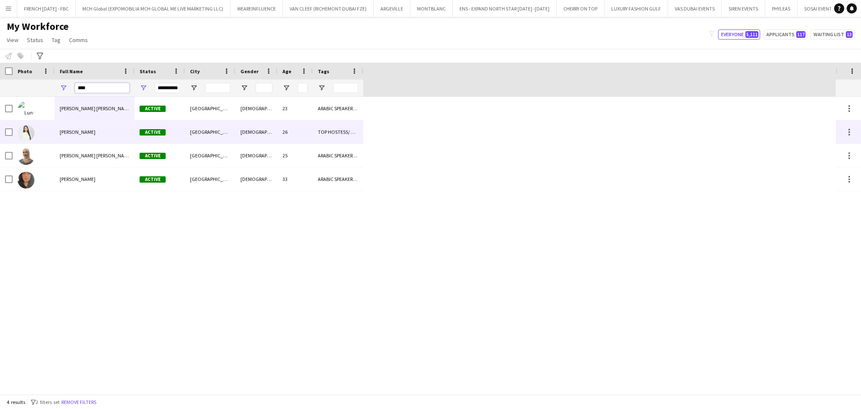
type input "****"
click at [85, 129] on span "Luna Cafieiro" at bounding box center [78, 132] width 36 height 6
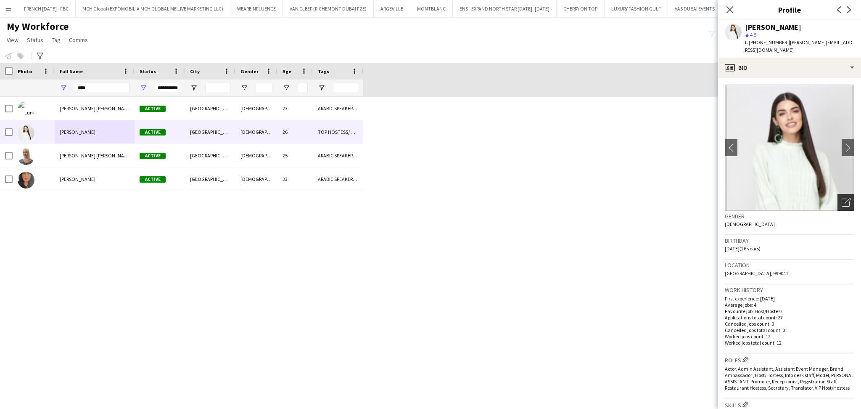
click at [842, 198] on icon "Open photos pop-in" at bounding box center [846, 202] width 9 height 9
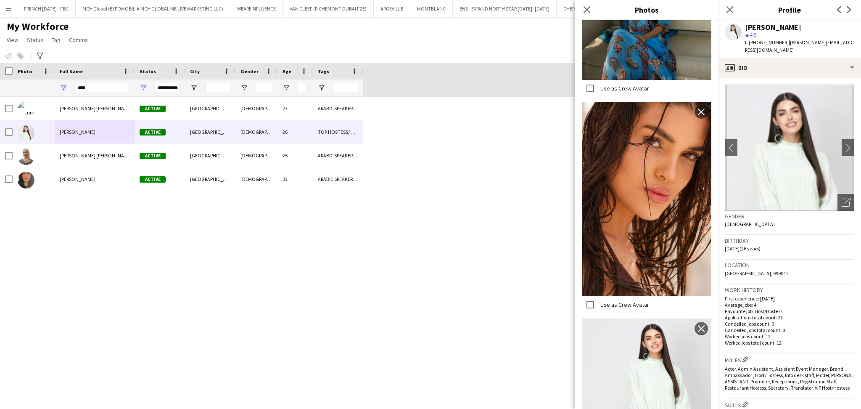
scroll to position [1709, 0]
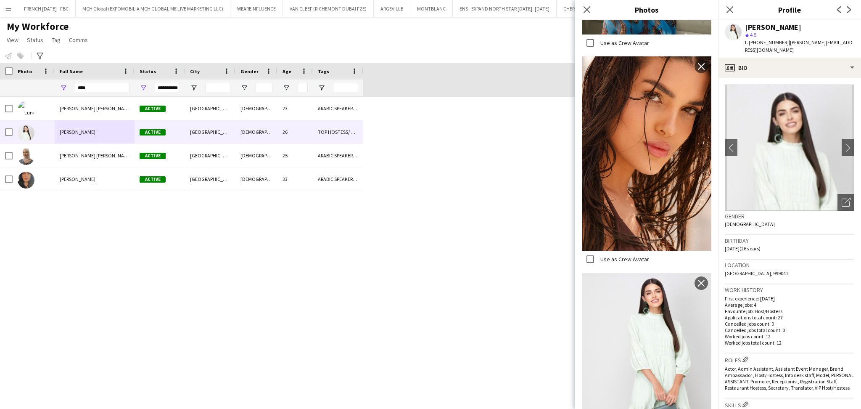
click at [658, 310] on img at bounding box center [646, 394] width 129 height 243
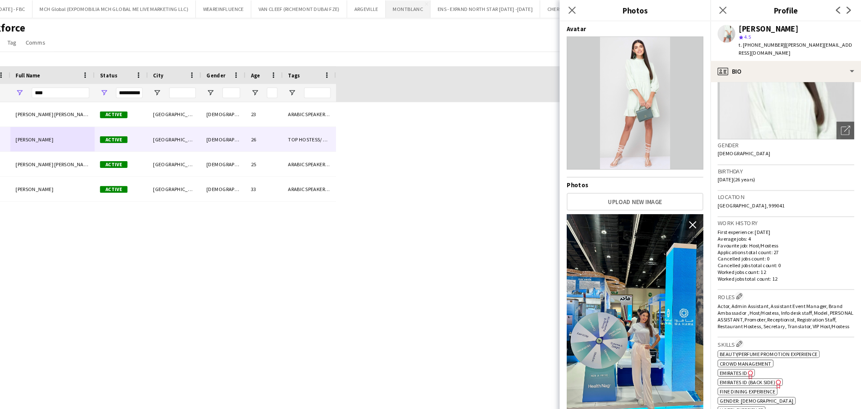
scroll to position [79, 0]
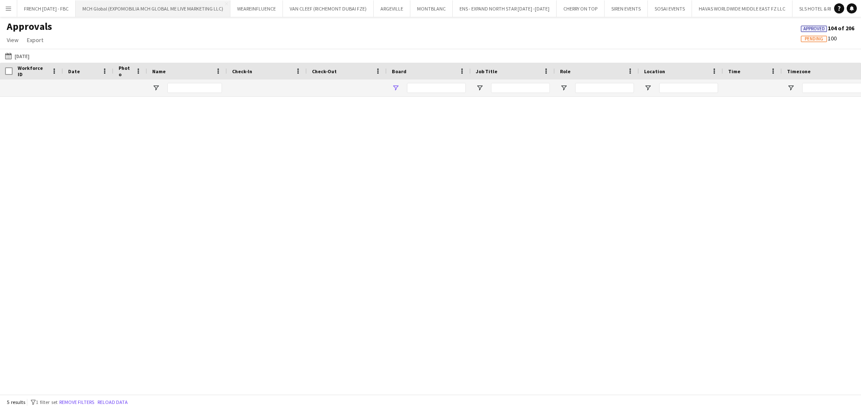
type input "****"
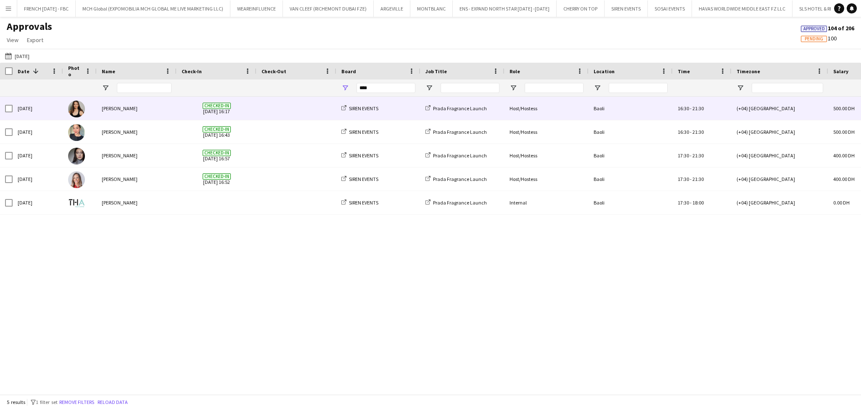
click at [123, 111] on div "[PERSON_NAME]" at bounding box center [137, 108] width 80 height 23
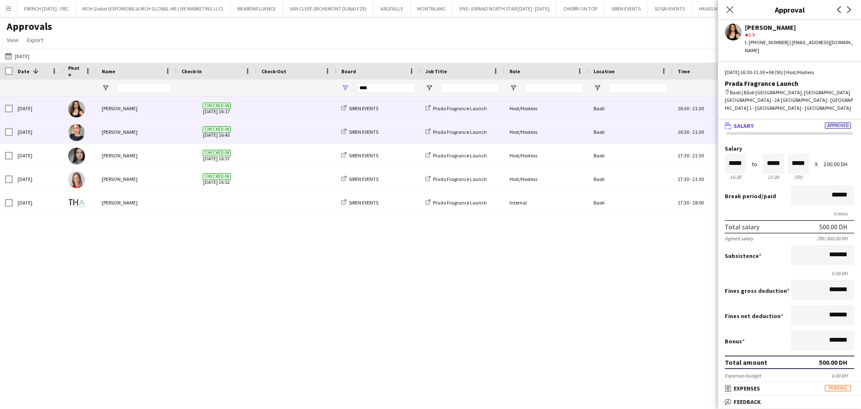
click at [114, 134] on div "[PERSON_NAME]" at bounding box center [137, 131] width 80 height 23
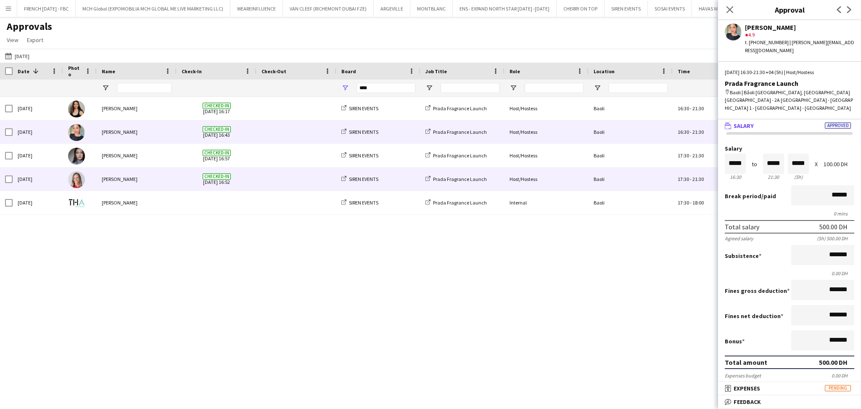
click at [120, 172] on div "[PERSON_NAME]" at bounding box center [137, 178] width 80 height 23
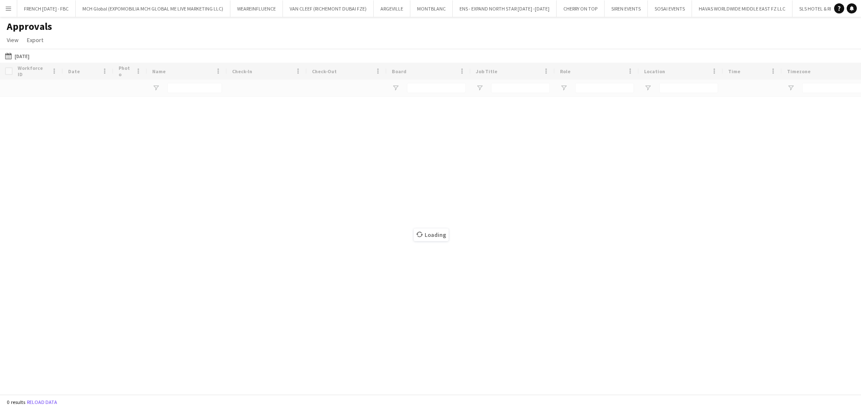
type input "****"
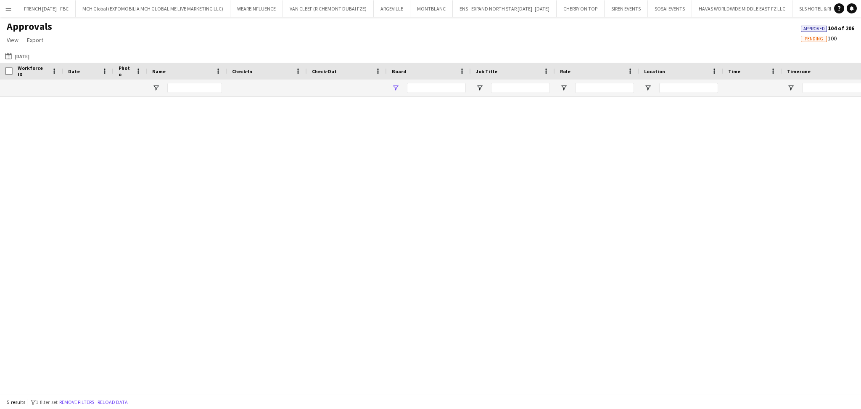
type input "****"
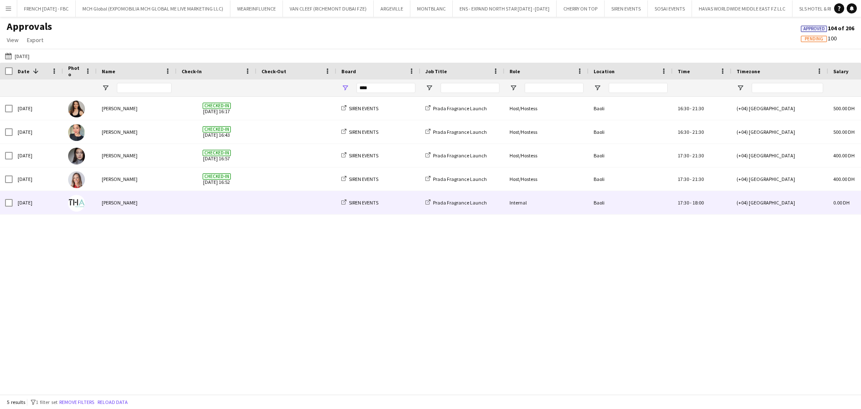
click at [147, 187] on div "[PERSON_NAME]" at bounding box center [137, 178] width 80 height 23
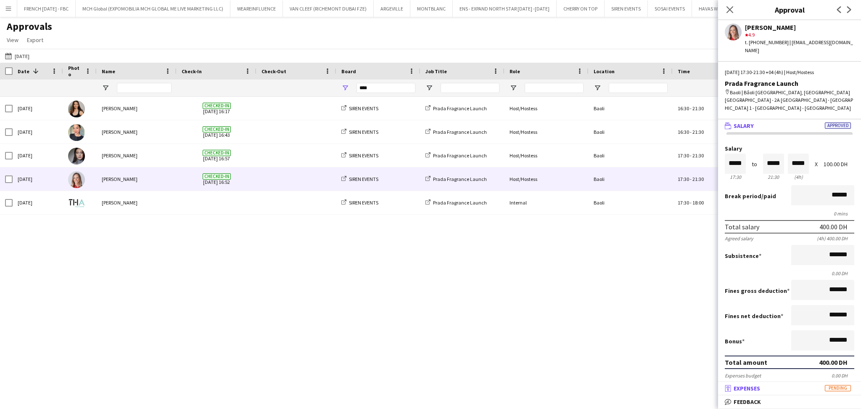
click at [798, 391] on mat-panel-title "receipt Expenses Pending" at bounding box center [788, 388] width 140 height 8
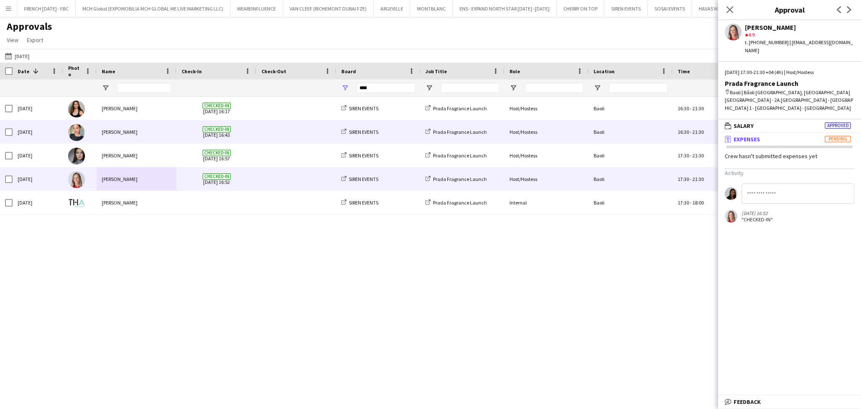
click at [106, 137] on div "[PERSON_NAME]" at bounding box center [137, 131] width 80 height 23
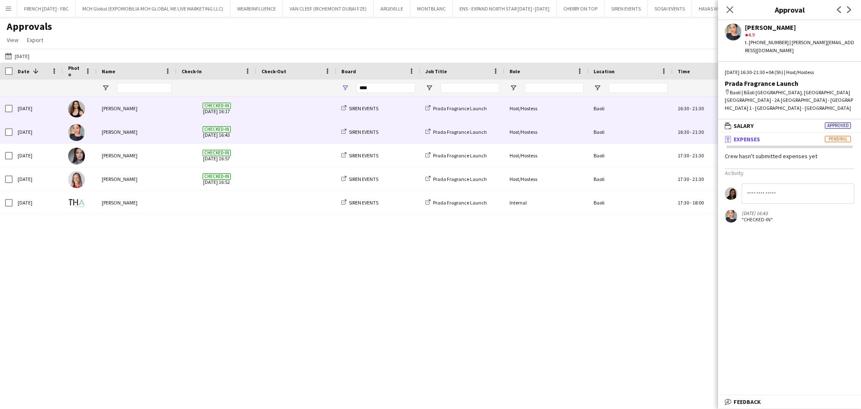
click at [144, 113] on div "[PERSON_NAME]" at bounding box center [137, 108] width 80 height 23
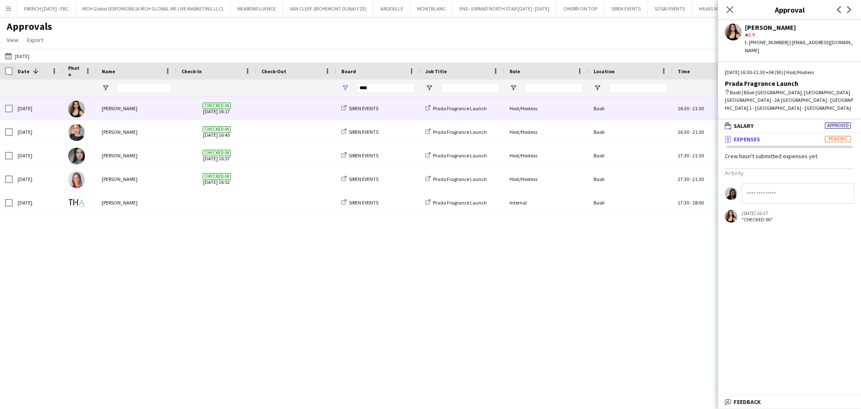
click at [223, 256] on div "Thu, 2 Oct 2025 Olha Dudnik Checked-in 02-10-2025 16:17 SIREN EVENTS Prada Frag…" at bounding box center [430, 241] width 861 height 289
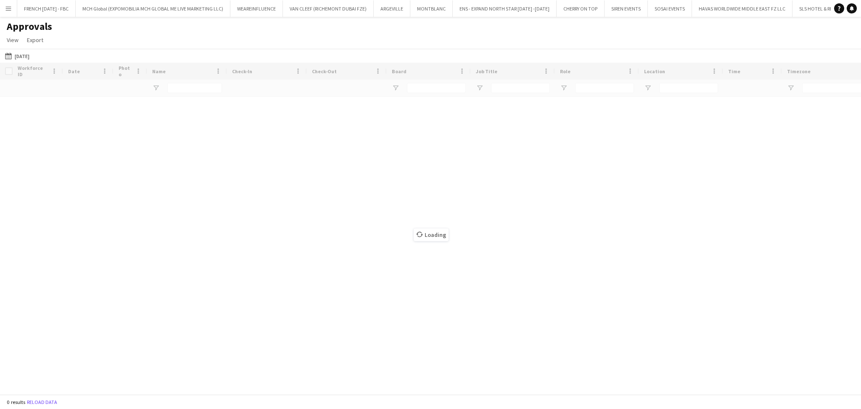
type input "****"
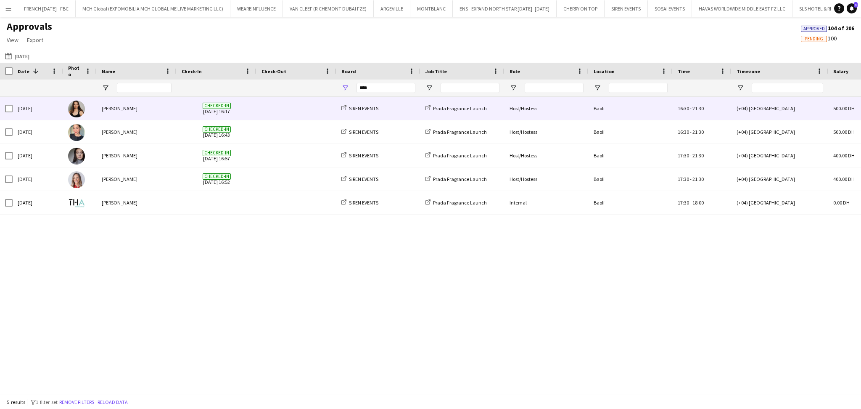
click at [118, 114] on div "[PERSON_NAME]" at bounding box center [137, 108] width 80 height 23
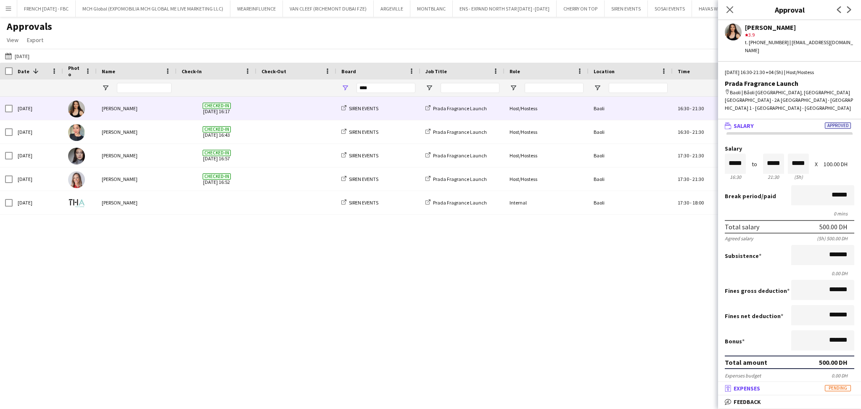
click at [796, 387] on mat-panel-title "receipt Expenses Pending" at bounding box center [788, 388] width 140 height 8
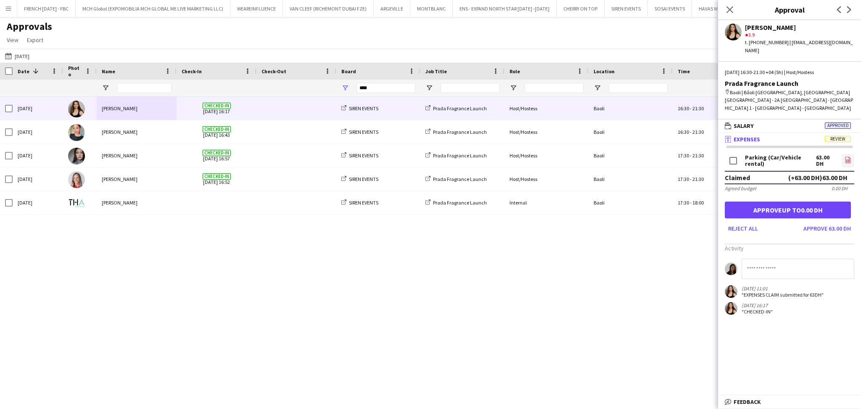
click at [845, 156] on app-icon "file-image" at bounding box center [848, 160] width 7 height 8
click at [808, 222] on button "Approve 63.00 DH" at bounding box center [827, 228] width 54 height 13
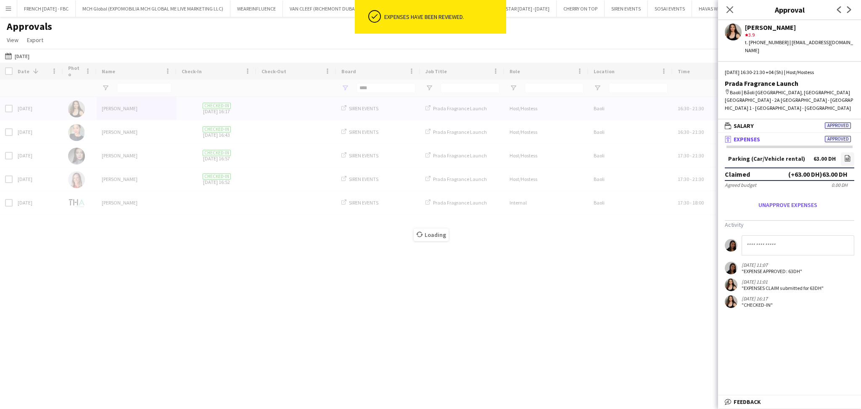
click at [626, 268] on div "Loading" at bounding box center [430, 228] width 861 height 331
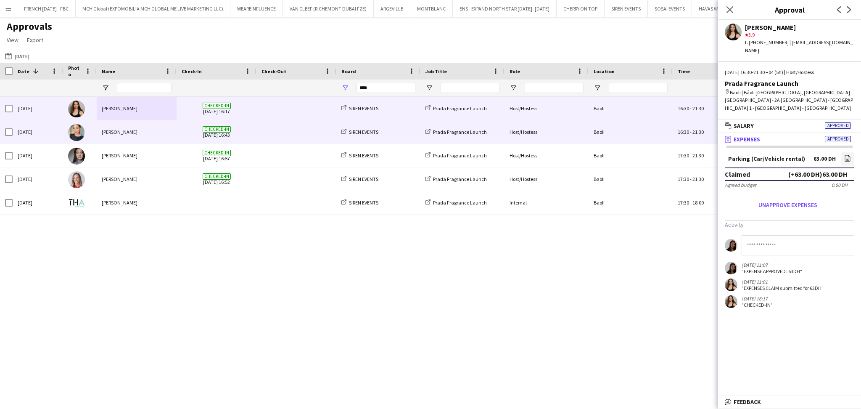
click at [128, 135] on div "[PERSON_NAME]" at bounding box center [137, 131] width 80 height 23
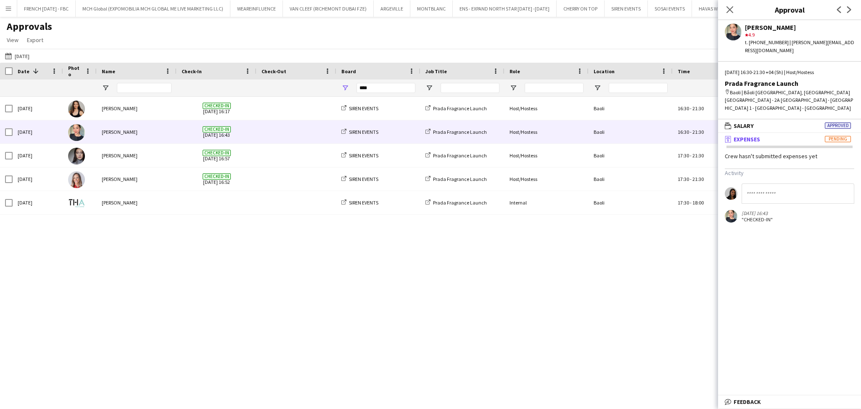
click at [795, 135] on mat-panel-title "receipt Expenses Pending" at bounding box center [788, 139] width 140 height 8
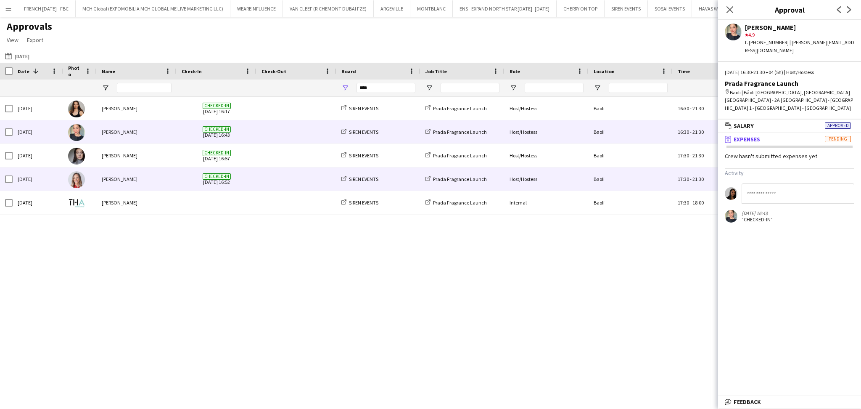
click at [105, 179] on div "[PERSON_NAME]" at bounding box center [137, 178] width 80 height 23
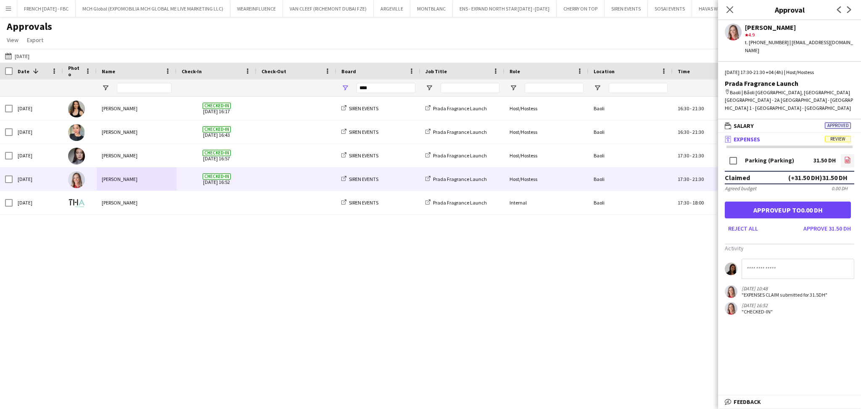
click at [845, 154] on link "file-image" at bounding box center [847, 160] width 13 height 13
click at [831, 222] on button "Approve 31.50 DH" at bounding box center [827, 228] width 54 height 13
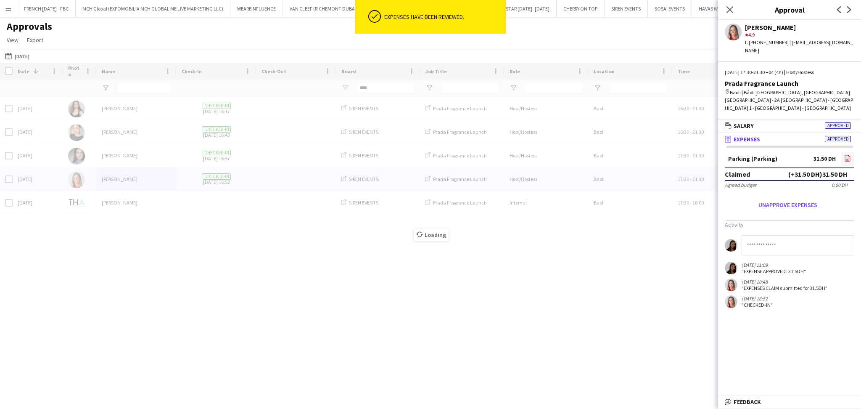
click at [845, 155] on icon "file-image" at bounding box center [847, 158] width 7 height 7
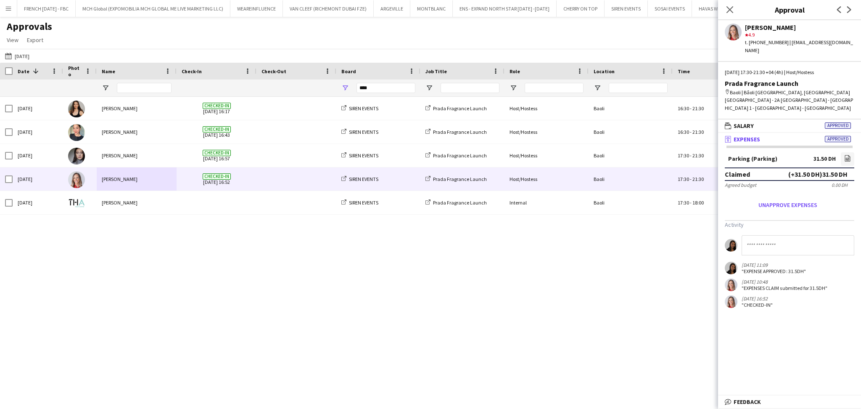
click at [170, 265] on div "Thu, 2 Oct 2025 Olha Dudnik Checked-in 02-10-2025 16:17 SIREN EVENTS Prada Frag…" at bounding box center [430, 241] width 861 height 289
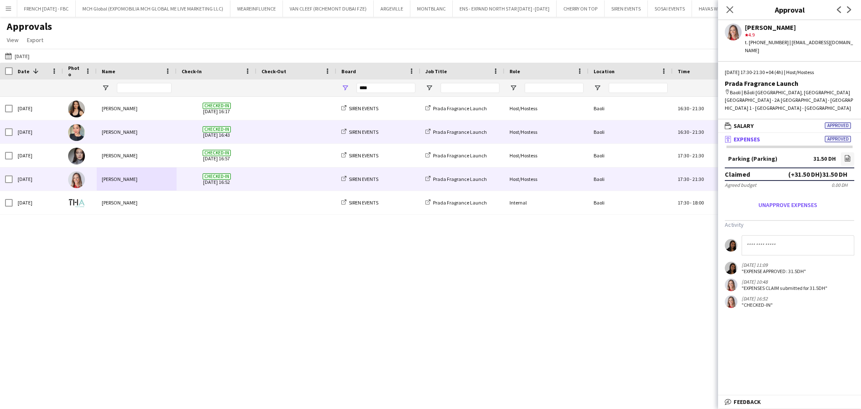
click at [135, 139] on div "[PERSON_NAME]" at bounding box center [137, 131] width 80 height 23
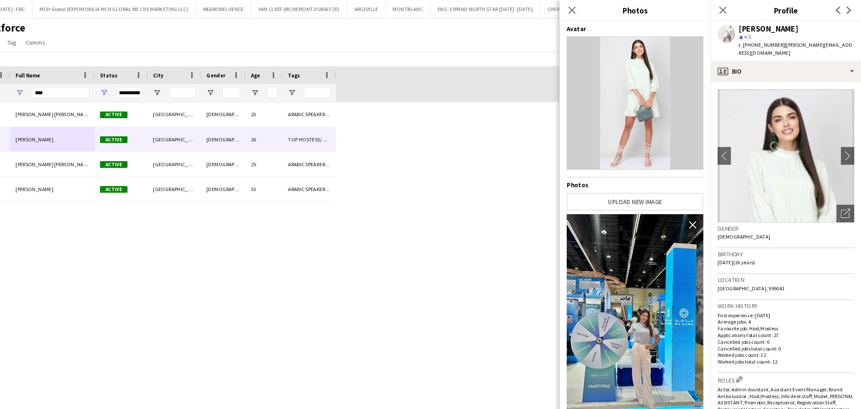
scroll to position [79, 0]
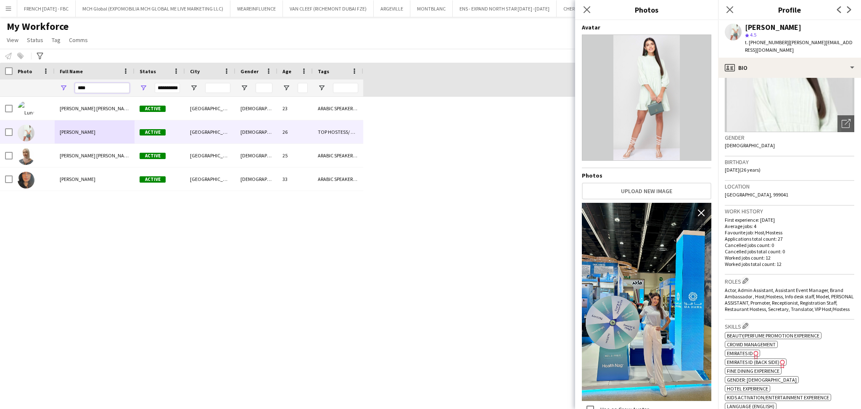
click at [94, 88] on input "****" at bounding box center [102, 88] width 55 height 10
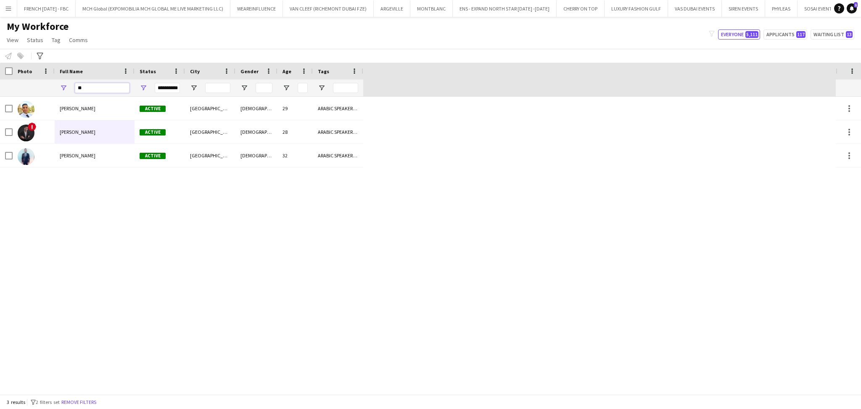
type input "*"
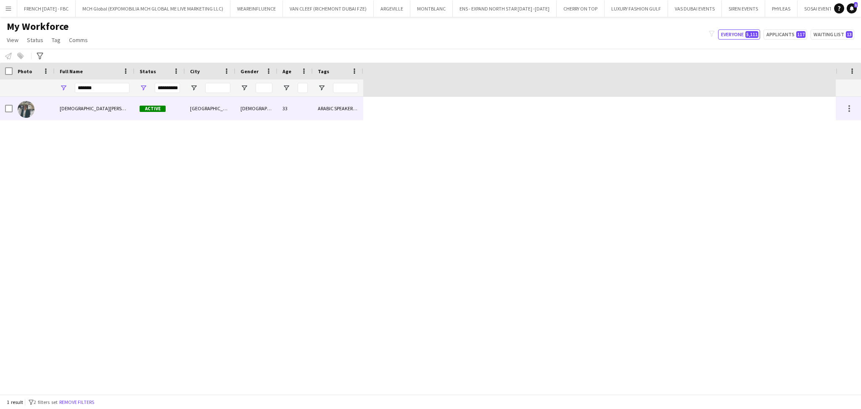
click at [88, 111] on div "islam solaiman" at bounding box center [95, 108] width 80 height 23
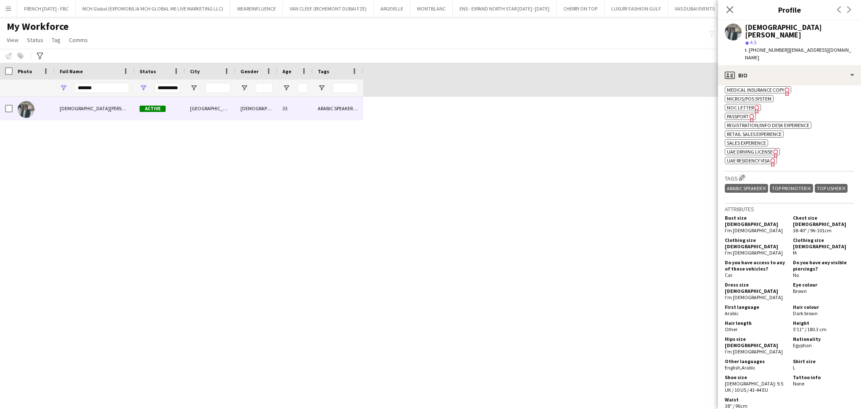
scroll to position [536, 0]
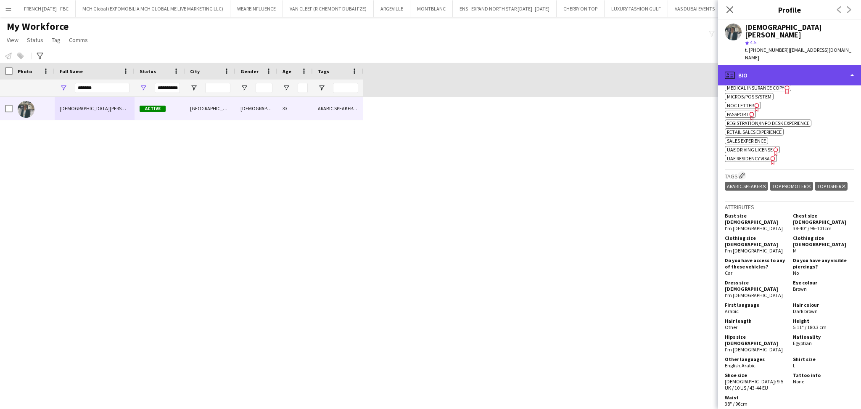
click at [805, 69] on div "profile Bio" at bounding box center [789, 75] width 143 height 20
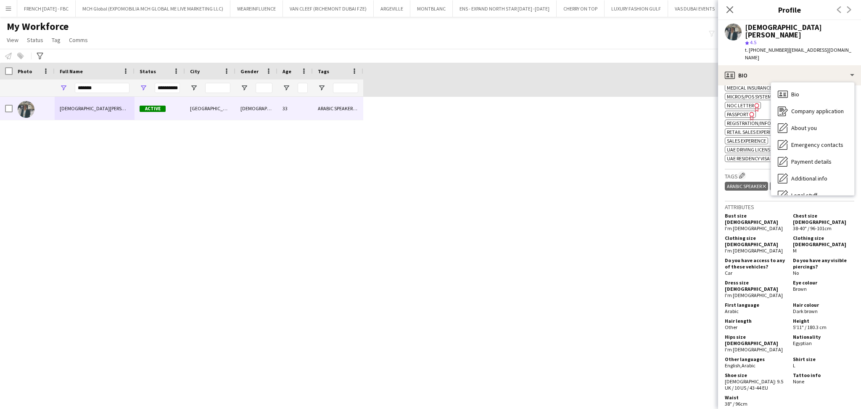
click at [799, 286] on div "Bust size FEMALE I'm male Chest size MALE 38-40" / 96-101cm Clothing size FEMAL…" at bounding box center [789, 310] width 129 height 198
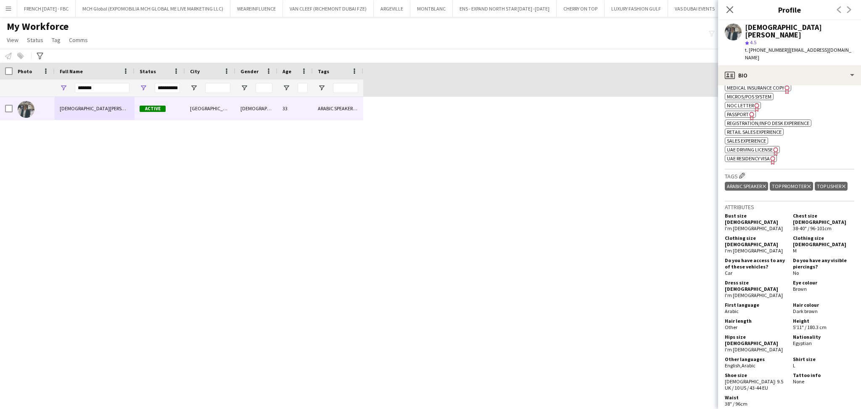
scroll to position [450, 0]
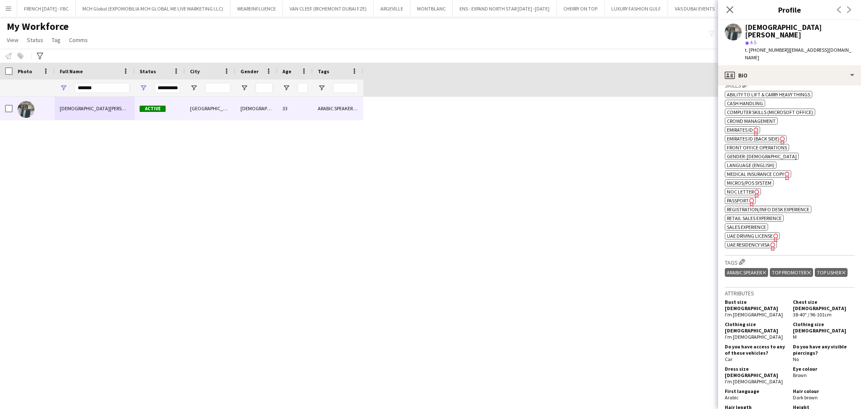
click at [737, 197] on span "Passport" at bounding box center [738, 200] width 22 height 6
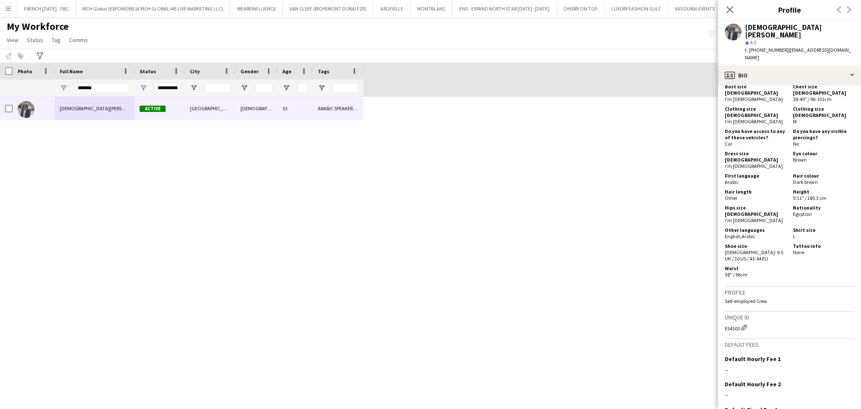
scroll to position [705, 0]
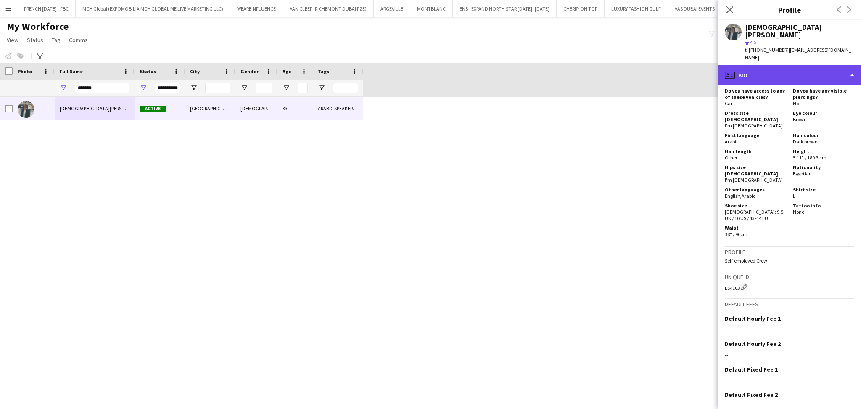
click at [779, 65] on div "profile Bio" at bounding box center [789, 75] width 143 height 20
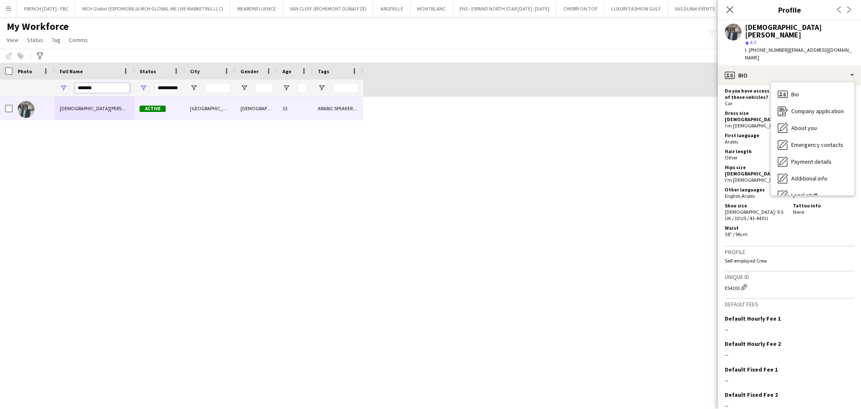
click at [100, 86] on input "*******" at bounding box center [102, 88] width 55 height 10
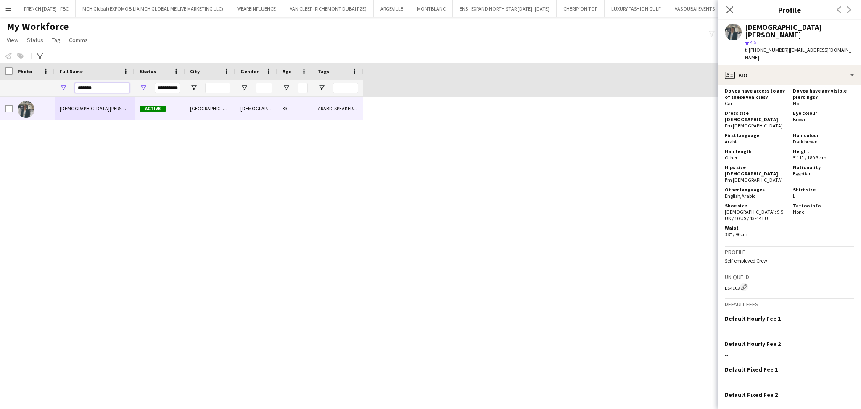
click at [100, 86] on input "*******" at bounding box center [102, 88] width 55 height 10
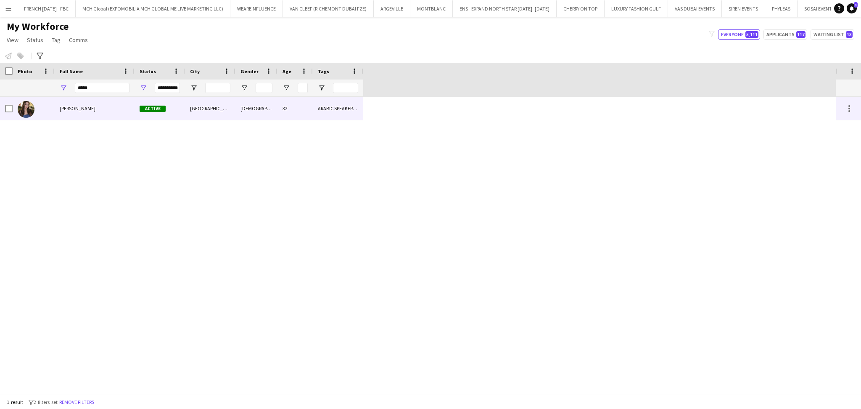
click at [96, 104] on div "Hagar Maher" at bounding box center [95, 108] width 80 height 23
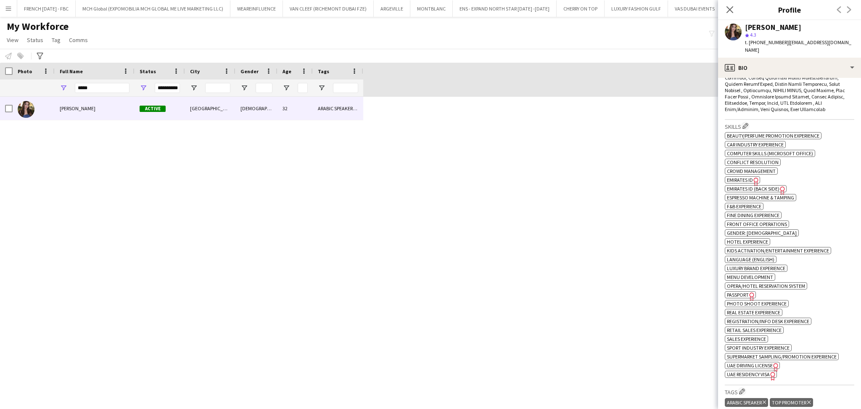
scroll to position [450, 0]
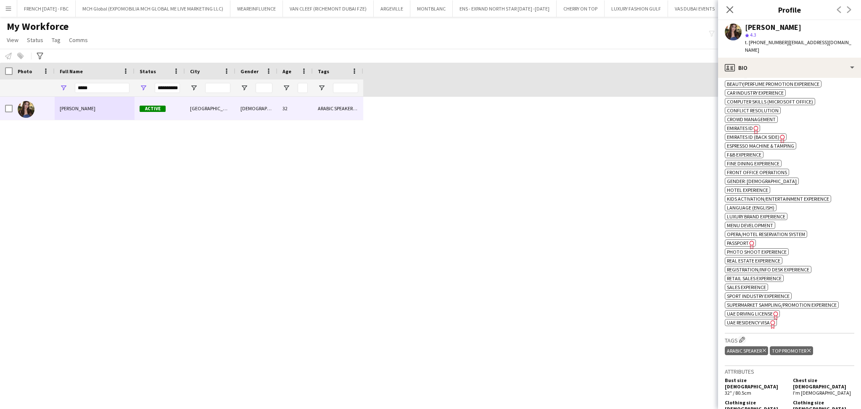
click at [737, 240] on span "Passport" at bounding box center [738, 243] width 22 height 6
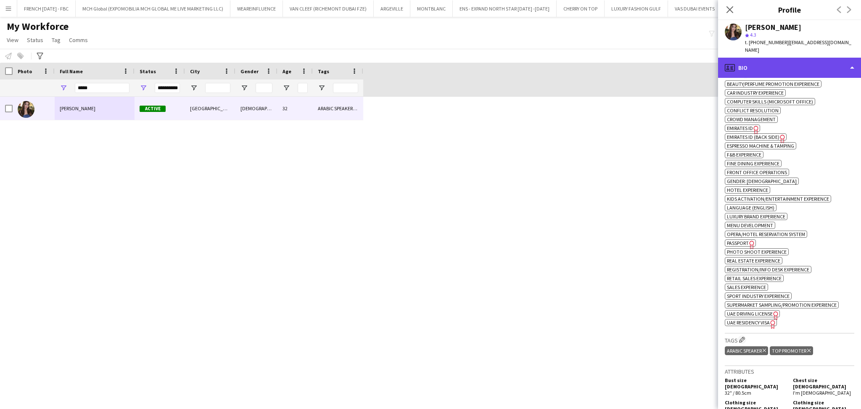
click at [817, 58] on div "profile Bio" at bounding box center [789, 68] width 143 height 20
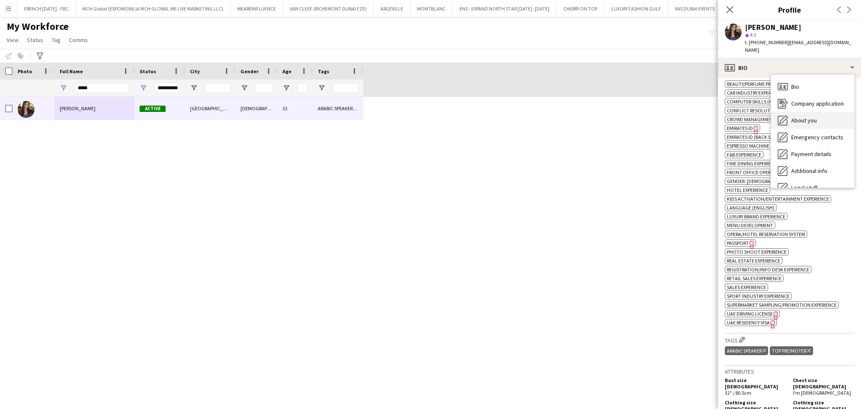
click at [803, 116] on span "About you" at bounding box center [804, 120] width 26 height 8
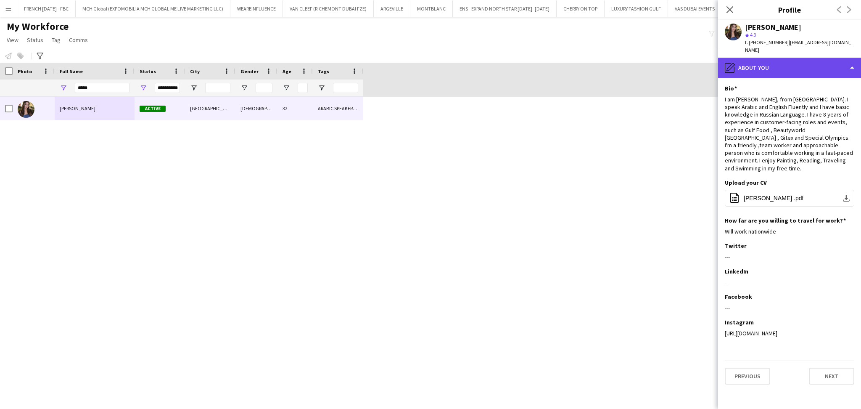
click at [774, 67] on div "pencil4 About you" at bounding box center [789, 68] width 143 height 20
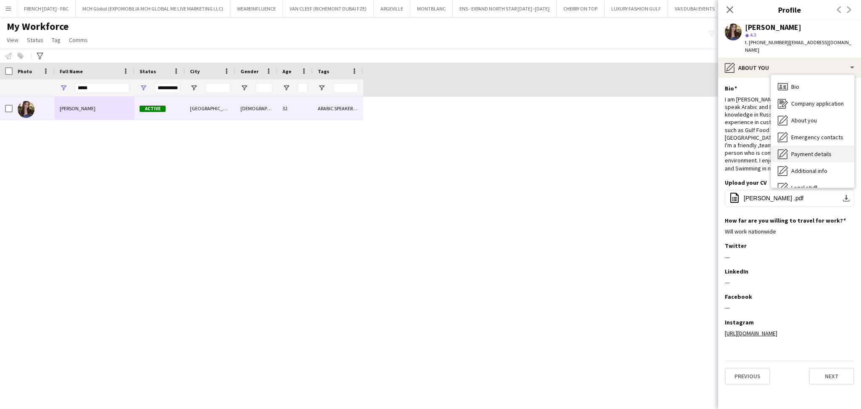
click at [796, 150] on span "Payment details" at bounding box center [811, 154] width 40 height 8
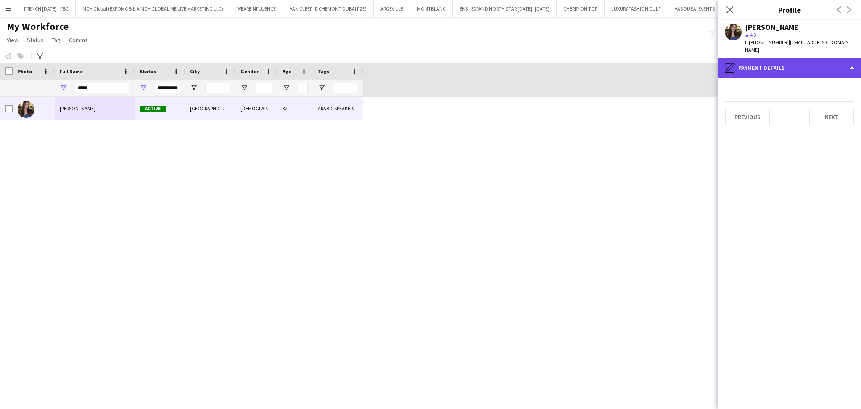
click at [830, 58] on div "pencil4 Payment details" at bounding box center [789, 68] width 143 height 20
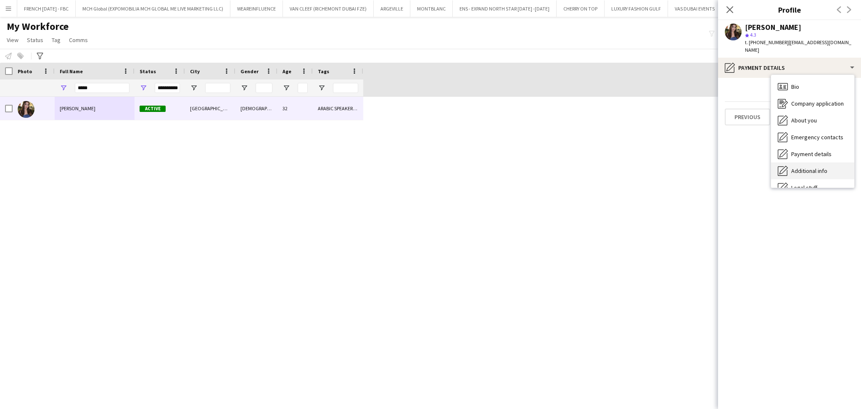
click at [816, 162] on div "Additional info Additional info" at bounding box center [812, 170] width 83 height 17
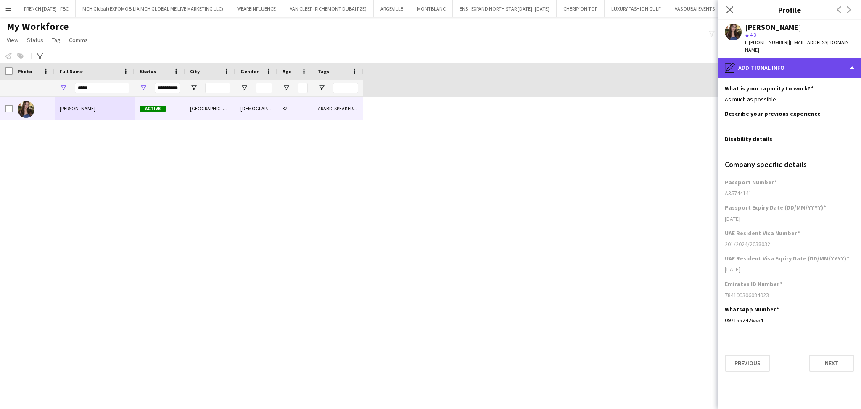
click at [809, 64] on div "pencil4 Additional info" at bounding box center [789, 68] width 143 height 20
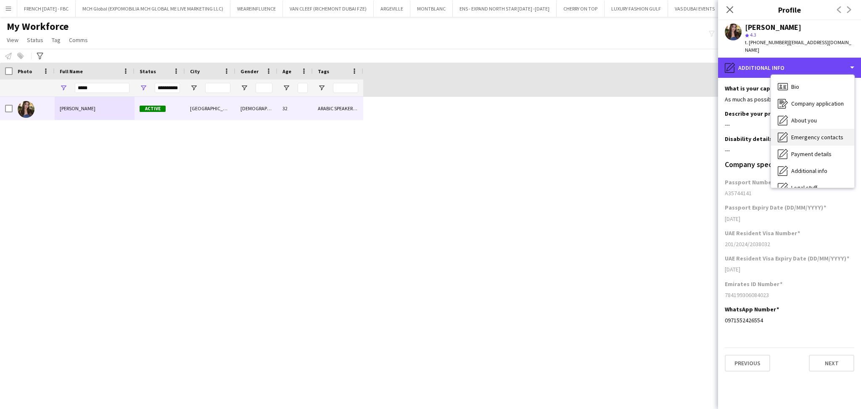
scroll to position [45, 0]
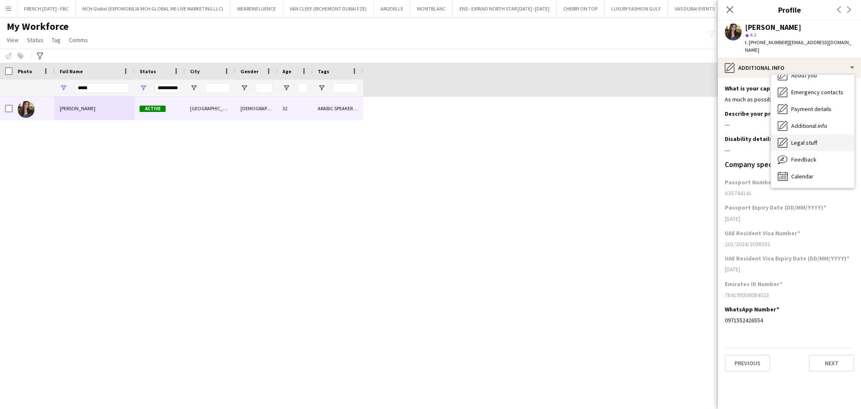
click at [814, 139] on span "Legal stuff" at bounding box center [804, 143] width 26 height 8
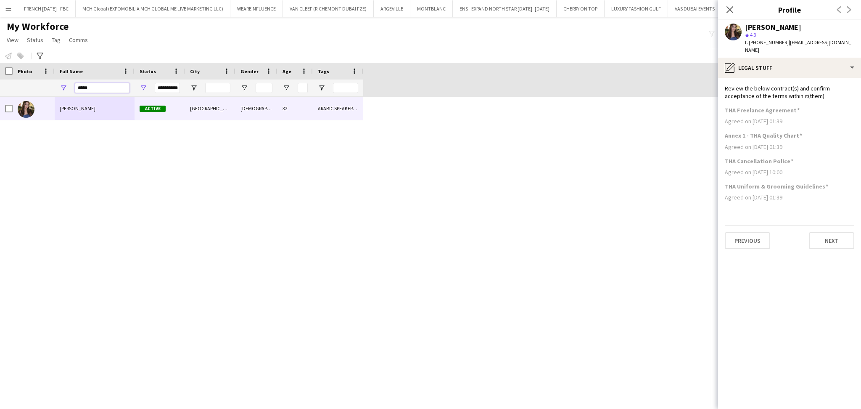
click at [104, 88] on input "*****" at bounding box center [102, 88] width 55 height 10
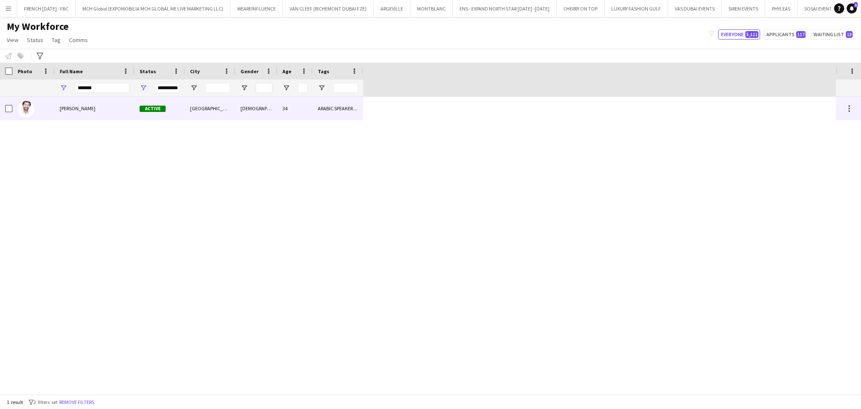
click at [70, 108] on span "Soufyane Kezihi" at bounding box center [78, 108] width 36 height 6
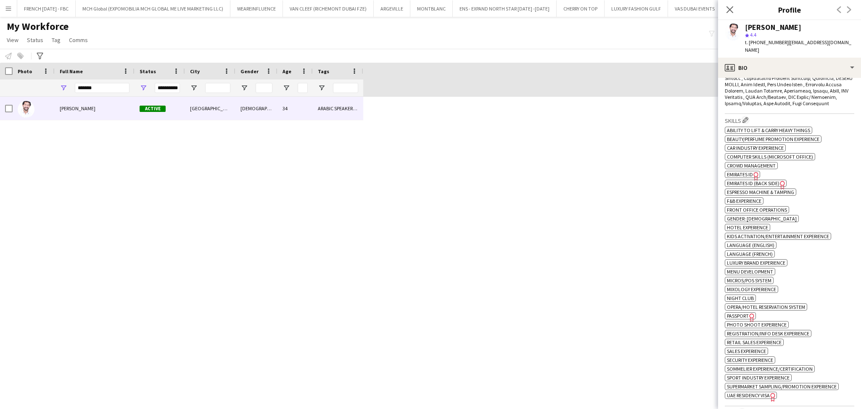
scroll to position [443, 0]
click at [743, 313] on span "Passport" at bounding box center [738, 316] width 22 height 6
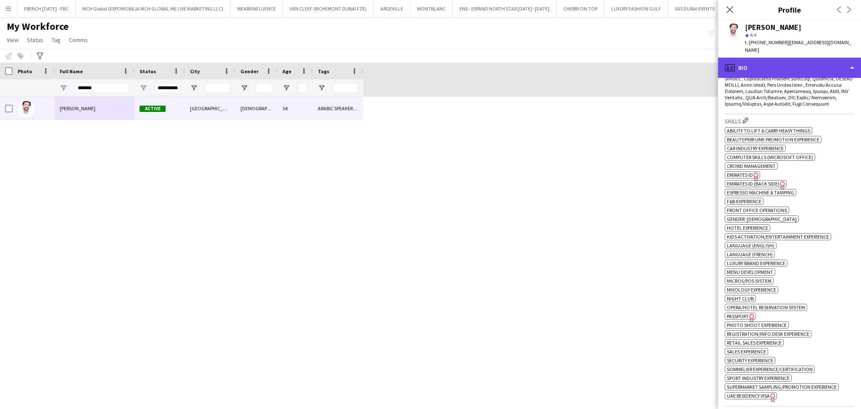
click at [779, 58] on div "profile Bio" at bounding box center [789, 68] width 143 height 20
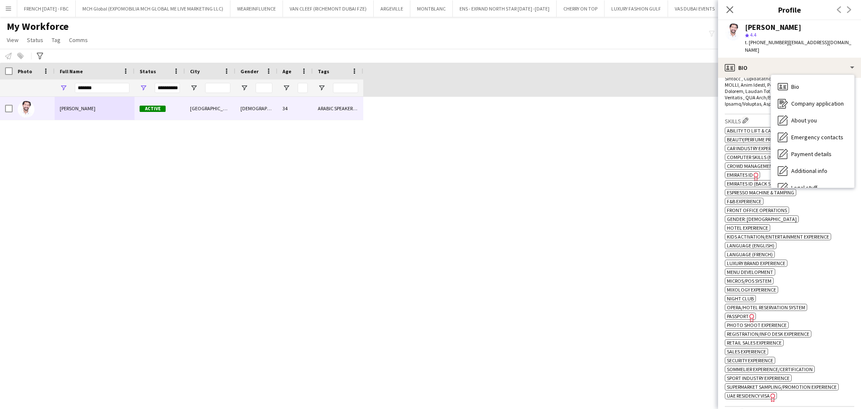
click at [809, 251] on div "ok-circled2 background Layer 1 cross-circle-red background Layer 1 Ability to l…" at bounding box center [789, 262] width 129 height 274
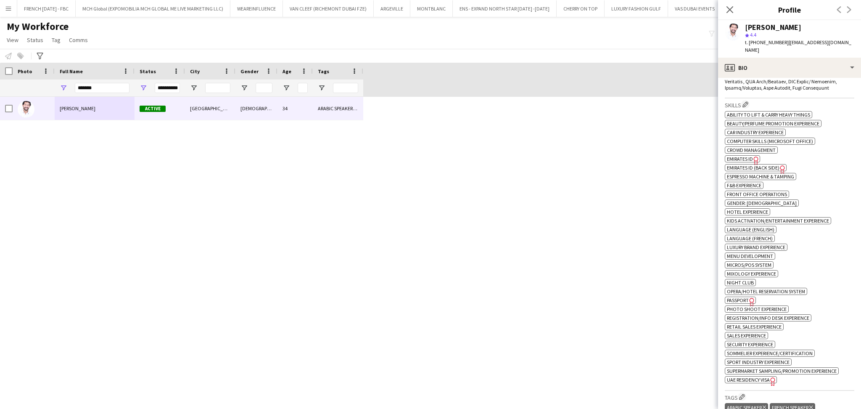
scroll to position [457, 0]
click at [789, 58] on div "profile Bio" at bounding box center [789, 68] width 143 height 20
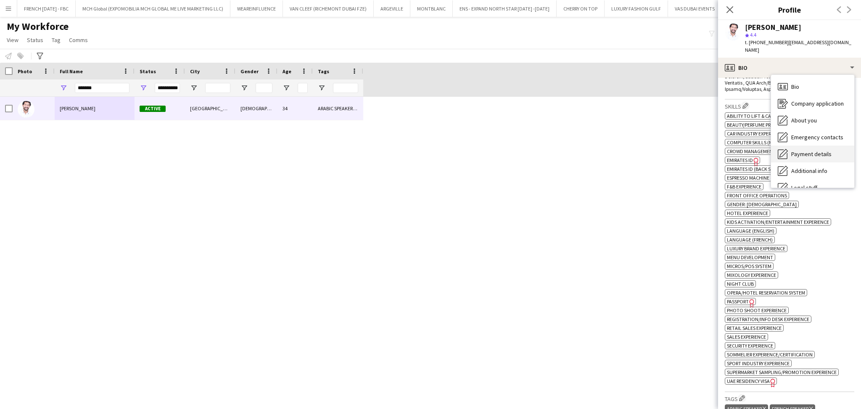
click at [800, 150] on span "Payment details" at bounding box center [811, 154] width 40 height 8
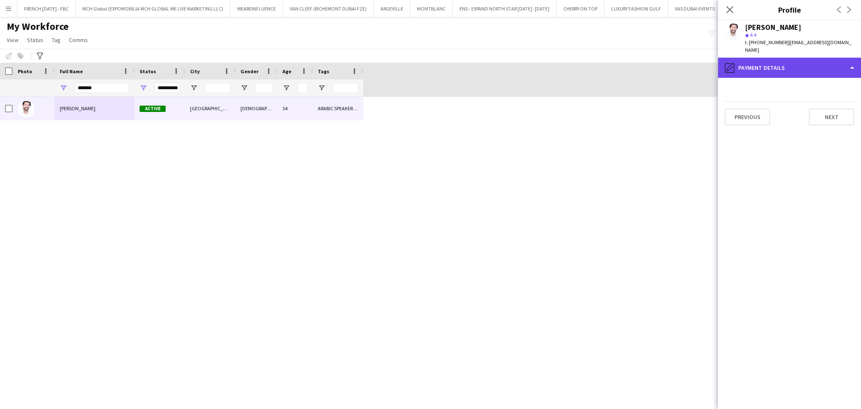
click at [784, 60] on div "pencil4 Payment details" at bounding box center [789, 68] width 143 height 20
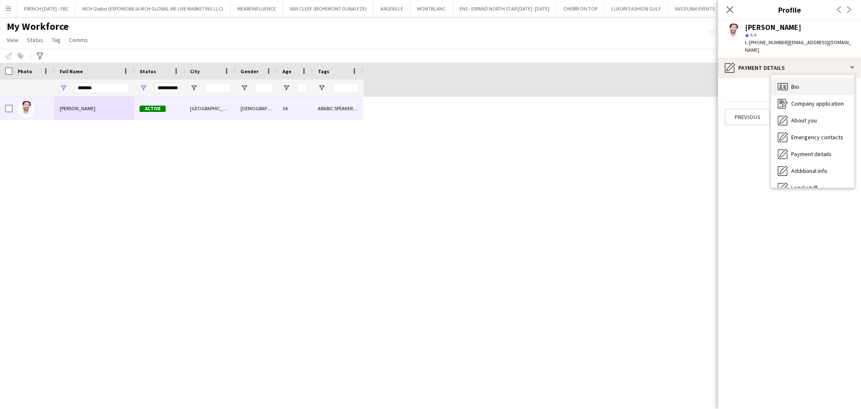
click at [799, 81] on div "Bio Bio" at bounding box center [812, 86] width 83 height 17
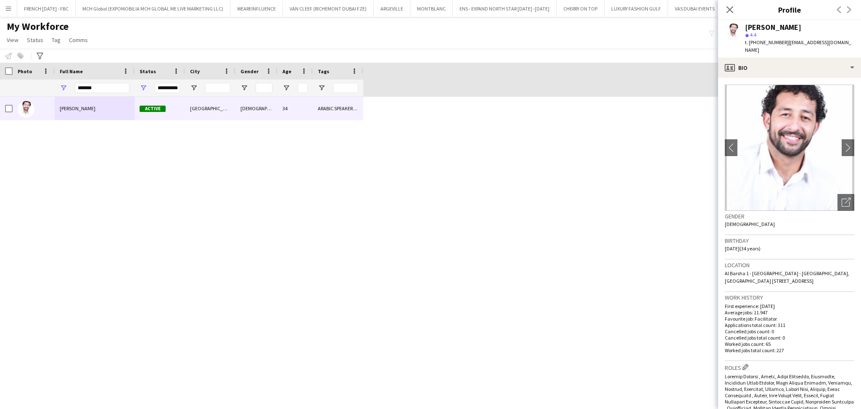
click at [92, 93] on div "*******" at bounding box center [102, 88] width 55 height 10
drag, startPoint x: 98, startPoint y: 83, endPoint x: 27, endPoint y: 83, distance: 71.0
click at [28, 83] on div "**********" at bounding box center [181, 87] width 363 height 17
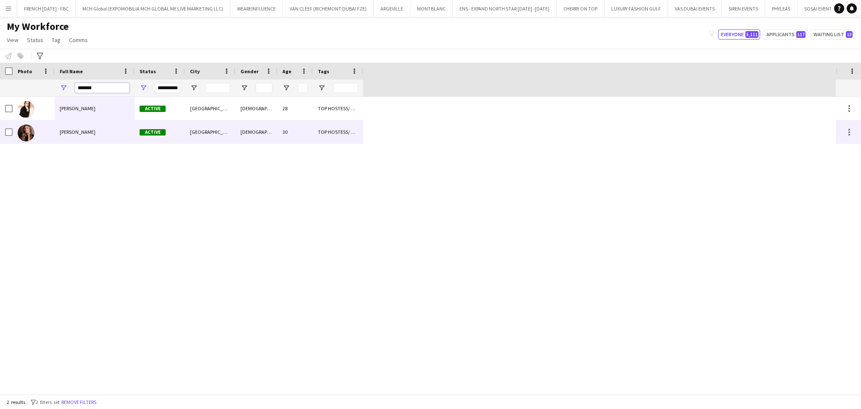
type input "*******"
click at [113, 127] on div "[PERSON_NAME]" at bounding box center [95, 131] width 80 height 23
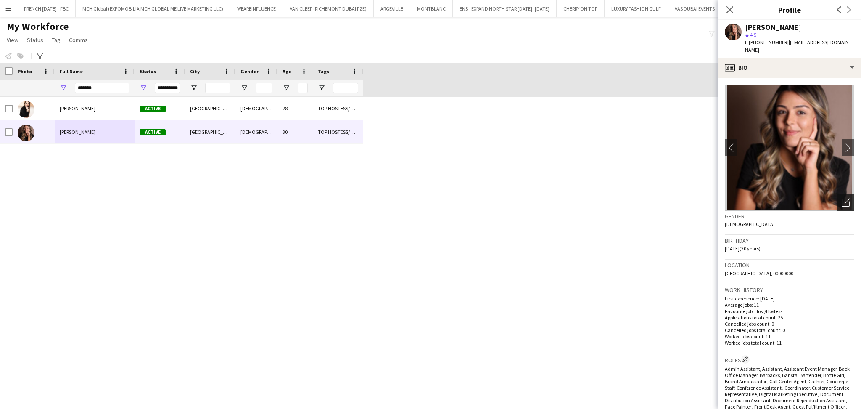
click at [842, 198] on icon "Open photos pop-in" at bounding box center [846, 202] width 9 height 9
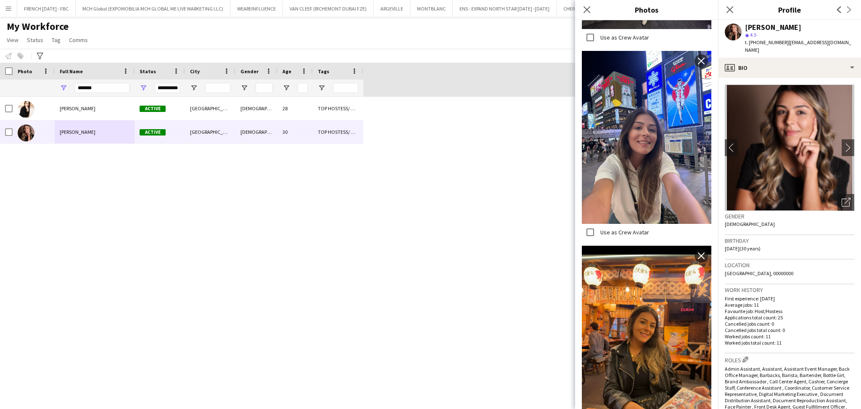
scroll to position [850, 0]
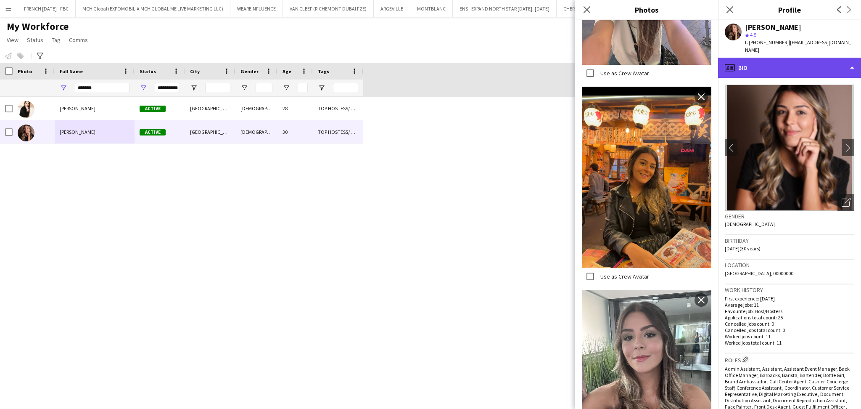
click at [811, 66] on div "profile Bio" at bounding box center [789, 68] width 143 height 20
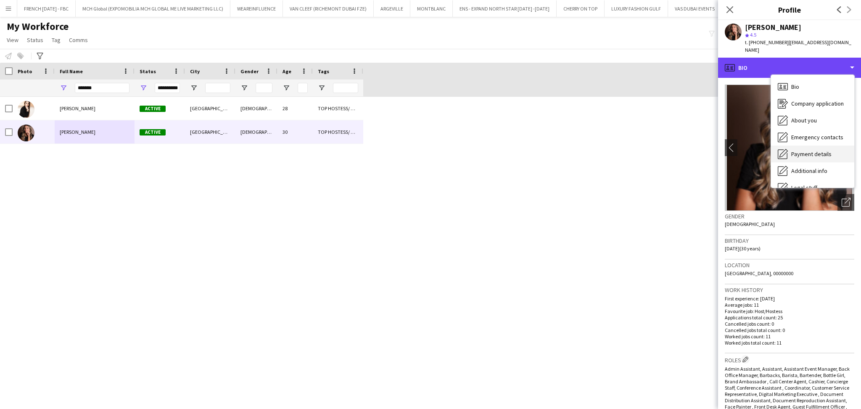
scroll to position [45, 0]
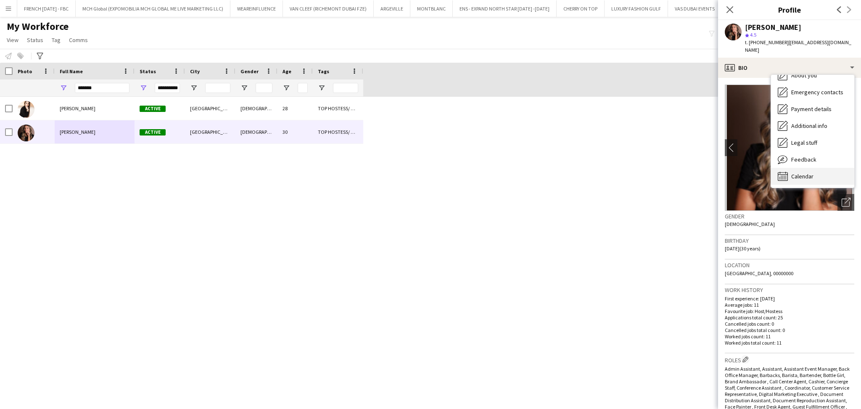
click at [805, 168] on div "Calendar Calendar" at bounding box center [812, 176] width 83 height 17
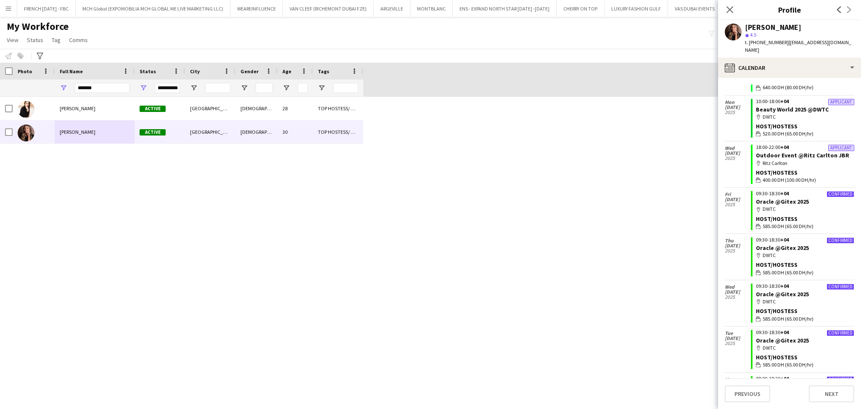
scroll to position [0, 0]
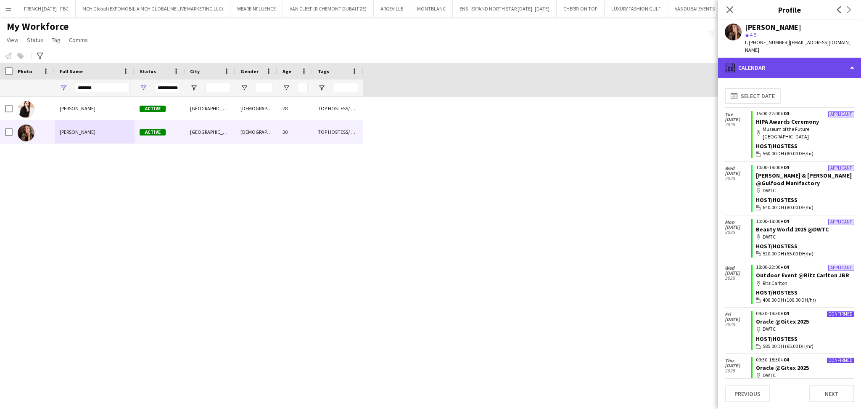
click at [809, 62] on div "calendar-full Calendar" at bounding box center [789, 68] width 143 height 20
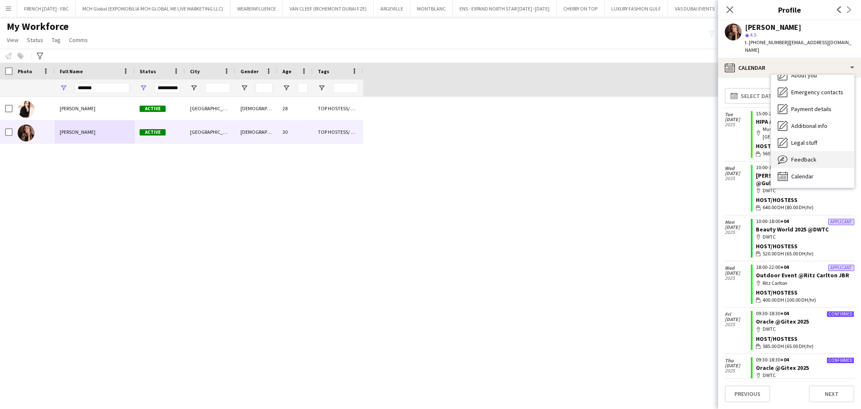
click at [790, 151] on div "Feedback Feedback" at bounding box center [812, 159] width 83 height 17
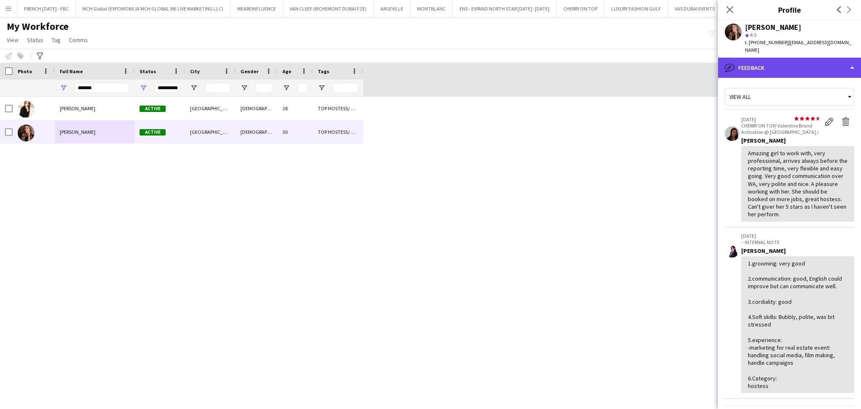
click at [823, 67] on div "bubble-pencil Feedback" at bounding box center [789, 68] width 143 height 20
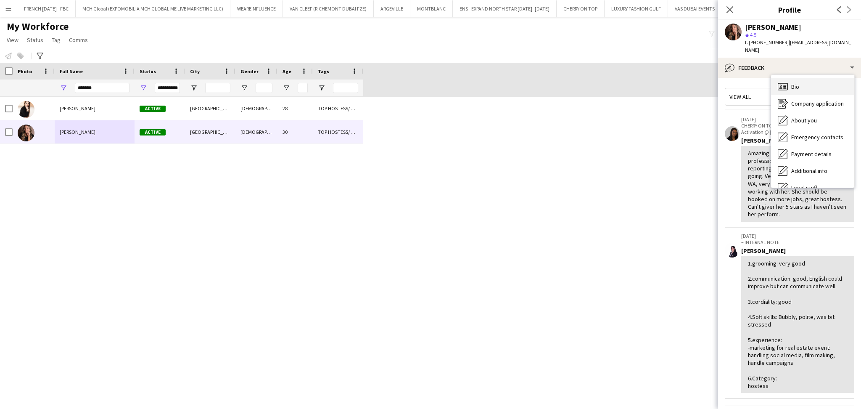
click at [822, 81] on div "Bio Bio" at bounding box center [812, 86] width 83 height 17
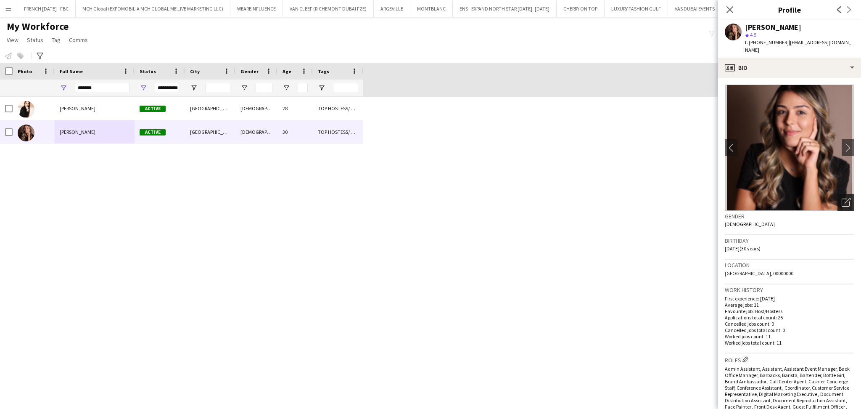
click at [842, 198] on icon "Open photos pop-in" at bounding box center [846, 202] width 9 height 9
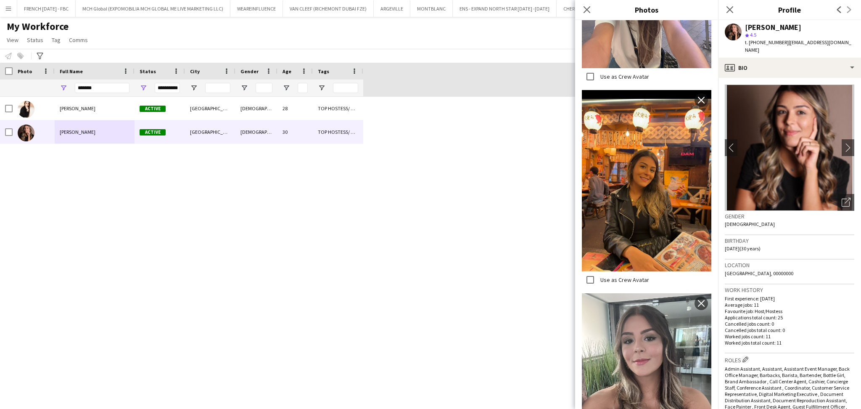
scroll to position [850, 0]
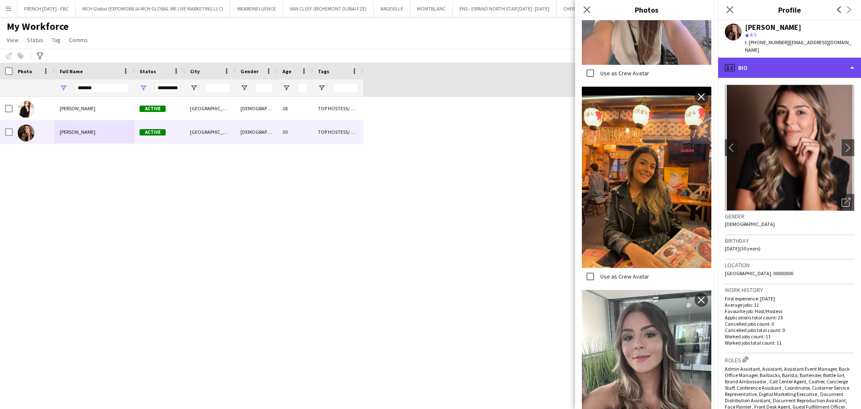
click at [797, 64] on div "profile Bio" at bounding box center [789, 68] width 143 height 20
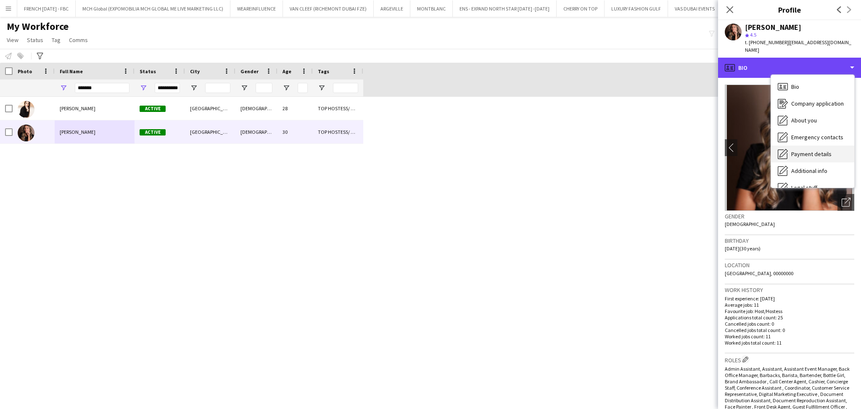
scroll to position [45, 0]
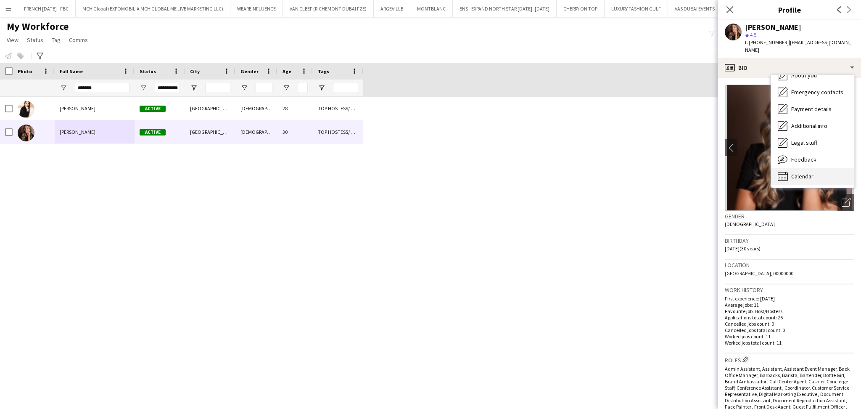
click at [823, 172] on div "Calendar Calendar" at bounding box center [812, 176] width 83 height 17
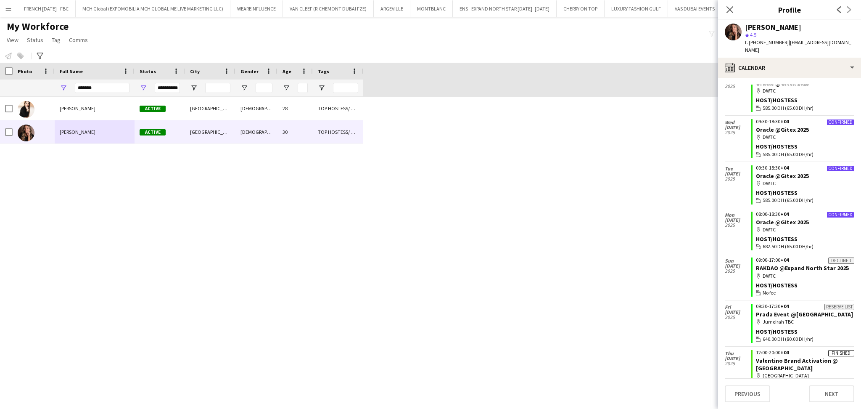
scroll to position [0, 0]
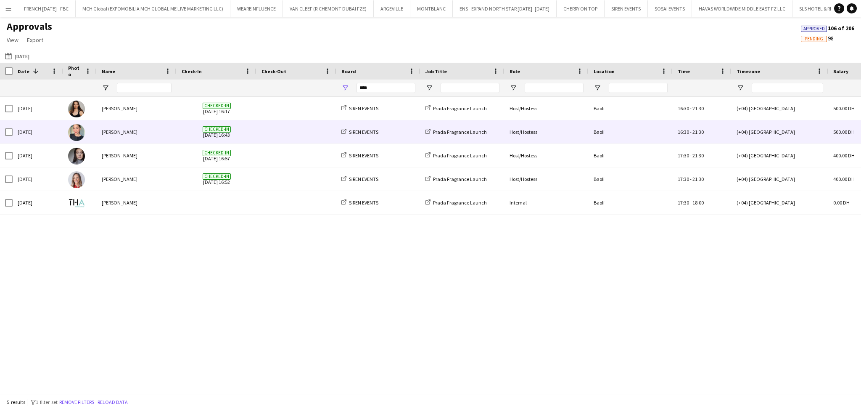
click at [131, 133] on div "[PERSON_NAME]" at bounding box center [137, 131] width 80 height 23
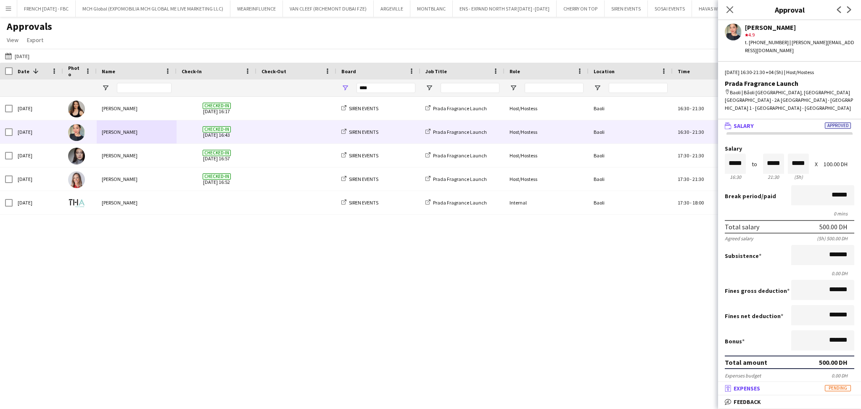
click at [817, 393] on mat-expansion-panel-header "receipt Expenses Pending" at bounding box center [789, 388] width 143 height 13
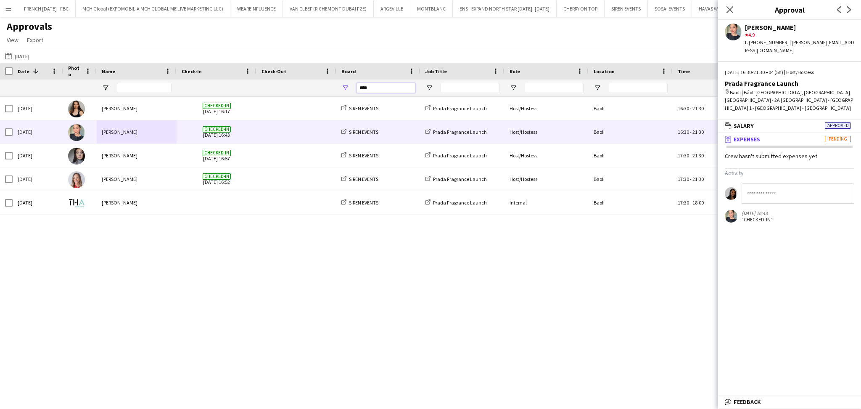
drag, startPoint x: 392, startPoint y: 87, endPoint x: 325, endPoint y: 83, distance: 66.9
click at [325, 83] on div "****" at bounding box center [763, 87] width 1526 height 17
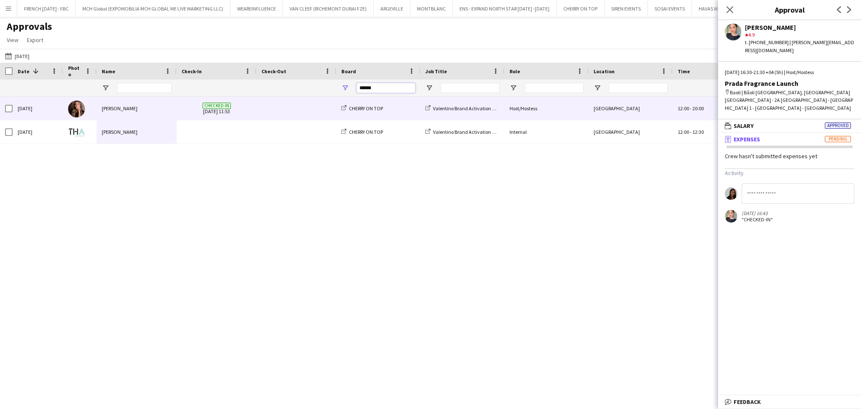
type input "******"
click at [170, 106] on div "[PERSON_NAME]" at bounding box center [137, 108] width 80 height 23
click at [5, 6] on app-icon "Menu" at bounding box center [8, 8] width 7 height 7
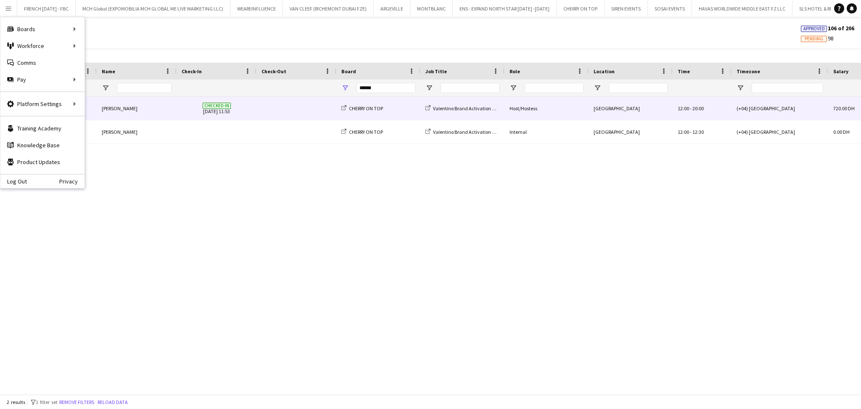
click at [129, 108] on div "[PERSON_NAME]" at bounding box center [137, 108] width 80 height 23
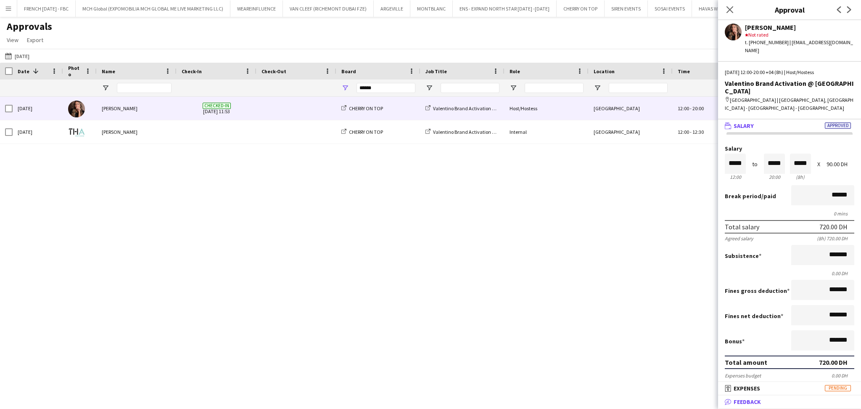
click at [768, 400] on mat-panel-title "bubble-pencil Feedback" at bounding box center [788, 402] width 140 height 8
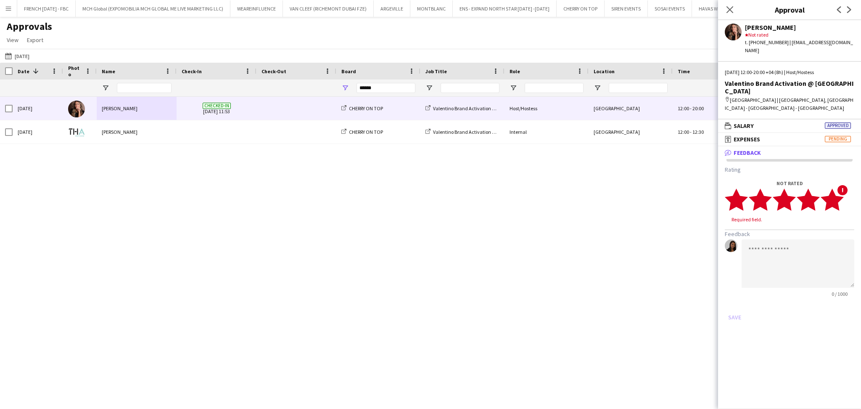
click at [836, 188] on polygon at bounding box center [832, 199] width 23 height 22
click at [830, 188] on polygon at bounding box center [832, 199] width 23 height 22
click at [820, 235] on textarea at bounding box center [798, 255] width 113 height 48
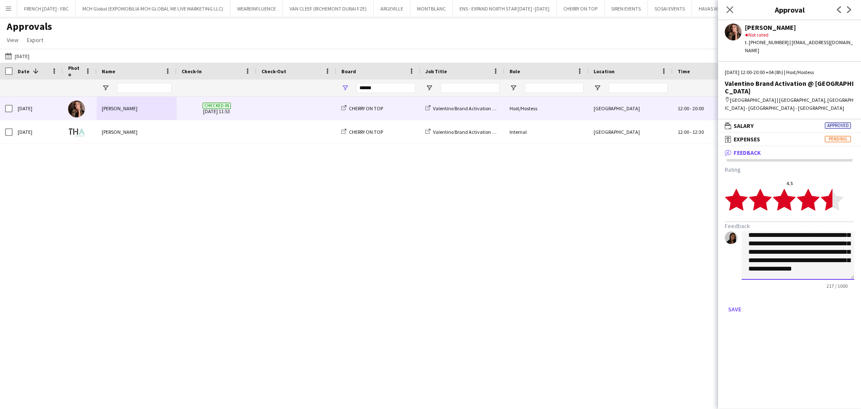
scroll to position [25, 0]
click at [770, 256] on textarea "**********" at bounding box center [798, 255] width 113 height 48
type textarea "**********"
click at [738, 302] on button "Save" at bounding box center [735, 308] width 20 height 13
